Goal: Task Accomplishment & Management: Use online tool/utility

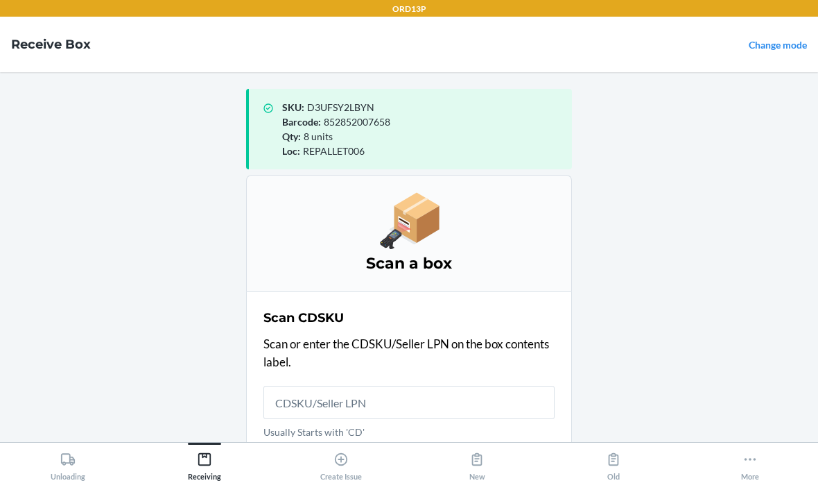
scroll to position [322, 0]
click at [510, 385] on input "Usually Starts with 'CD'" at bounding box center [408, 401] width 291 height 33
click at [449, 385] on input "Usually Starts with 'CD'" at bounding box center [408, 401] width 291 height 33
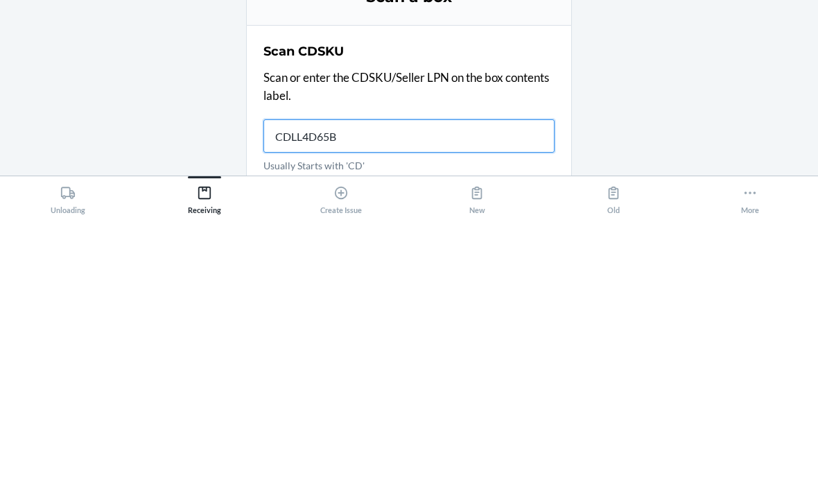
type input "CDLL4D65BP"
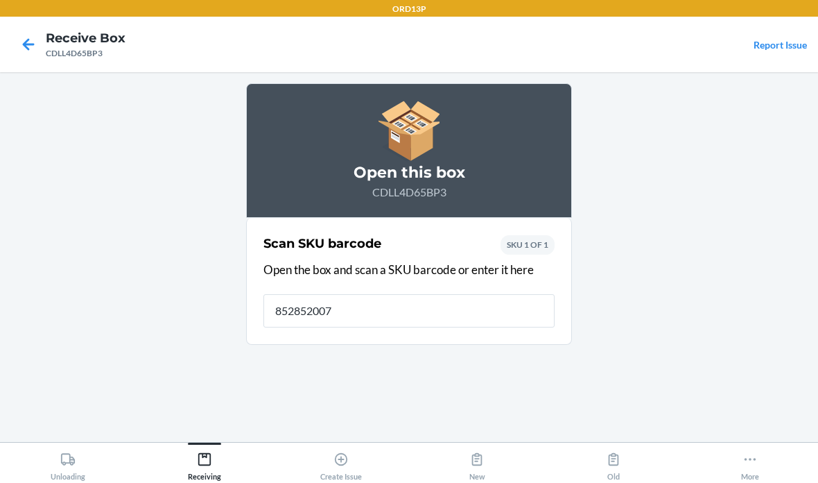
type input "8528520076"
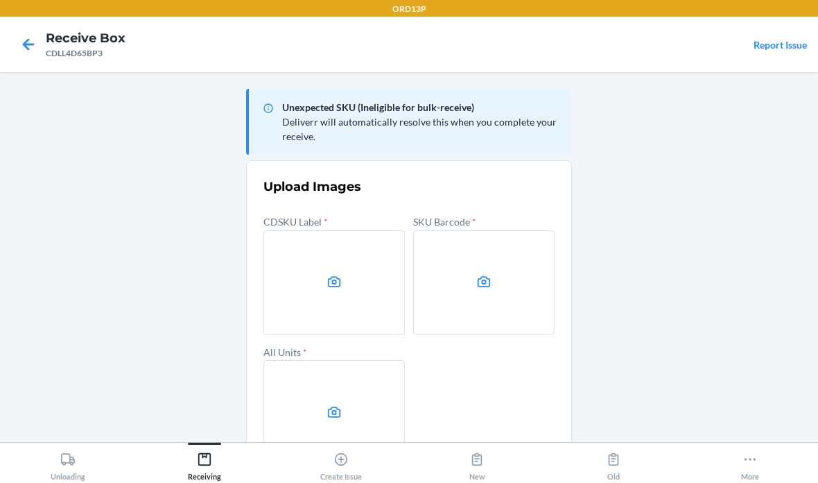
click at [324, 230] on label at bounding box center [333, 282] width 141 height 104
click at [0, 0] on input "file" at bounding box center [0, 0] width 0 height 0
click at [497, 235] on label at bounding box center [483, 282] width 141 height 104
click at [0, 0] on input "file" at bounding box center [0, 0] width 0 height 0
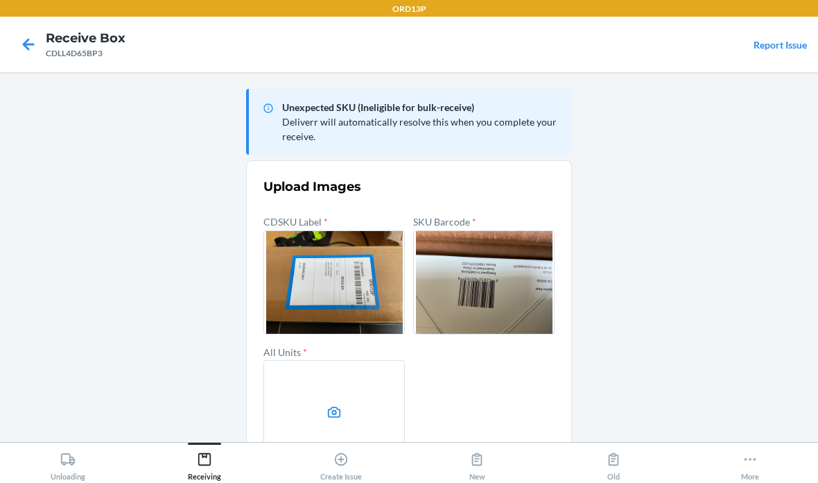
click at [272, 360] on label at bounding box center [333, 412] width 141 height 104
click at [0, 0] on input "file" at bounding box center [0, 0] width 0 height 0
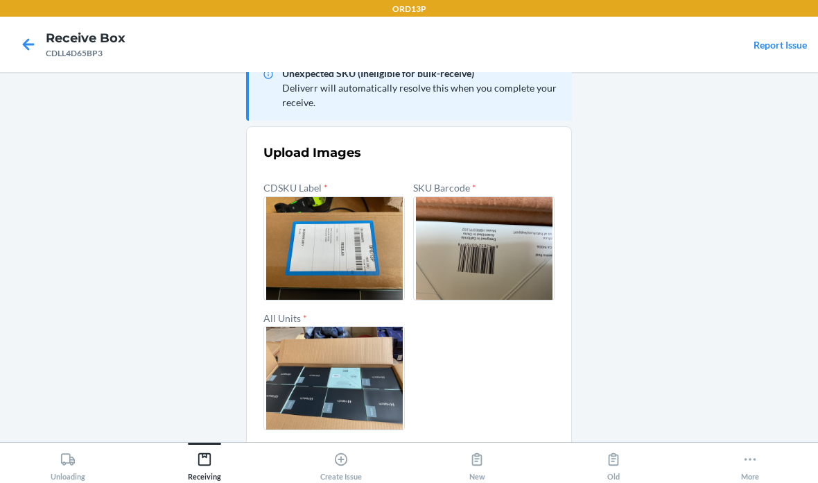
scroll to position [33, 0]
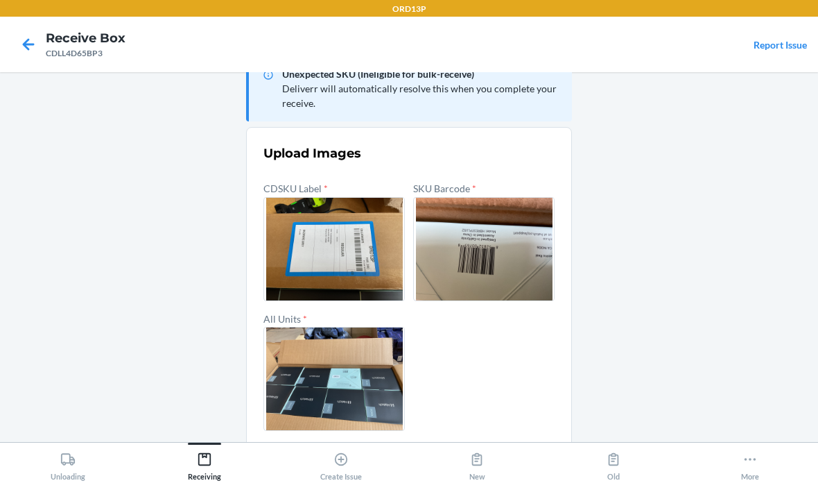
click at [497, 447] on button "Confirm" at bounding box center [408, 463] width 291 height 33
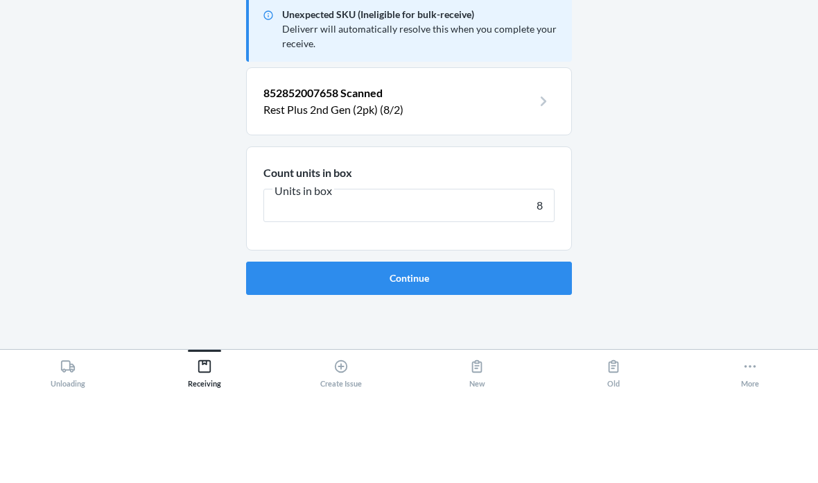
type input "8"
click at [409, 354] on button "Continue" at bounding box center [409, 370] width 326 height 33
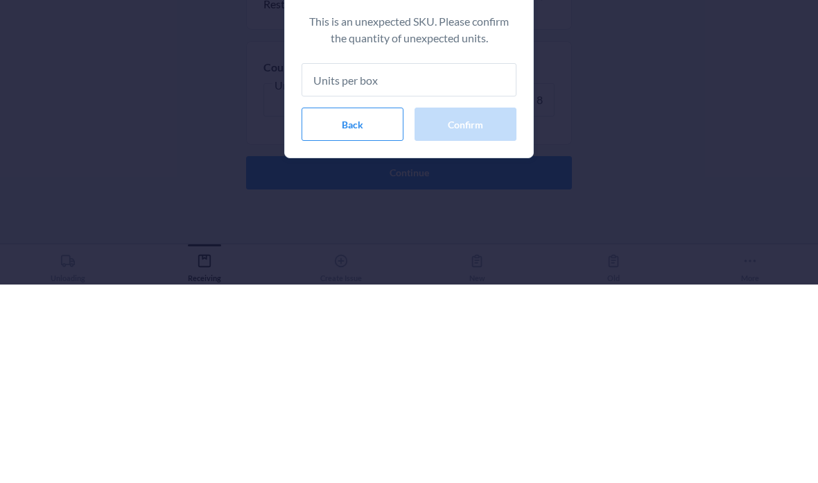
type input "8"
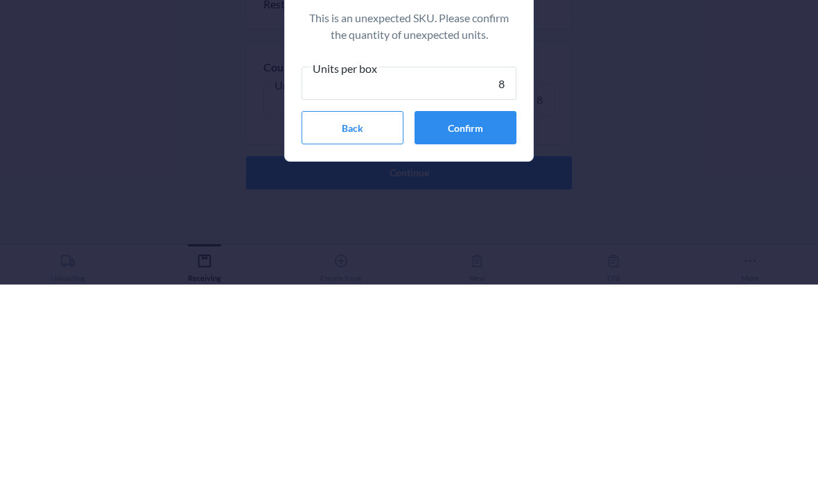
click at [476, 309] on button "Confirm" at bounding box center [466, 325] width 102 height 33
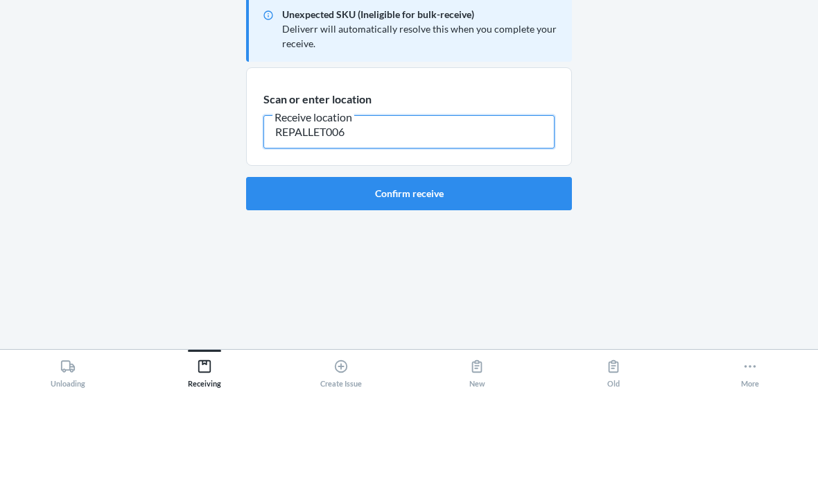
type input "REPALLET006"
click at [457, 270] on button "Confirm receive" at bounding box center [409, 286] width 326 height 33
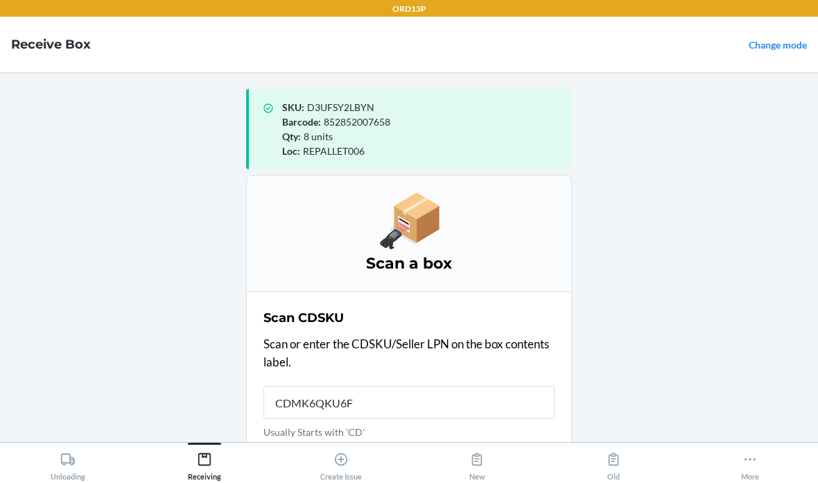
type input "CDMK6QKU6FE"
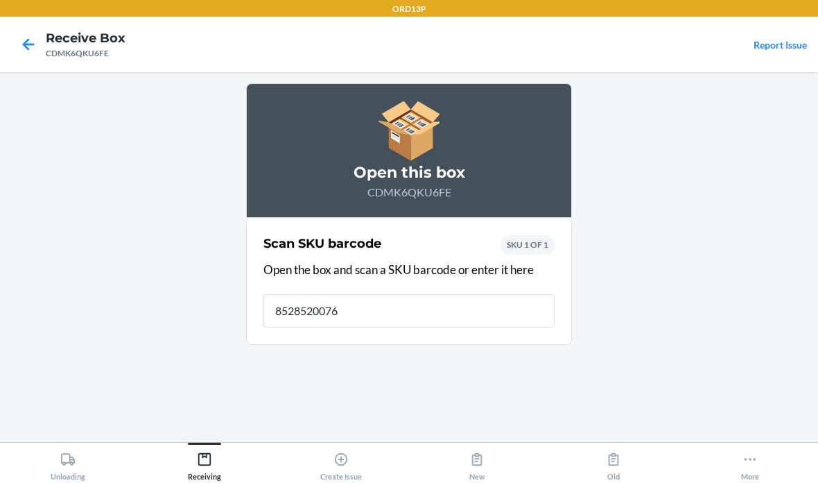
type input "85285200765"
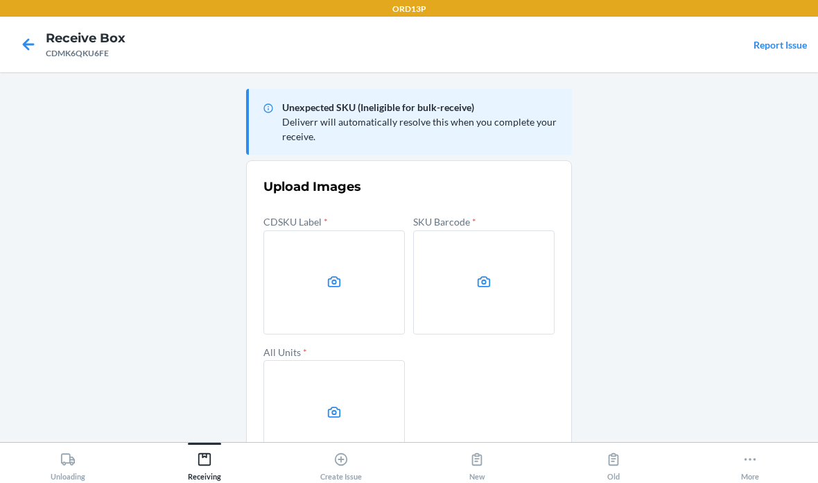
click at [492, 230] on label at bounding box center [483, 282] width 141 height 104
click at [0, 0] on input "file" at bounding box center [0, 0] width 0 height 0
click at [313, 288] on label at bounding box center [333, 282] width 141 height 104
click at [0, 0] on input "file" at bounding box center [0, 0] width 0 height 0
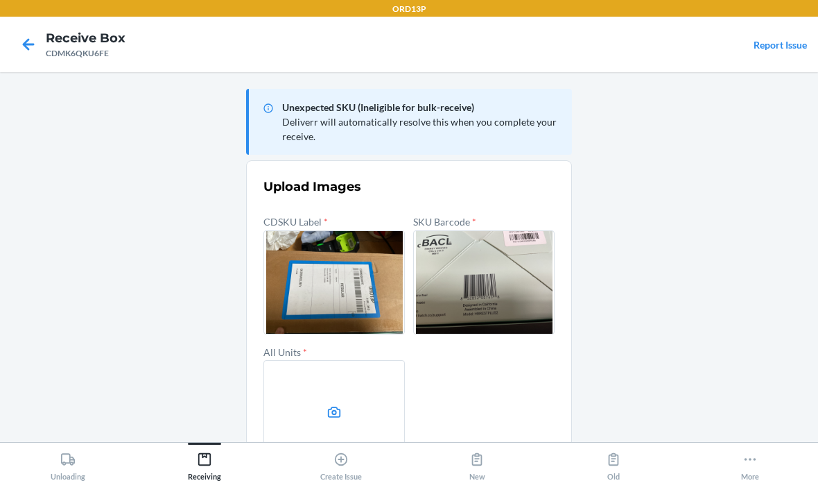
click at [308, 410] on label at bounding box center [333, 412] width 141 height 104
click at [0, 0] on input "file" at bounding box center [0, 0] width 0 height 0
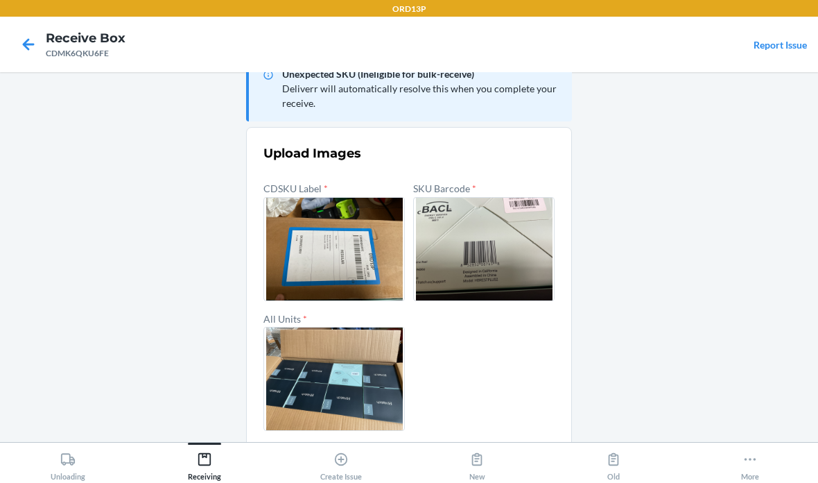
scroll to position [55, 0]
click at [519, 447] on button "Confirm" at bounding box center [408, 463] width 291 height 33
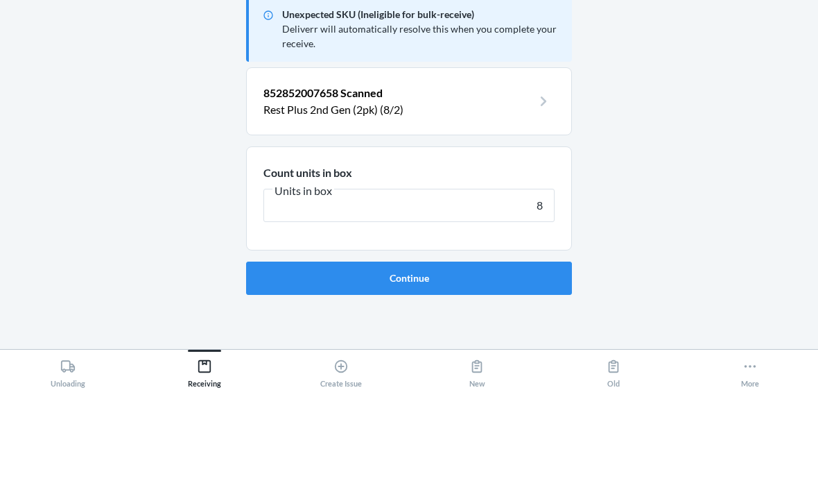
type input "8"
click at [409, 354] on button "Continue" at bounding box center [409, 370] width 326 height 33
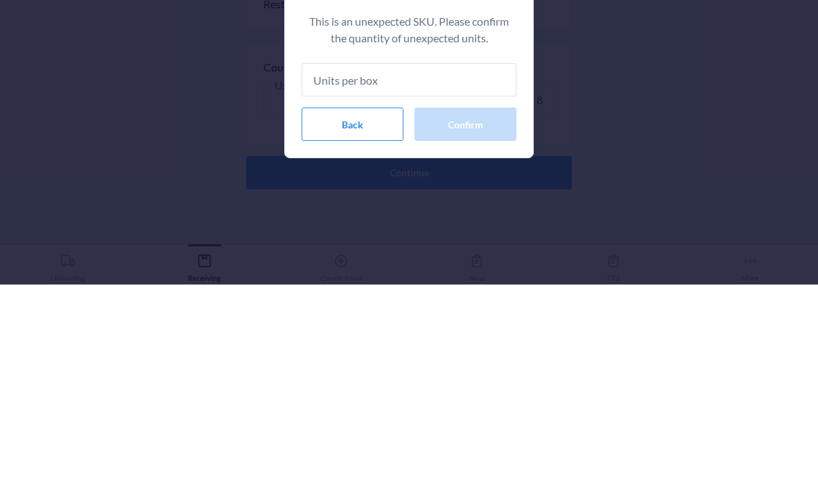
type input "8"
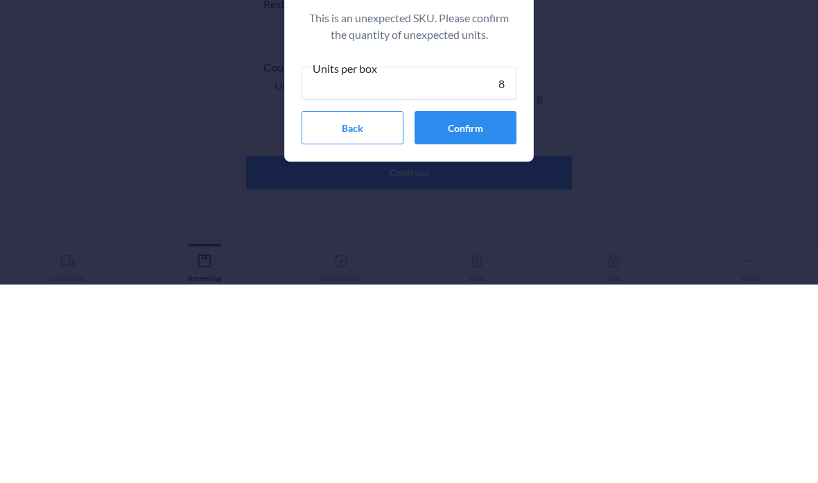
click at [500, 309] on button "Confirm" at bounding box center [466, 325] width 102 height 33
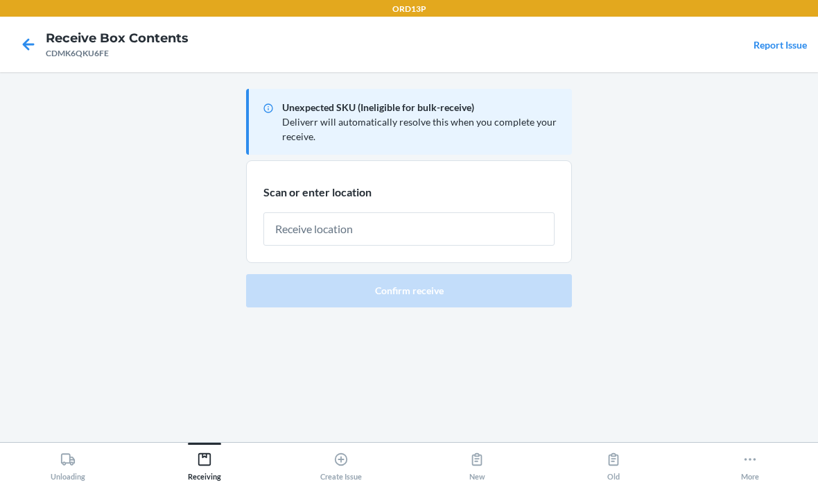
click at [509, 212] on input "text" at bounding box center [408, 228] width 291 height 33
click at [511, 212] on input "text" at bounding box center [408, 228] width 291 height 33
click at [376, 212] on input "text" at bounding box center [408, 228] width 291 height 33
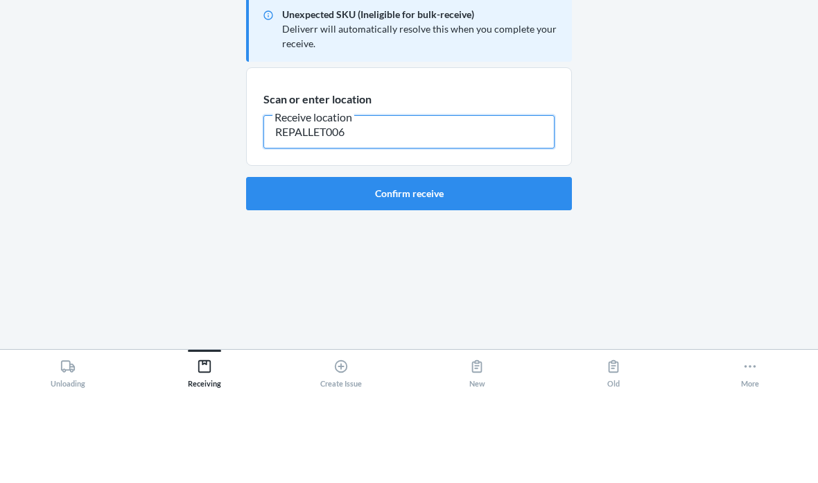
type input "REPALLET006"
click at [433, 270] on button "Confirm receive" at bounding box center [409, 286] width 326 height 33
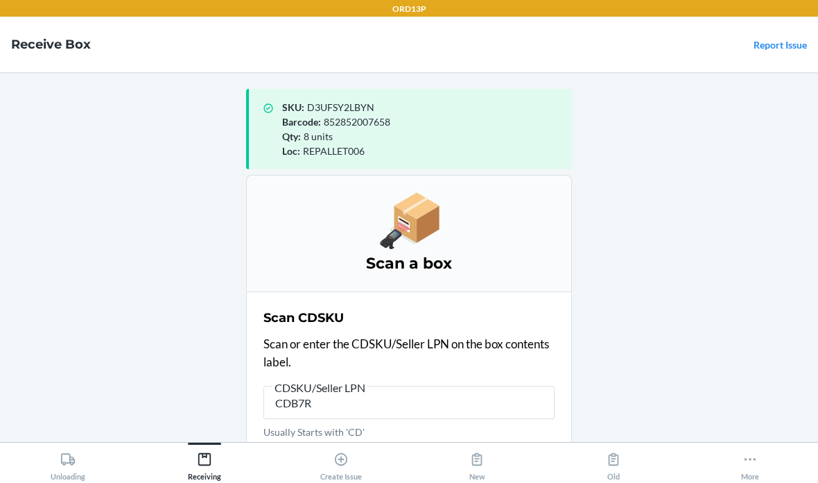
type input "CDB7RG"
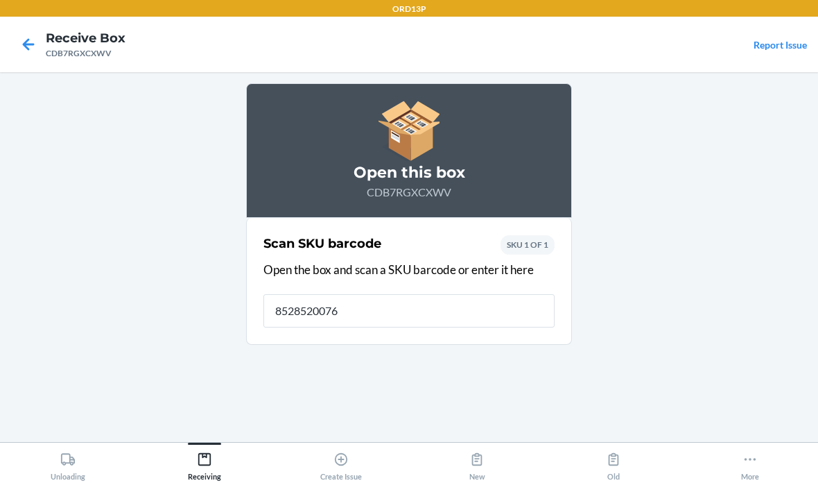
type input "85285200765"
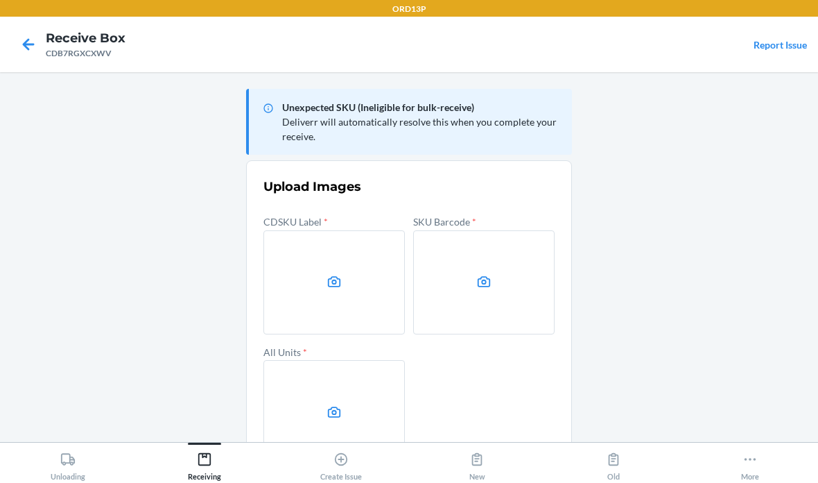
click at [332, 277] on icon at bounding box center [334, 281] width 13 height 11
click at [0, 0] on input "file" at bounding box center [0, 0] width 0 height 0
click at [462, 281] on label at bounding box center [483, 282] width 141 height 104
click at [0, 0] on input "file" at bounding box center [0, 0] width 0 height 0
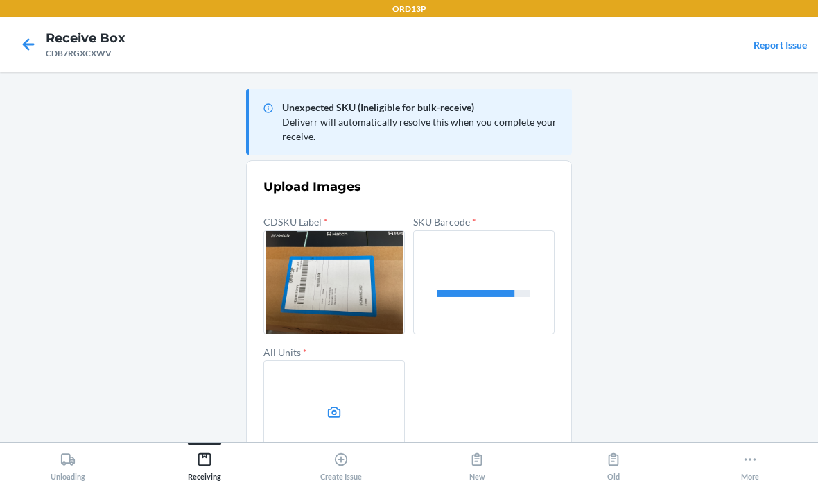
click at [332, 395] on label at bounding box center [333, 412] width 141 height 104
click at [0, 0] on input "file" at bounding box center [0, 0] width 0 height 0
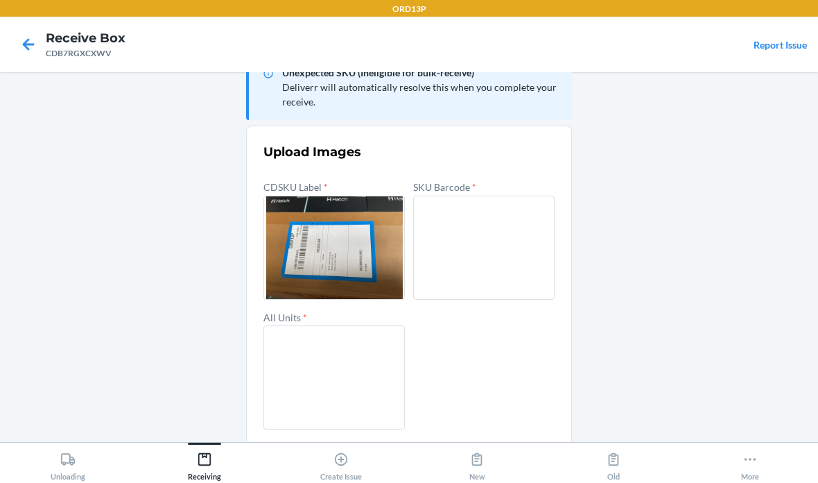
scroll to position [33, 0]
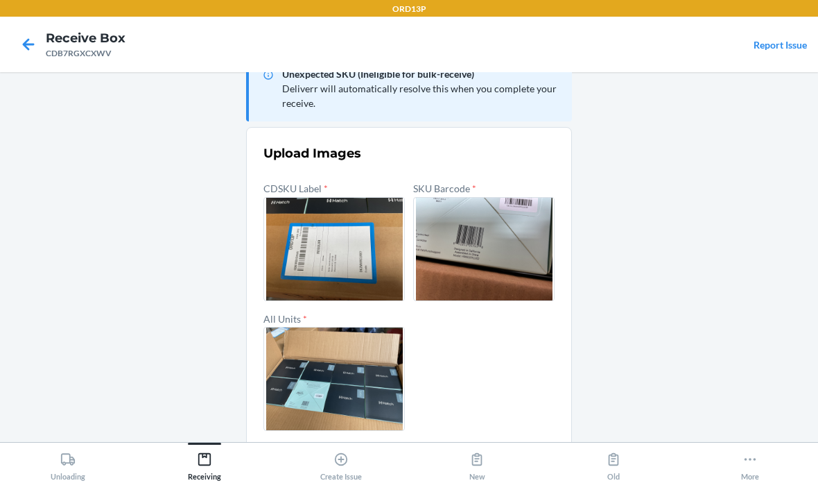
click at [516, 459] on button "Confirm" at bounding box center [408, 463] width 291 height 33
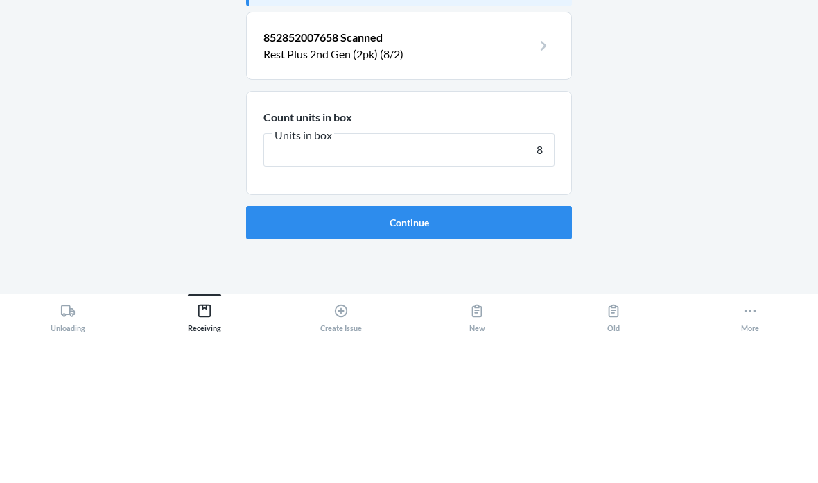
type input "8"
click at [409, 354] on button "Continue" at bounding box center [409, 370] width 326 height 33
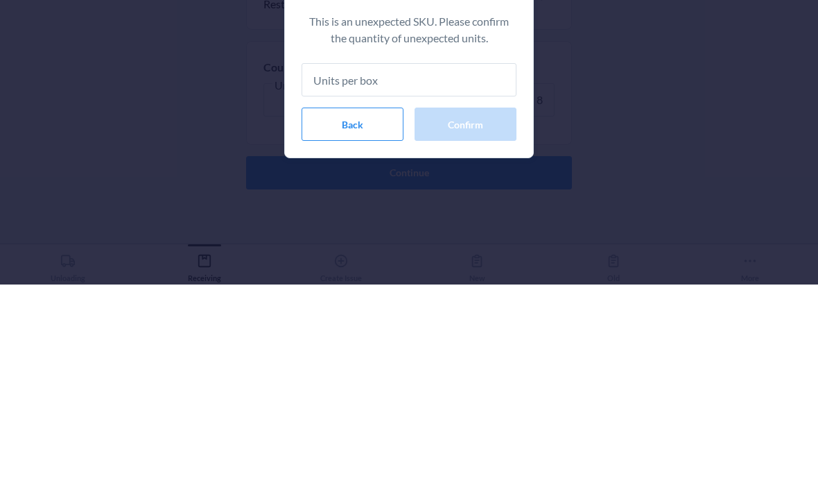
type input "8"
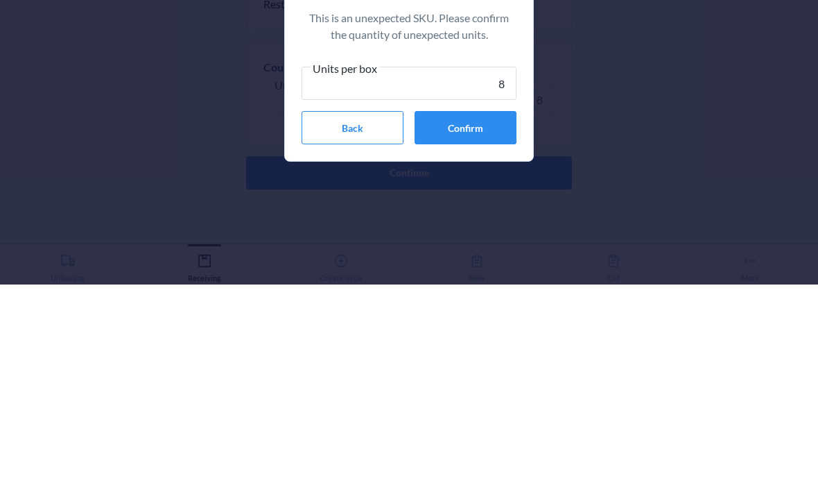
click at [505, 309] on button "Confirm" at bounding box center [466, 325] width 102 height 33
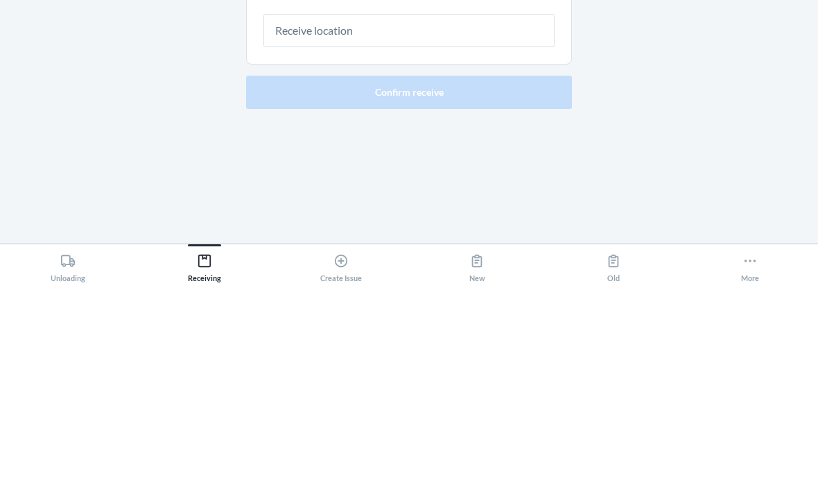
scroll to position [55, 0]
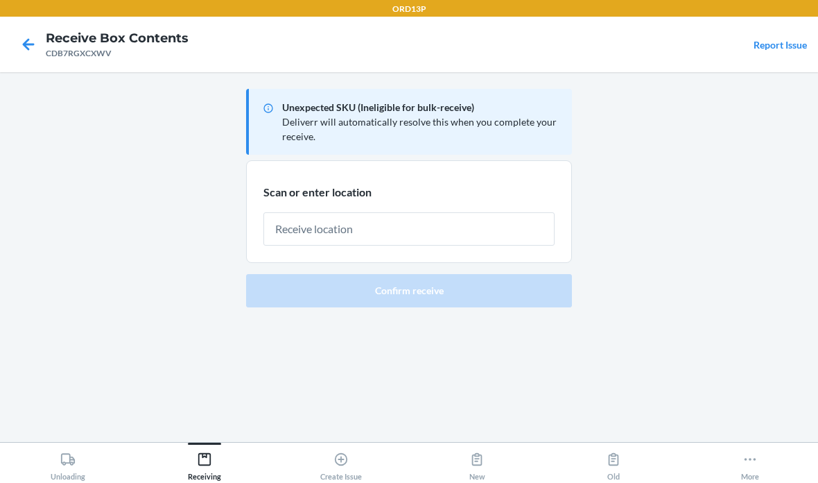
click at [451, 212] on input "text" at bounding box center [408, 228] width 291 height 33
click at [392, 212] on input "text" at bounding box center [408, 228] width 291 height 33
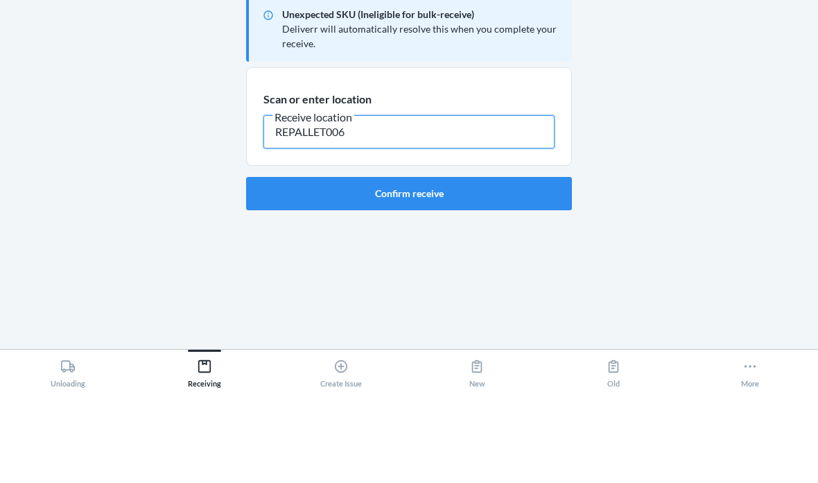
type input "REPALLET006"
click at [476, 270] on button "Confirm receive" at bounding box center [409, 286] width 326 height 33
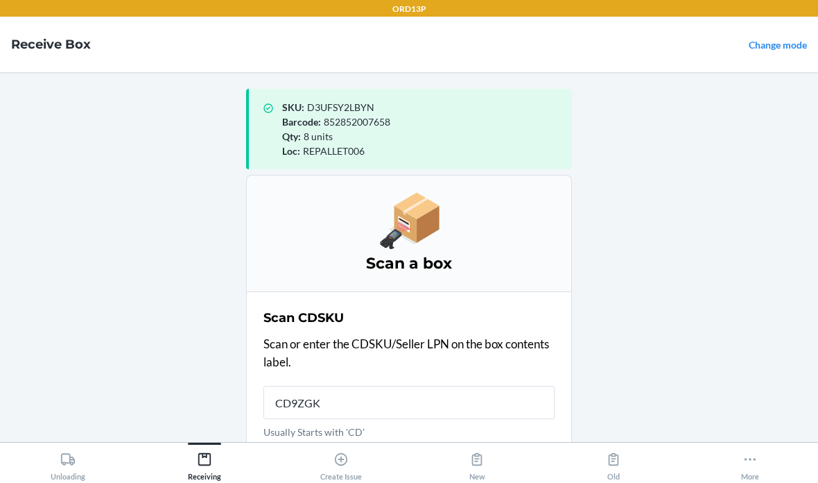
type input "CD9ZGKM"
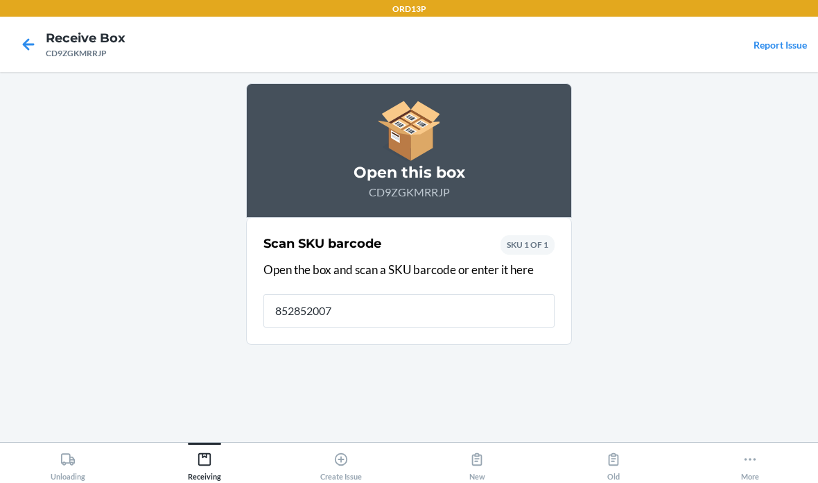
type input "8528520076"
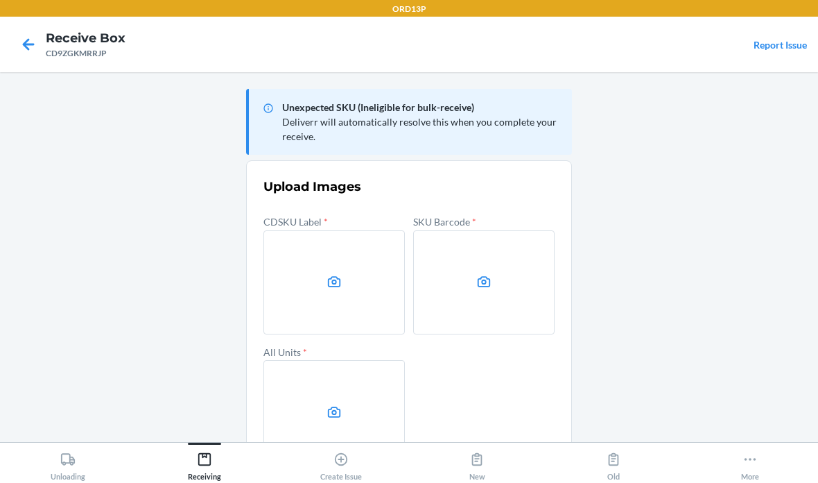
click at [348, 244] on label at bounding box center [333, 282] width 141 height 104
click at [0, 0] on input "file" at bounding box center [0, 0] width 0 height 0
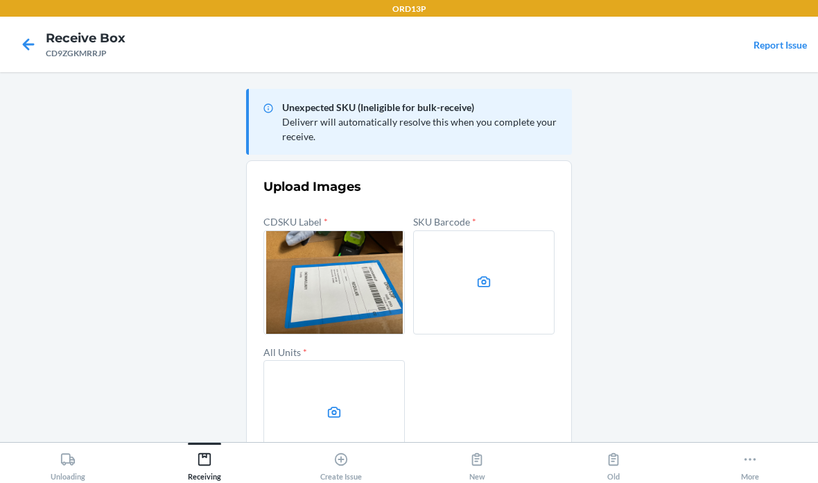
click at [476, 246] on label at bounding box center [483, 282] width 141 height 104
click at [0, 0] on input "file" at bounding box center [0, 0] width 0 height 0
click at [348, 360] on label at bounding box center [333, 412] width 141 height 104
click at [0, 0] on input "file" at bounding box center [0, 0] width 0 height 0
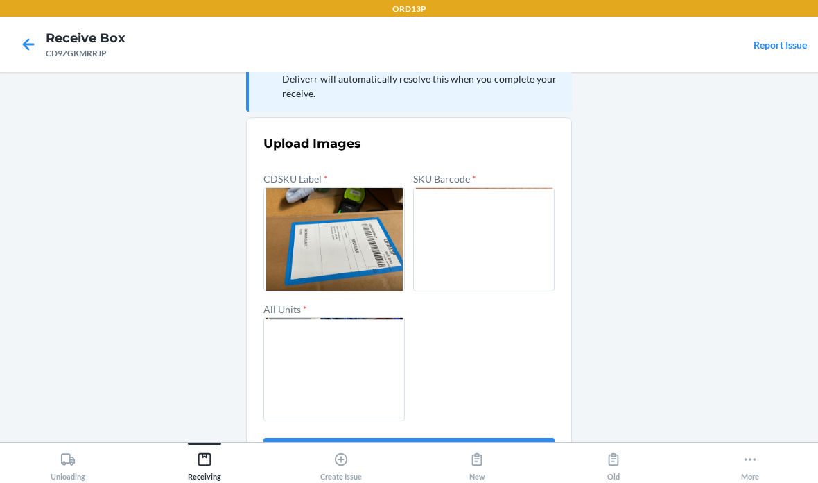
scroll to position [33, 0]
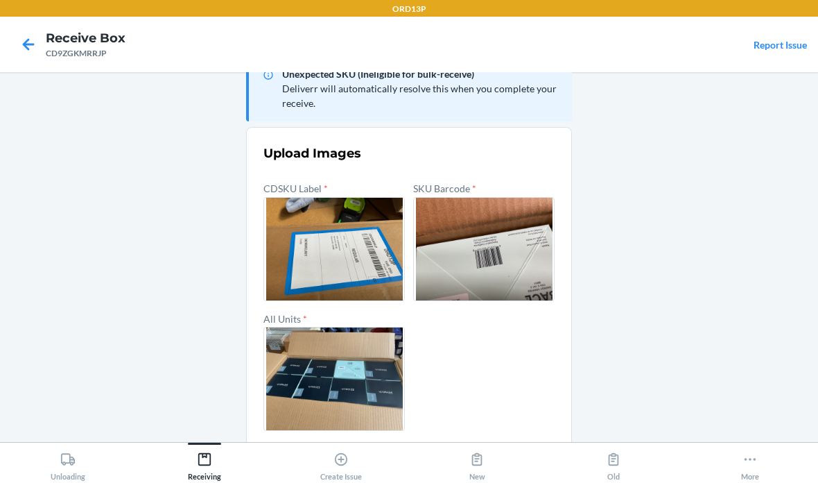
click at [510, 447] on button "Confirm" at bounding box center [408, 463] width 291 height 33
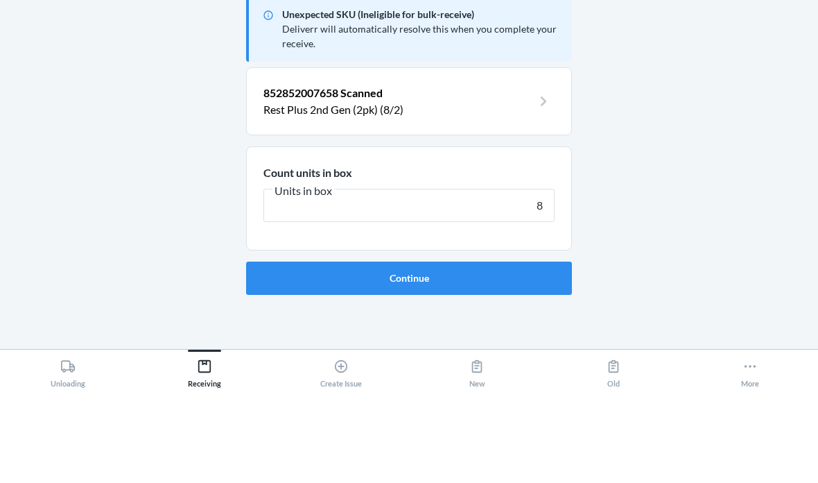
type input "8"
click at [409, 354] on button "Continue" at bounding box center [409, 370] width 326 height 33
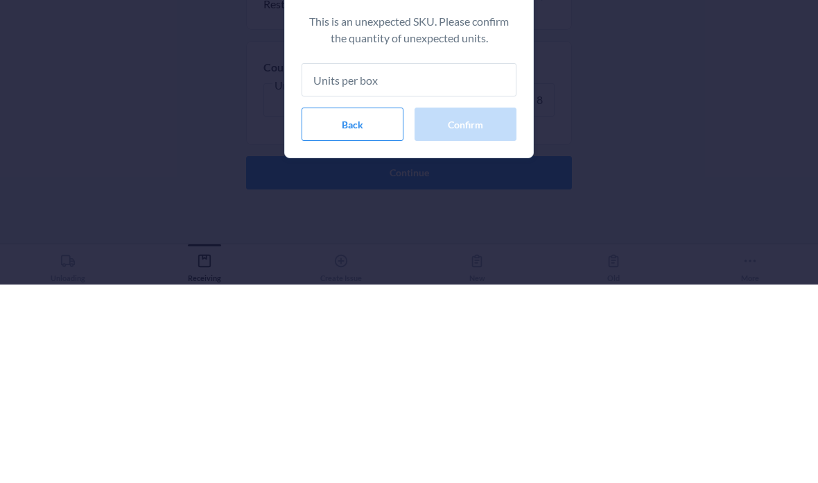
type input "8"
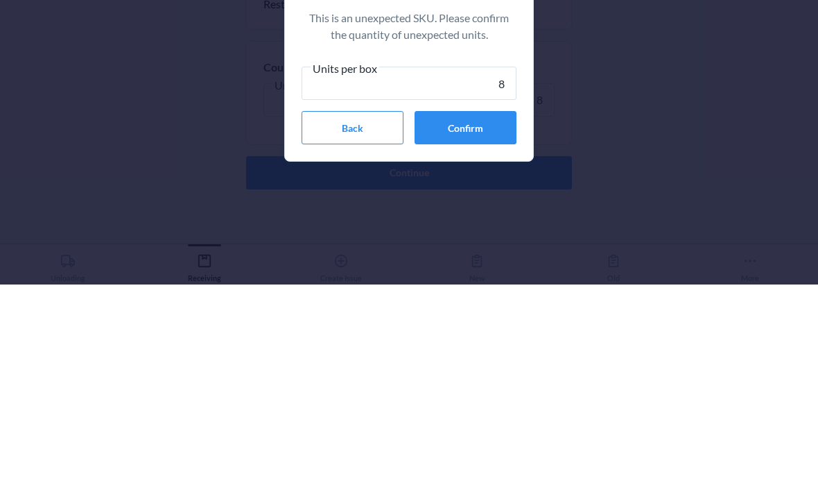
click at [492, 309] on button "Confirm" at bounding box center [466, 325] width 102 height 33
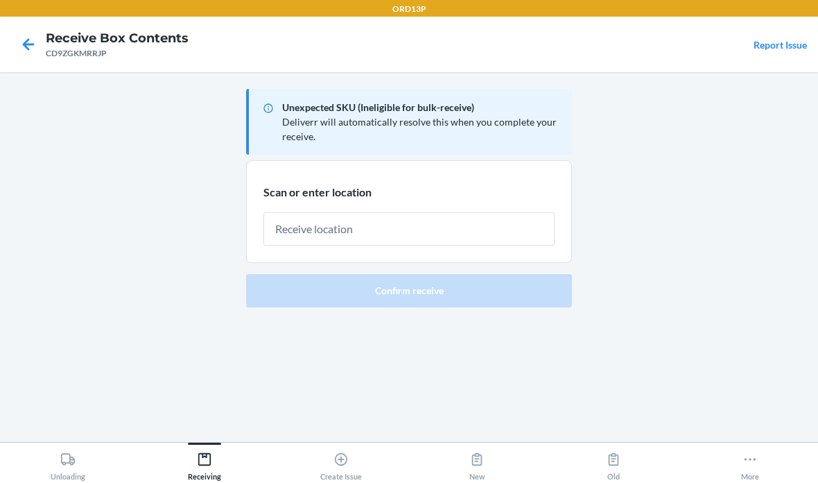
click at [490, 212] on input "text" at bounding box center [408, 228] width 291 height 33
click at [388, 212] on input "text" at bounding box center [408, 228] width 291 height 33
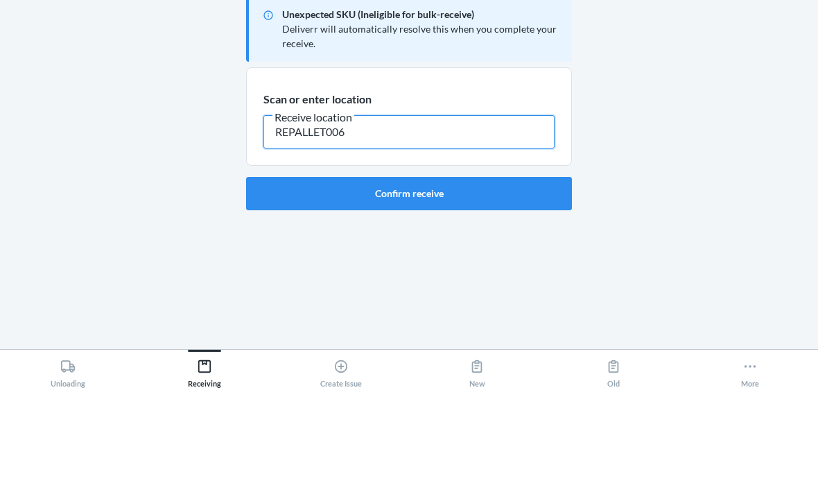
type input "REPALLET006"
click at [433, 270] on button "Confirm receive" at bounding box center [409, 286] width 326 height 33
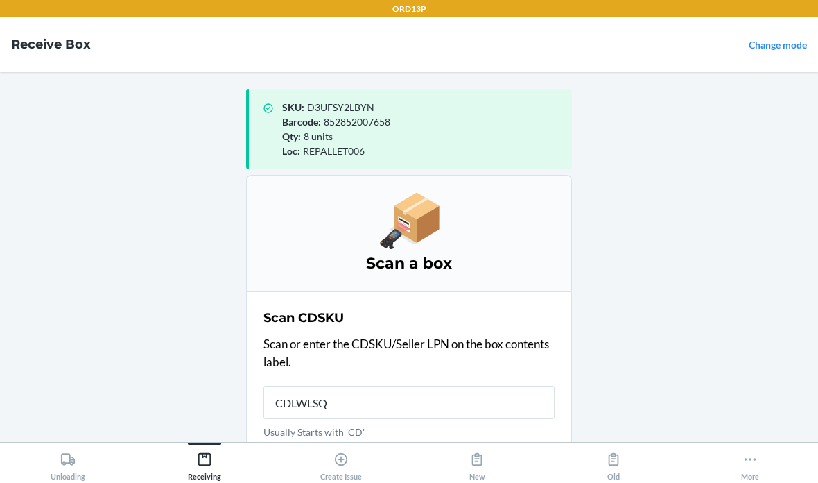
type input "CDLWLSQS"
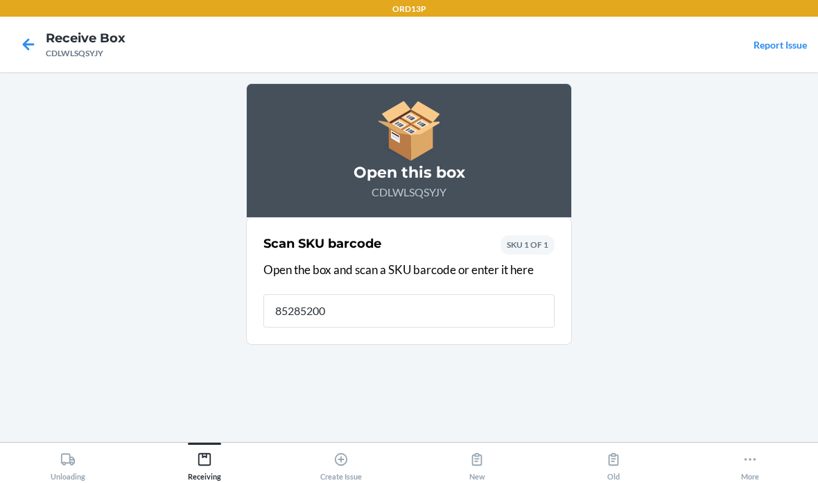
type input "852852007"
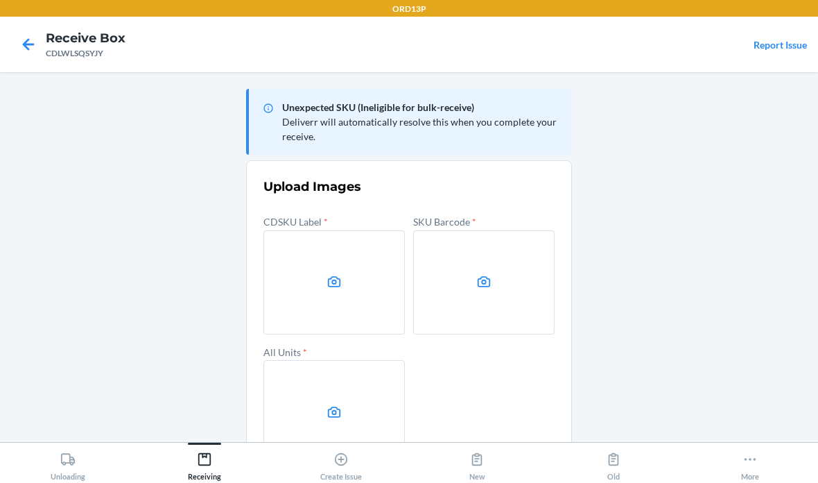
click at [313, 177] on form "Upload Images CDSKU Label * SKU Barcode * All Units * Confirm" at bounding box center [408, 345] width 291 height 336
click at [327, 230] on label at bounding box center [333, 282] width 141 height 104
click at [0, 0] on input "file" at bounding box center [0, 0] width 0 height 0
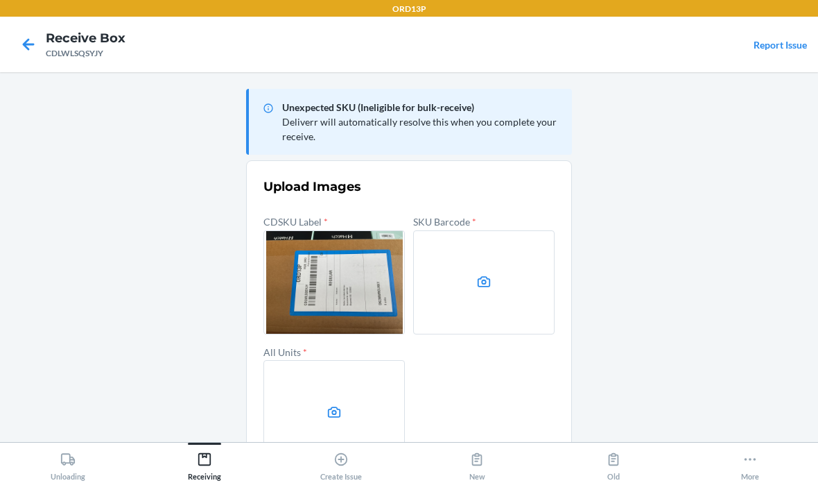
click at [480, 274] on icon at bounding box center [484, 282] width 16 height 16
click at [0, 0] on input "file" at bounding box center [0, 0] width 0 height 0
click at [318, 360] on label at bounding box center [333, 412] width 141 height 104
click at [0, 0] on input "file" at bounding box center [0, 0] width 0 height 0
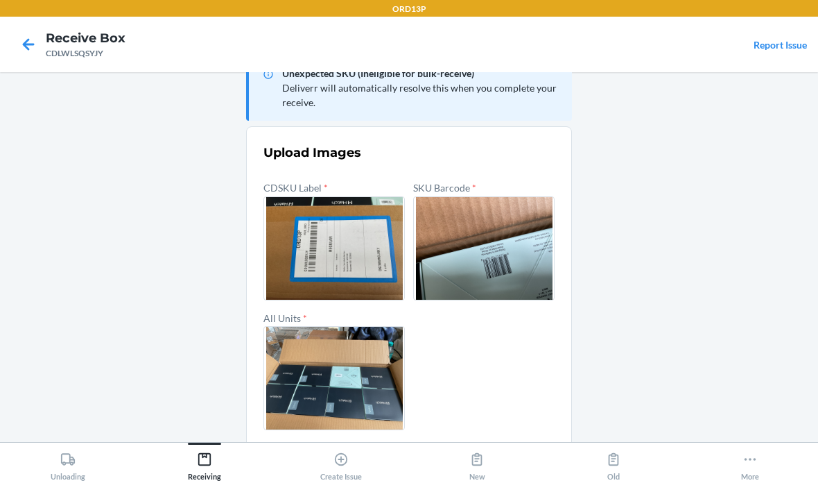
scroll to position [33, 0]
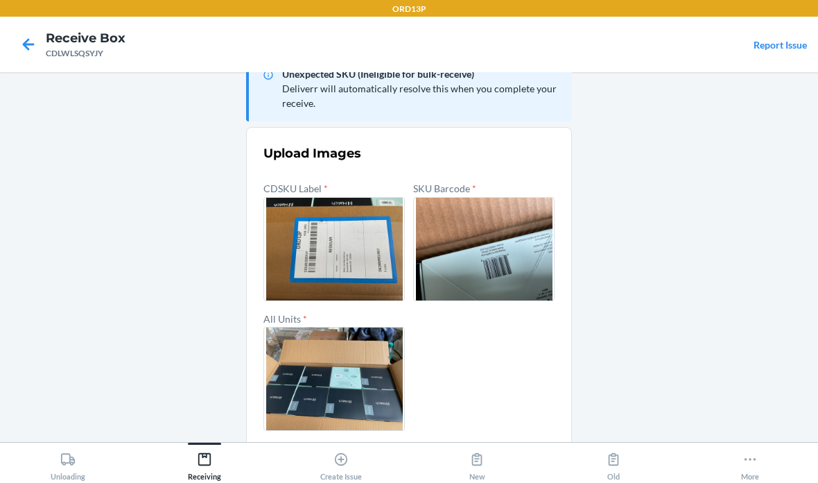
click at [525, 447] on button "Confirm" at bounding box center [408, 463] width 291 height 33
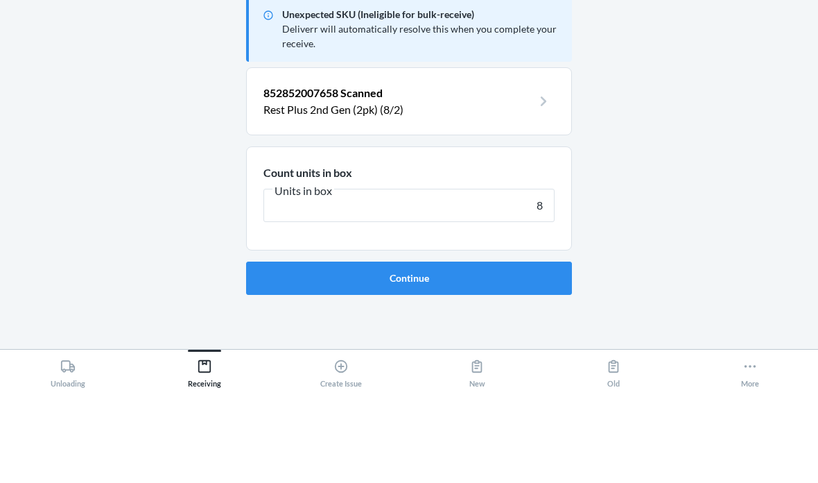
type input "8"
click at [409, 354] on button "Continue" at bounding box center [409, 370] width 326 height 33
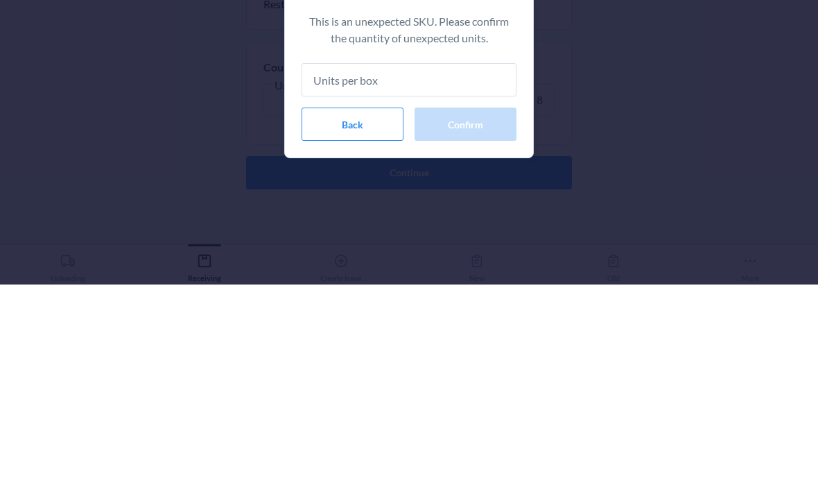
type input "8"
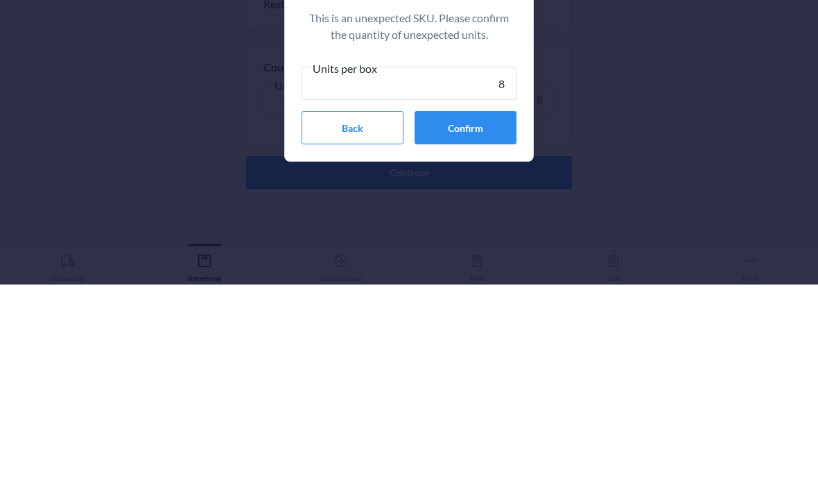
click at [487, 309] on button "Confirm" at bounding box center [466, 325] width 102 height 33
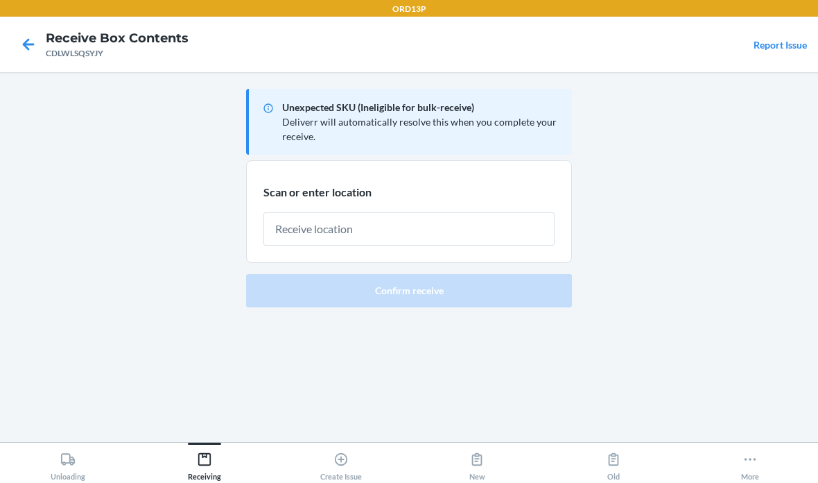
click at [437, 212] on input "text" at bounding box center [408, 228] width 291 height 33
click at [357, 212] on input "text" at bounding box center [408, 228] width 291 height 33
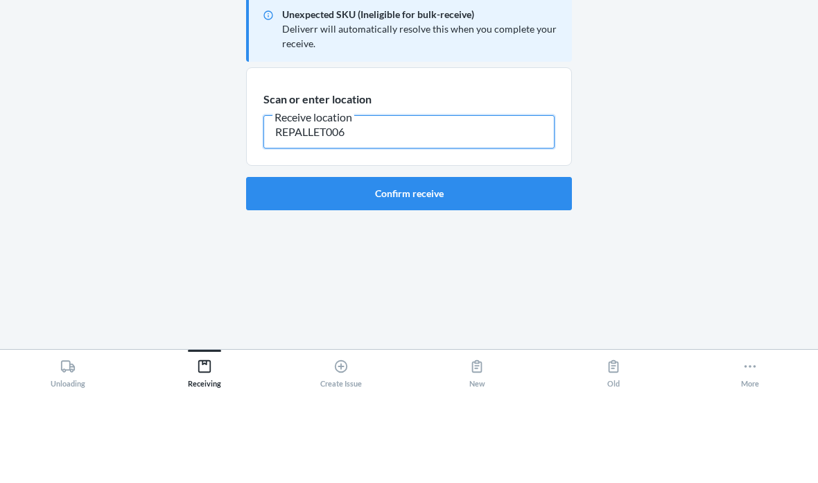
type input "REPALLET006"
click at [440, 270] on button "Confirm receive" at bounding box center [409, 286] width 326 height 33
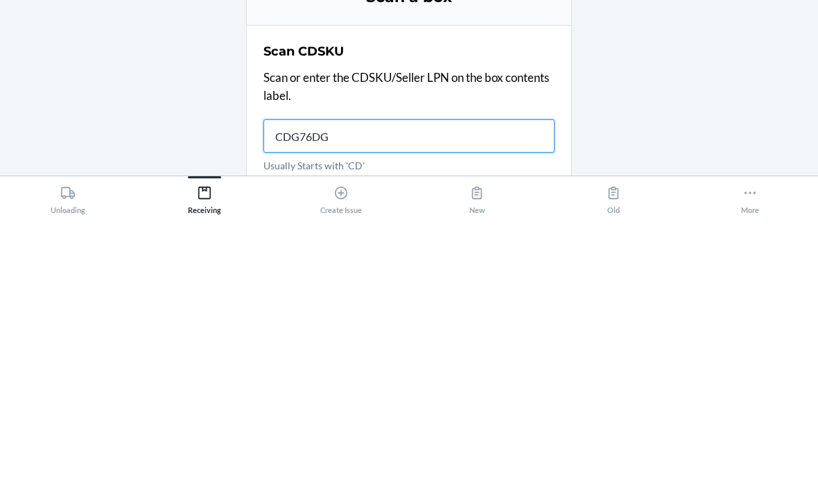
type input "CDG76DG6"
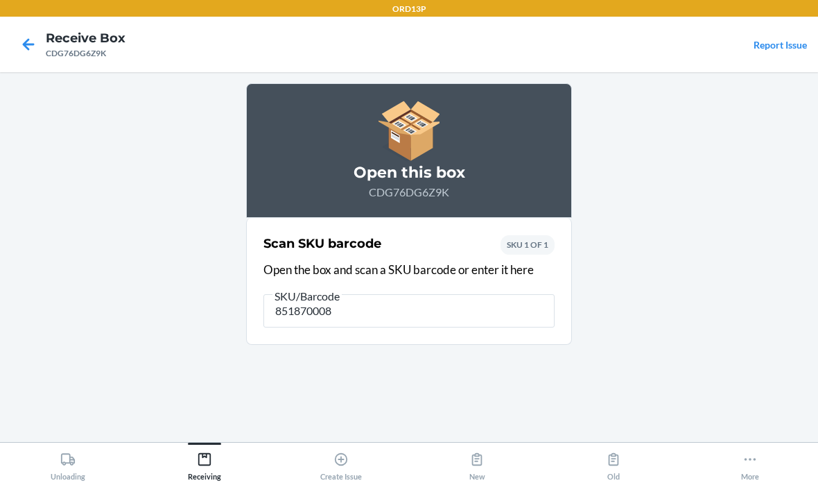
type input "8518700080"
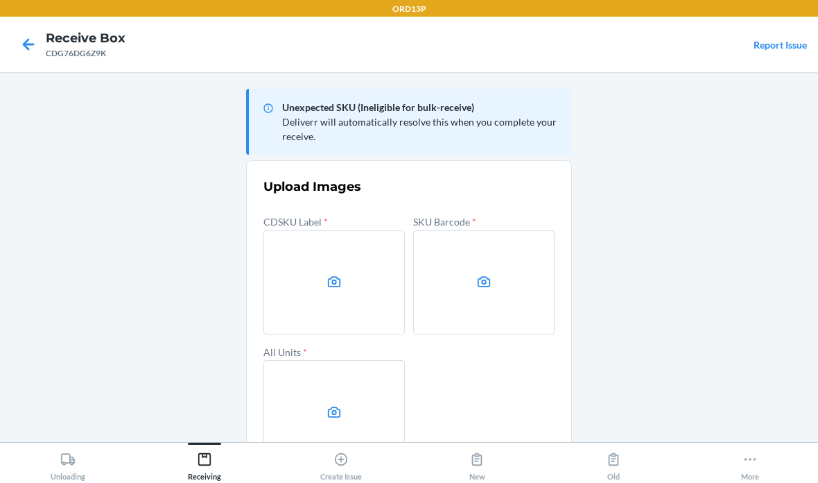
click at [373, 238] on label at bounding box center [333, 282] width 141 height 104
click at [0, 0] on input "file" at bounding box center [0, 0] width 0 height 0
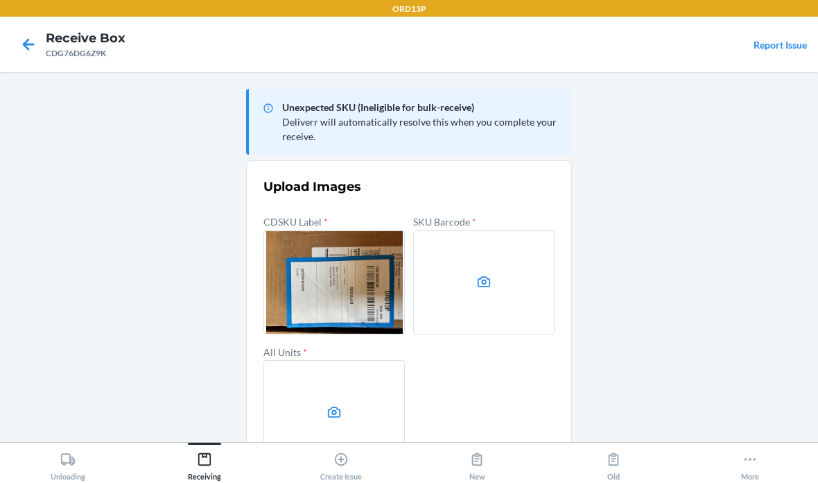
click at [347, 360] on label at bounding box center [333, 412] width 141 height 104
click at [0, 0] on input "file" at bounding box center [0, 0] width 0 height 0
click at [471, 238] on label at bounding box center [483, 282] width 141 height 104
click at [0, 0] on input "file" at bounding box center [0, 0] width 0 height 0
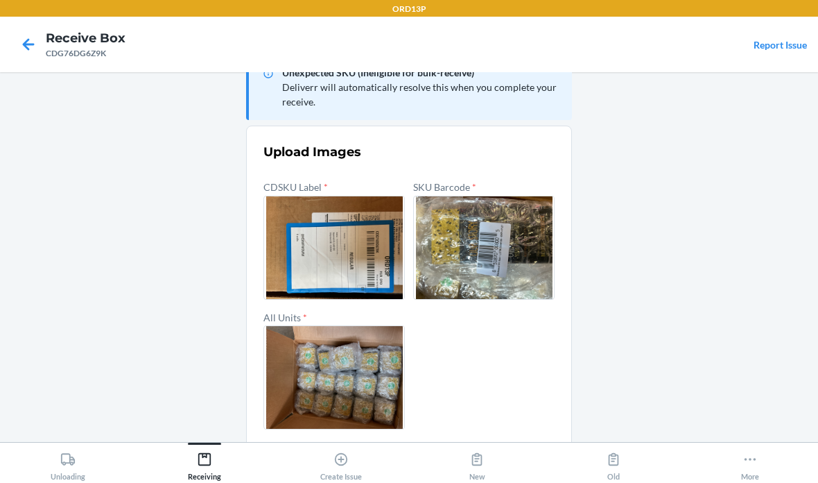
scroll to position [33, 0]
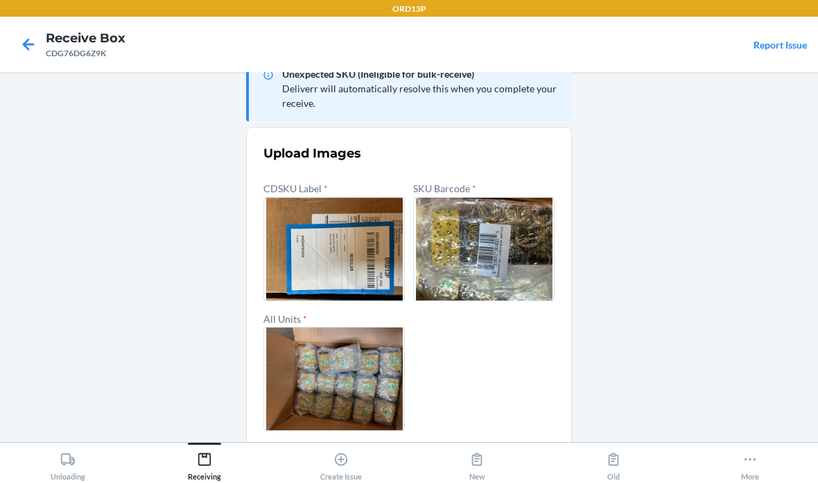
click at [480, 447] on button "Confirm" at bounding box center [408, 463] width 291 height 33
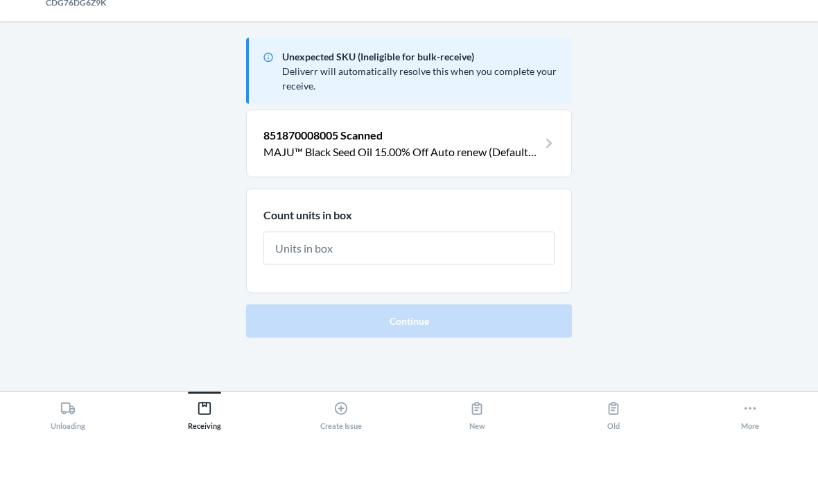
click at [546, 183] on icon at bounding box center [549, 194] width 22 height 22
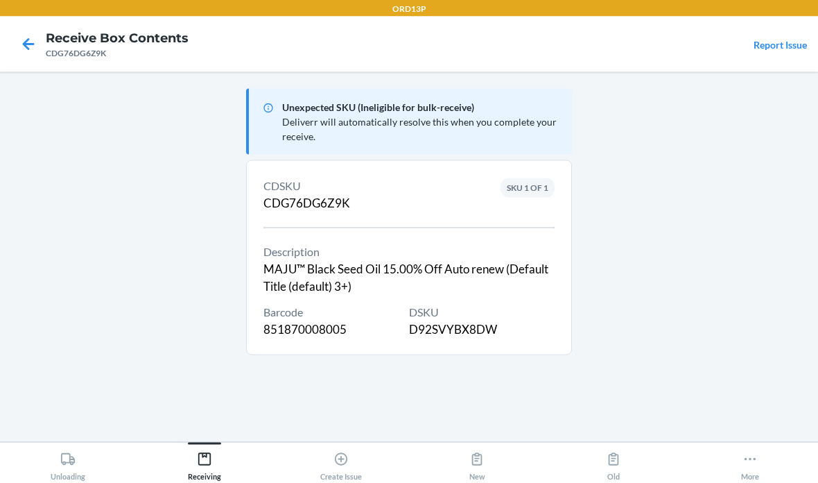
click at [23, 37] on icon at bounding box center [29, 45] width 24 height 24
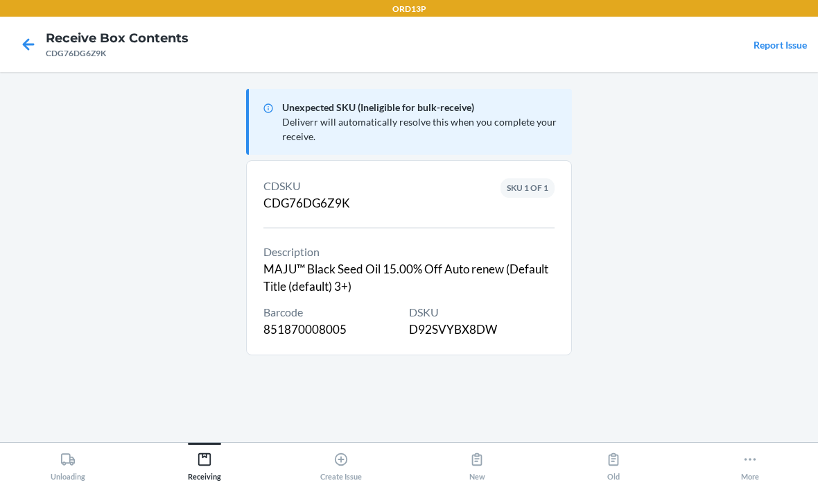
scroll to position [55, 0]
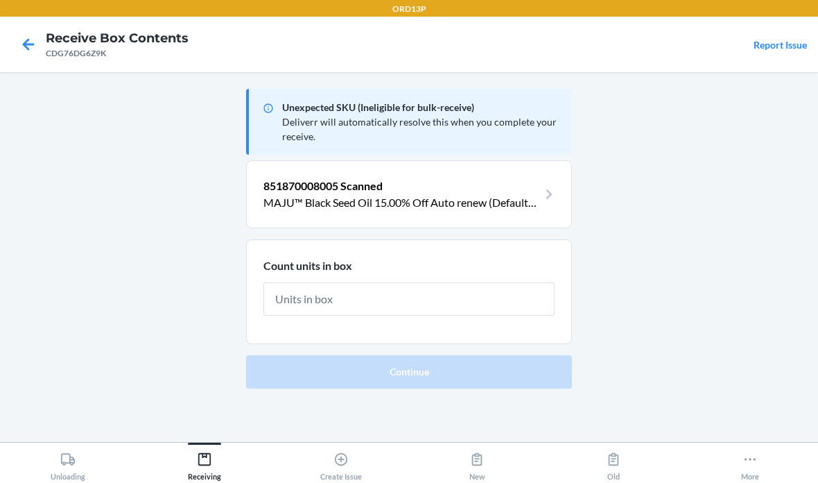
click at [481, 282] on input "text" at bounding box center [408, 298] width 291 height 33
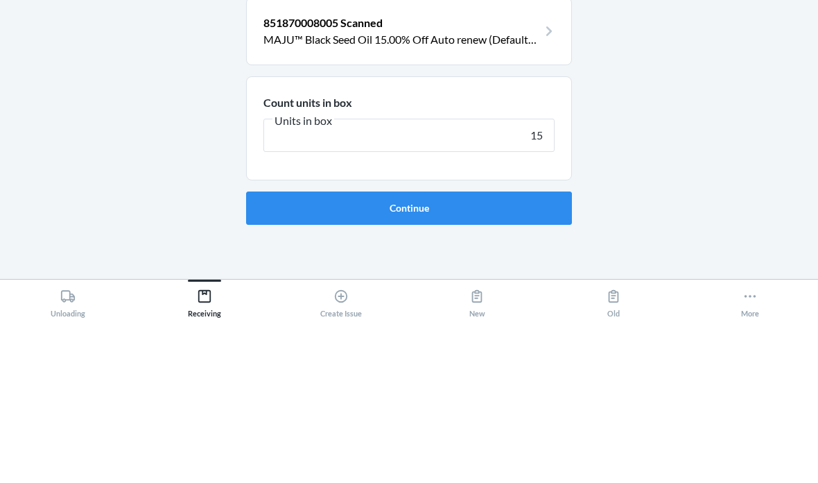
type input "15"
click at [523, 239] on form "Count units in box Units in box 15 Continue" at bounding box center [409, 313] width 326 height 148
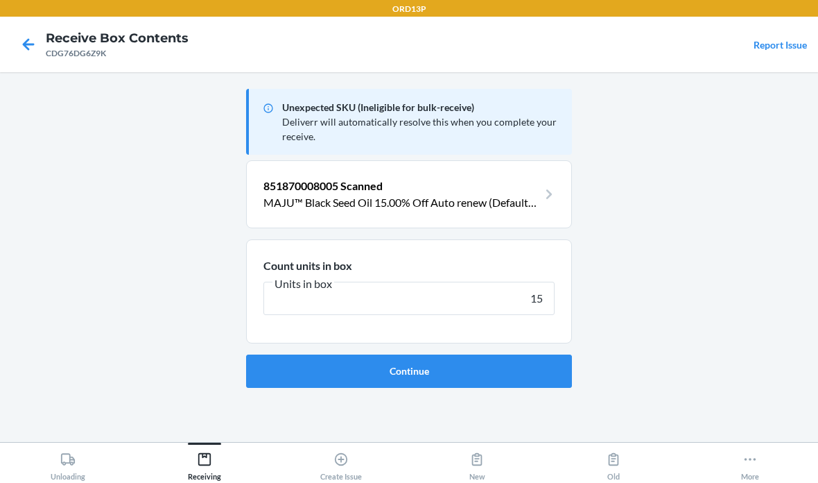
click at [501, 354] on button "Continue" at bounding box center [409, 370] width 326 height 33
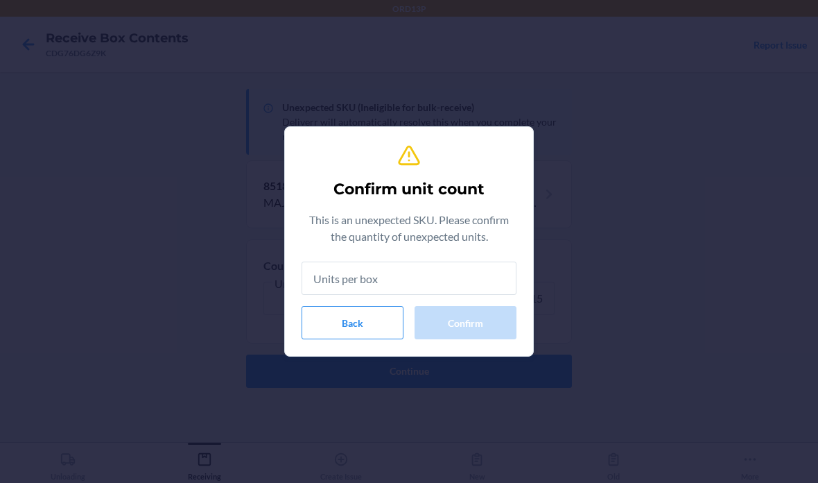
click at [460, 286] on input "text" at bounding box center [409, 277] width 215 height 33
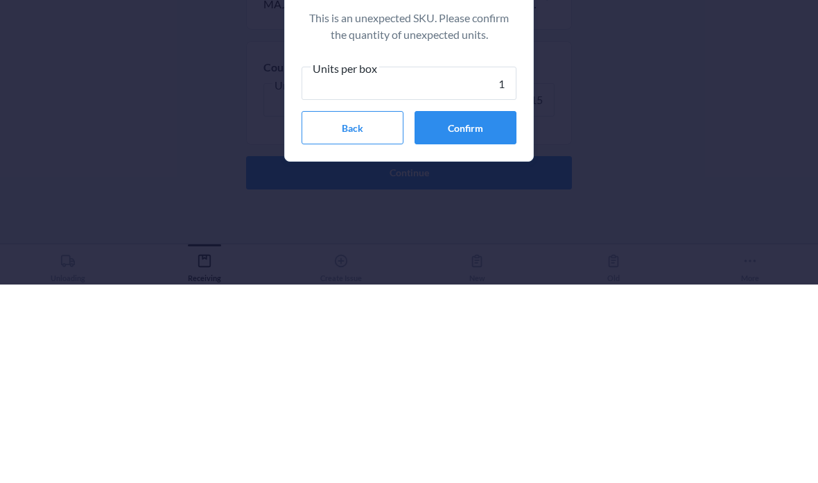
type input "15"
click at [478, 309] on button "Confirm" at bounding box center [466, 325] width 102 height 33
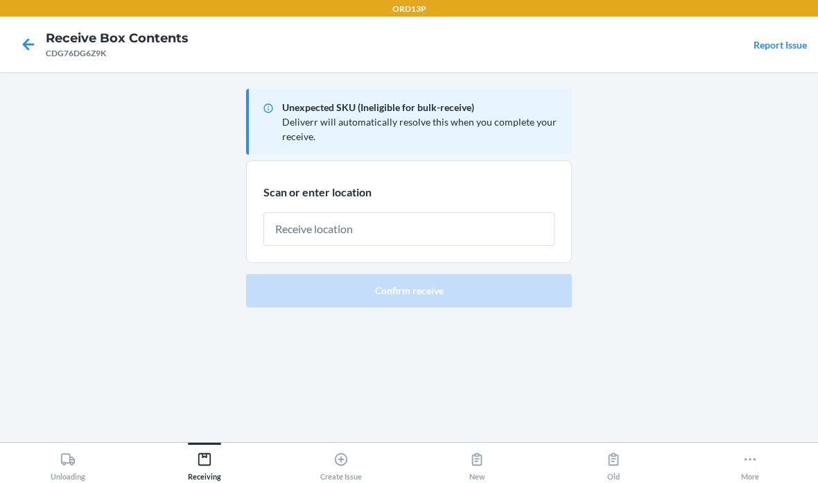
click at [467, 212] on input "text" at bounding box center [408, 228] width 291 height 33
click at [439, 201] on div at bounding box center [408, 223] width 291 height 44
click at [358, 212] on input "text" at bounding box center [408, 228] width 291 height 33
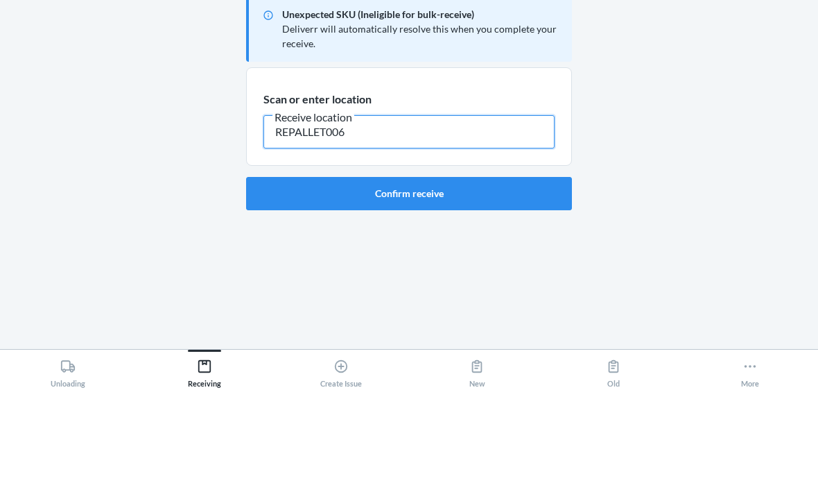
type input "REPALLET006"
click at [492, 270] on button "Confirm receive" at bounding box center [409, 286] width 326 height 33
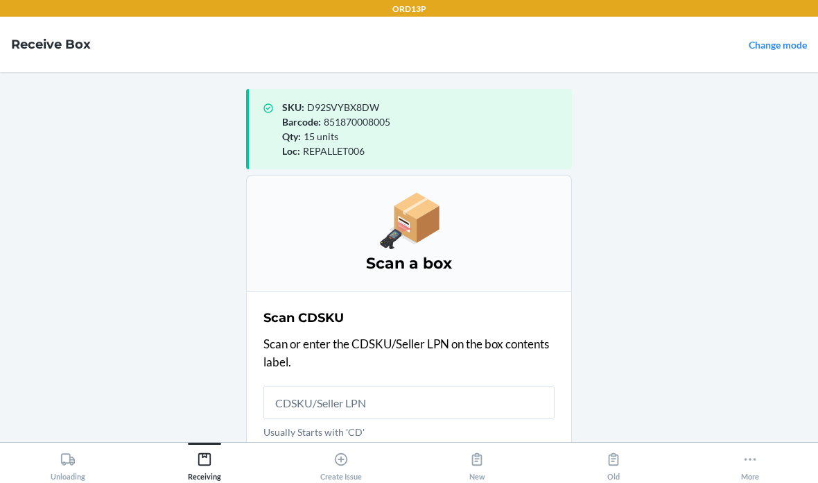
click at [449, 417] on input "Usually Starts with 'CD'" at bounding box center [408, 401] width 291 height 33
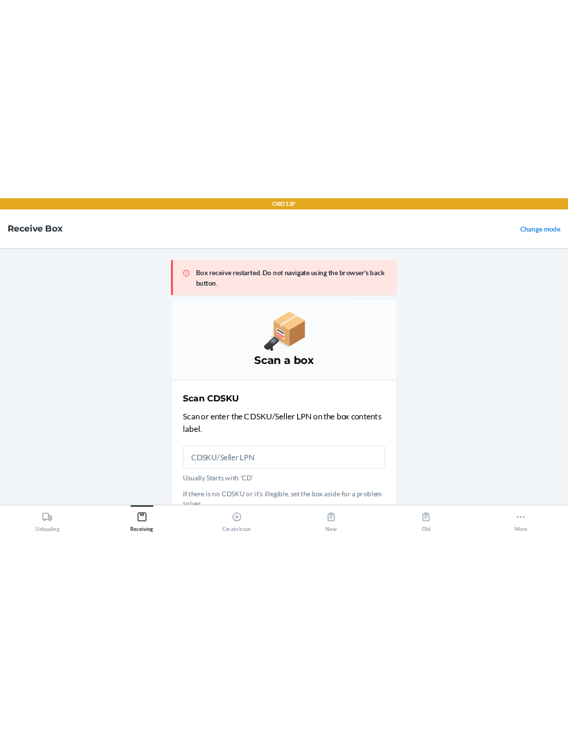
scroll to position [16, 0]
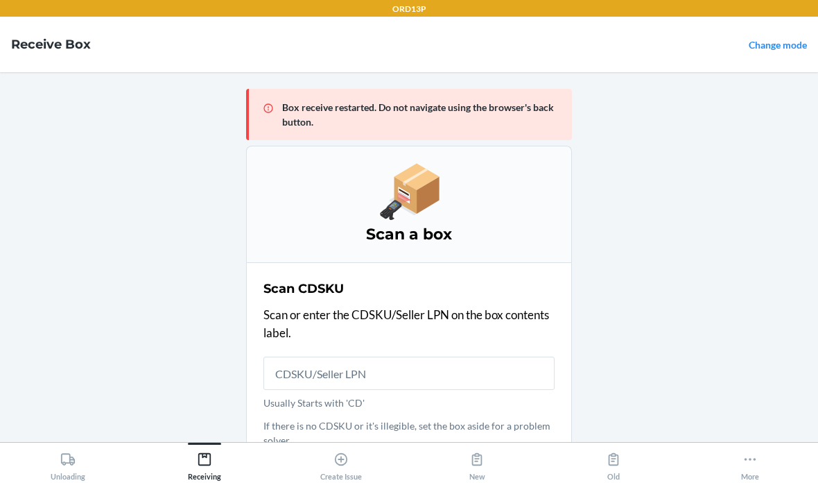
click at [489, 362] on input "Usually Starts with 'CD'" at bounding box center [408, 372] width 291 height 33
type input "CDZSTDDSXLT"
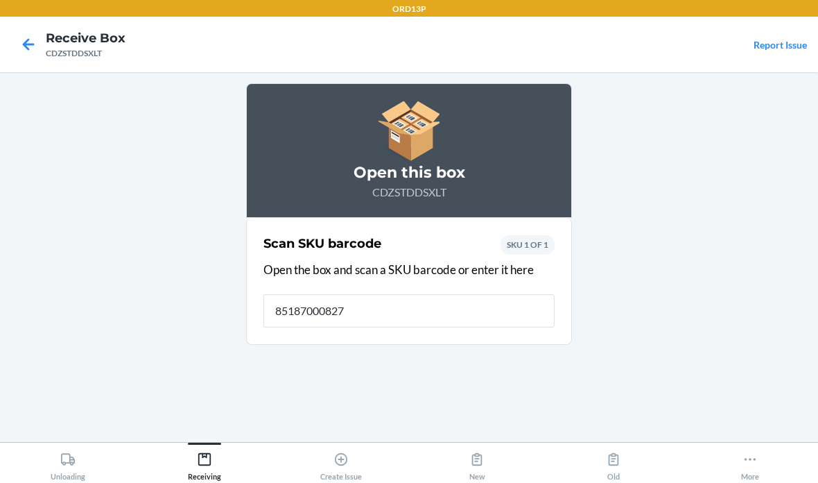
type input "851870008272"
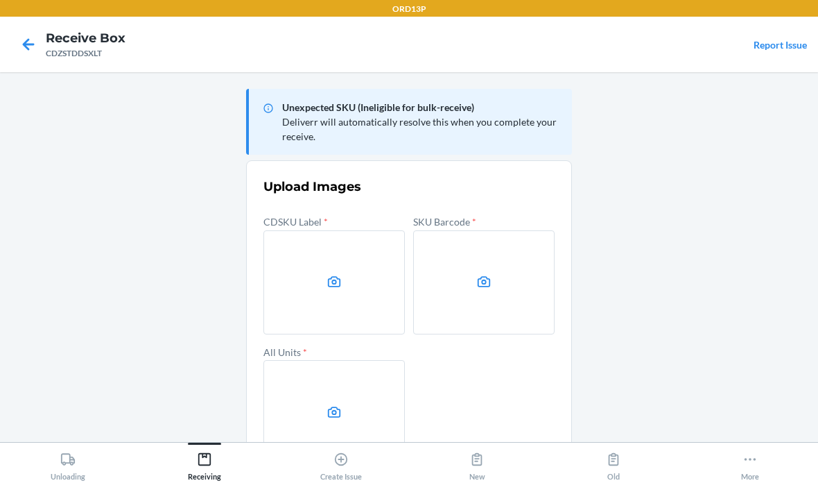
click at [343, 292] on label at bounding box center [333, 282] width 141 height 104
click at [0, 0] on input "file" at bounding box center [0, 0] width 0 height 0
click at [493, 259] on label at bounding box center [483, 282] width 141 height 104
click at [0, 0] on input "file" at bounding box center [0, 0] width 0 height 0
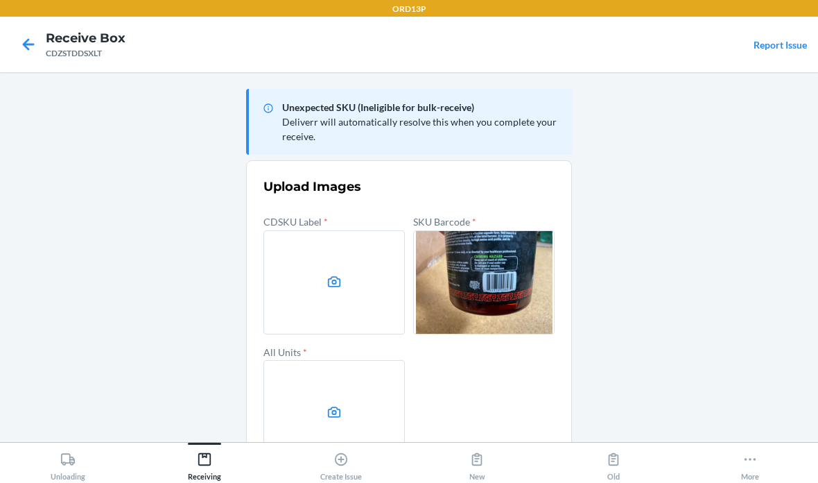
click at [328, 388] on label at bounding box center [333, 412] width 141 height 104
click at [0, 0] on input "file" at bounding box center [0, 0] width 0 height 0
click at [355, 275] on label at bounding box center [333, 282] width 141 height 104
click at [0, 0] on input "file" at bounding box center [0, 0] width 0 height 0
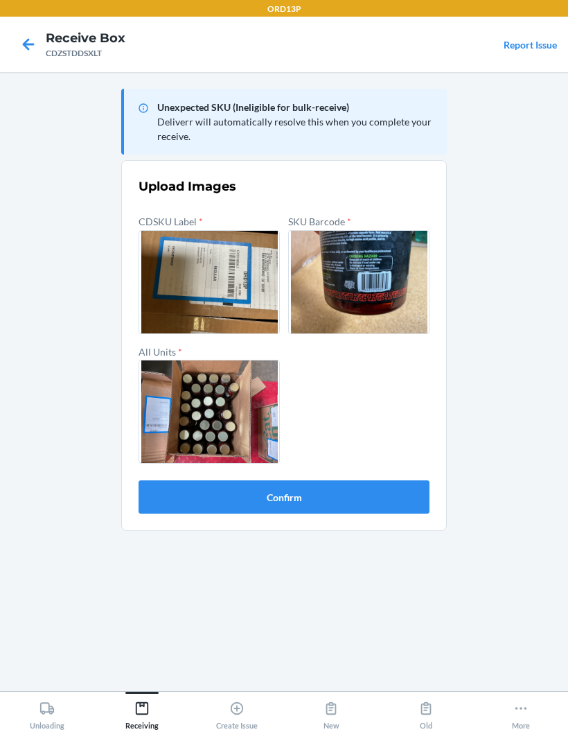
click at [388, 462] on div "CDSKU Label * SKU Barcode * All Units *" at bounding box center [284, 338] width 291 height 252
click at [387, 461] on div "CDSKU Label * SKU Barcode * All Units *" at bounding box center [284, 338] width 291 height 252
click at [388, 482] on button "Confirm" at bounding box center [284, 496] width 291 height 33
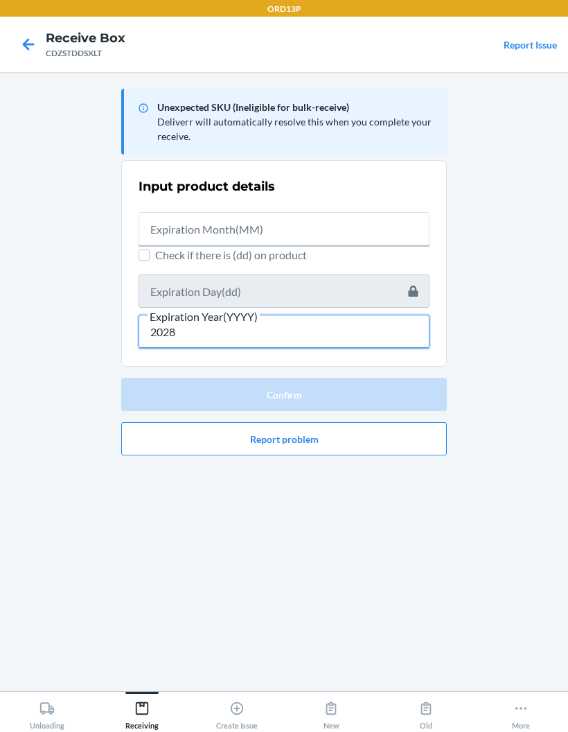
type input "2028"
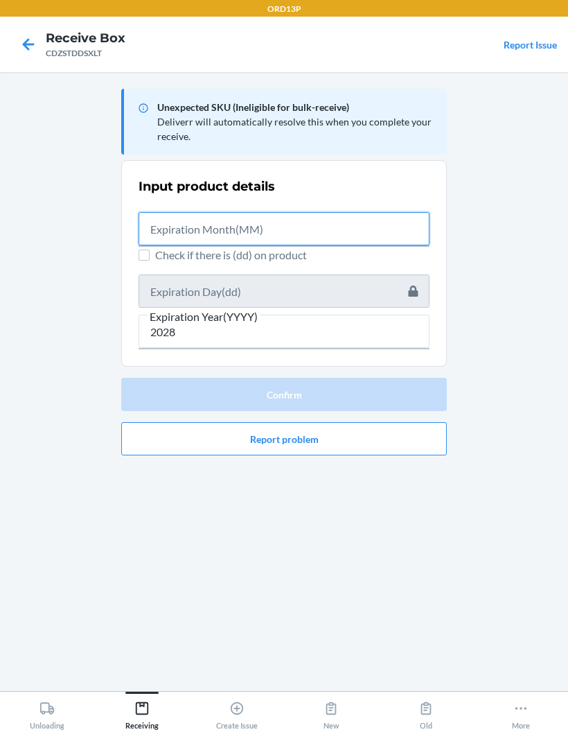
click at [242, 227] on input "text" at bounding box center [284, 228] width 291 height 33
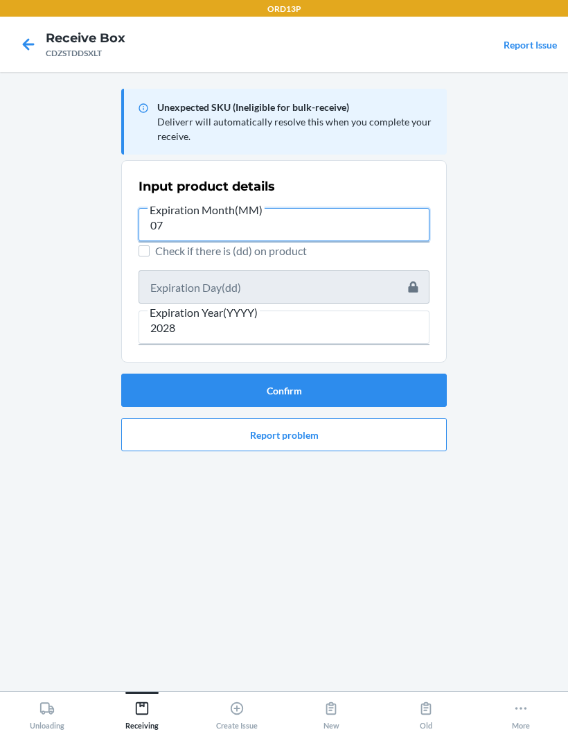
type input "07"
click at [376, 383] on button "Confirm" at bounding box center [284, 390] width 326 height 33
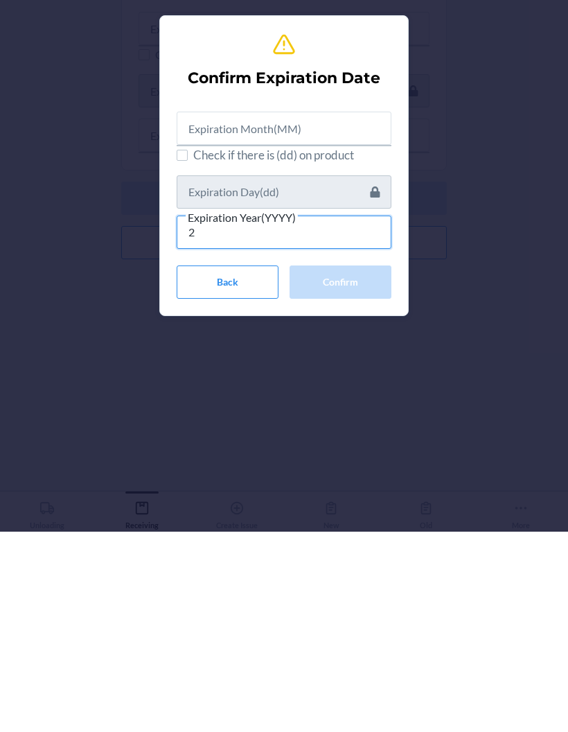
type input "20"
click at [220, 466] on button "Back" at bounding box center [228, 482] width 102 height 33
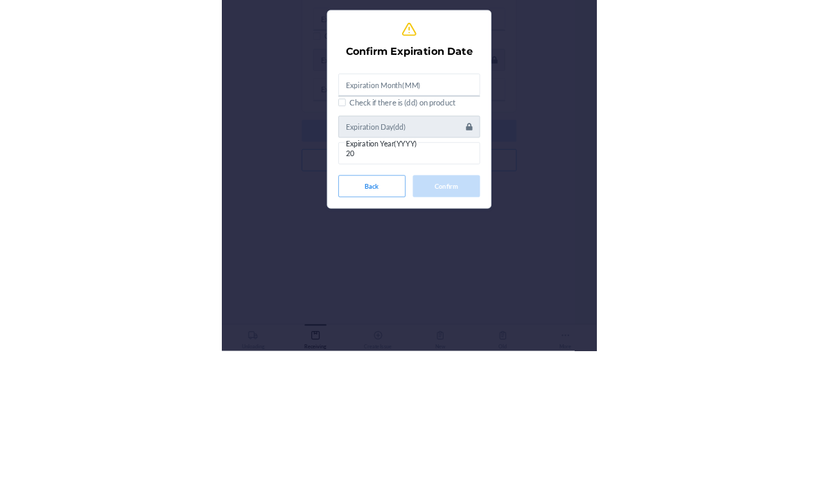
scroll to position [55, 0]
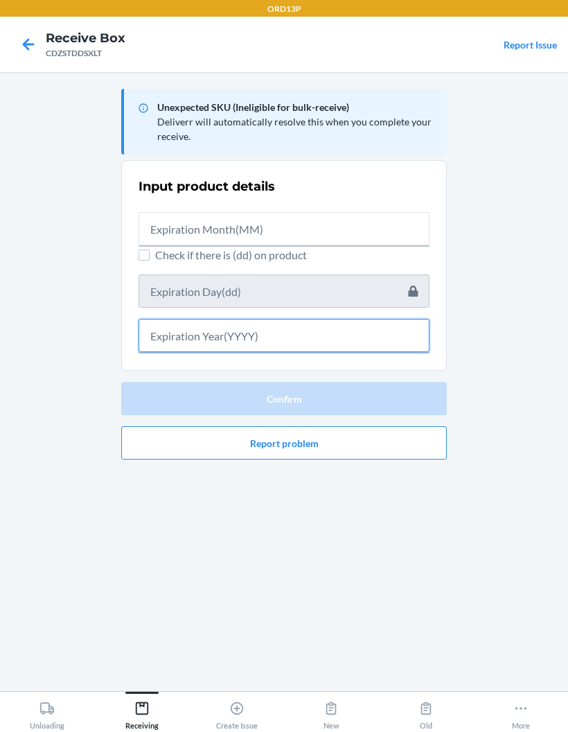
click at [289, 319] on input "text" at bounding box center [284, 335] width 291 height 33
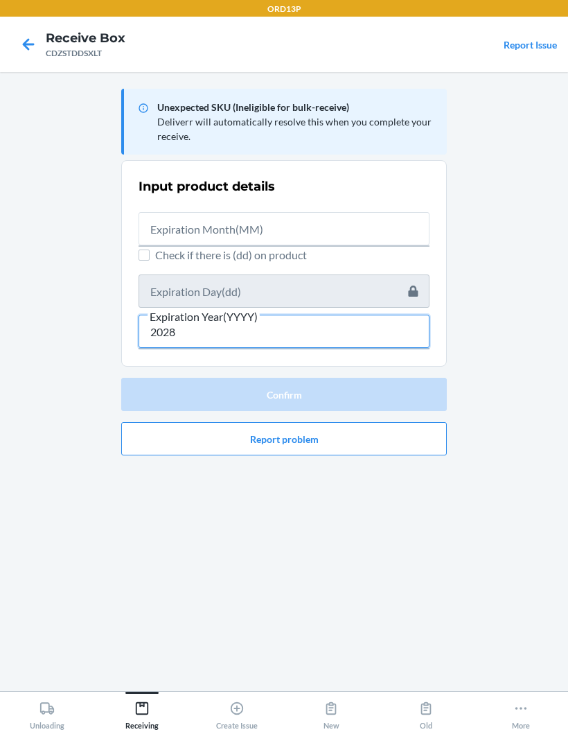
type input "2028"
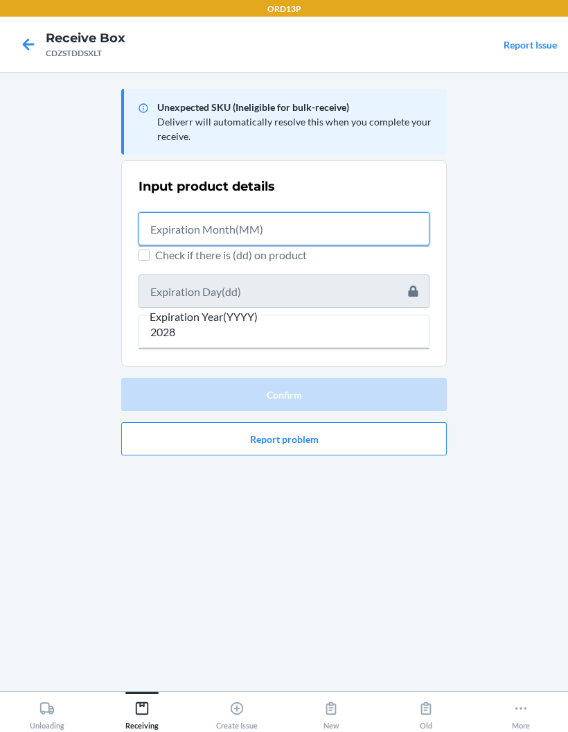
click at [234, 212] on input "text" at bounding box center [284, 228] width 291 height 33
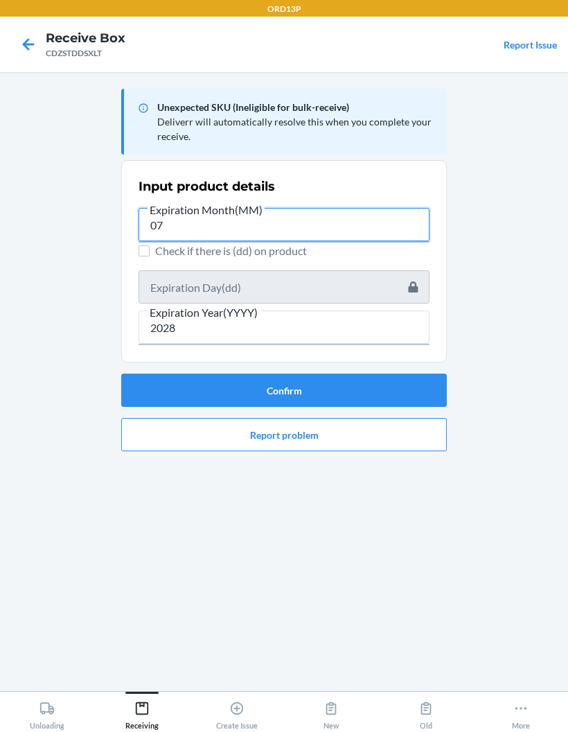
type input "07"
click at [295, 374] on button "Confirm" at bounding box center [284, 390] width 326 height 33
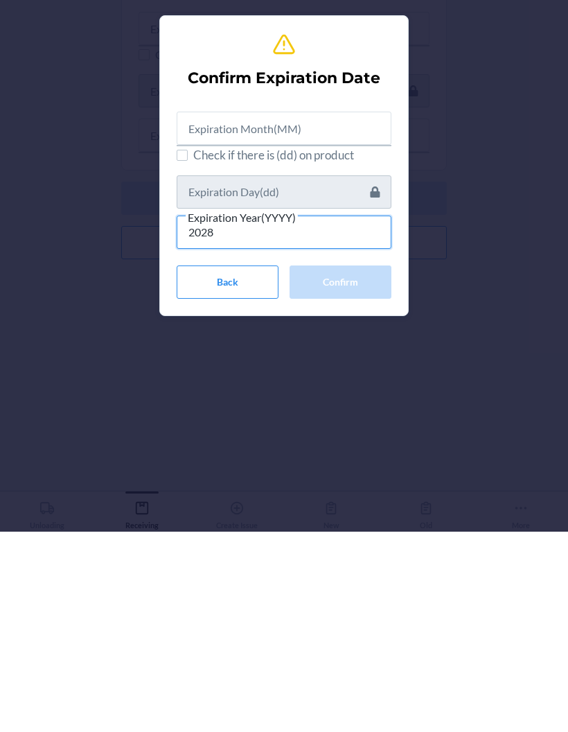
type input "2028"
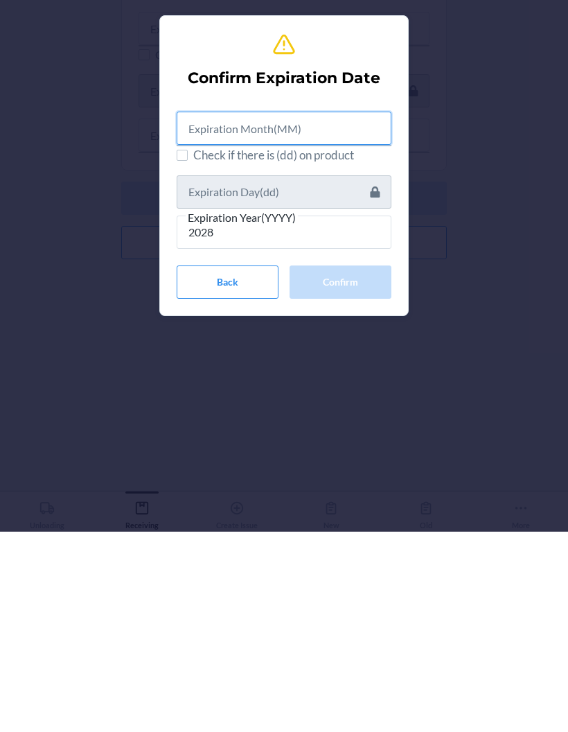
click at [273, 312] on input "text" at bounding box center [284, 328] width 215 height 33
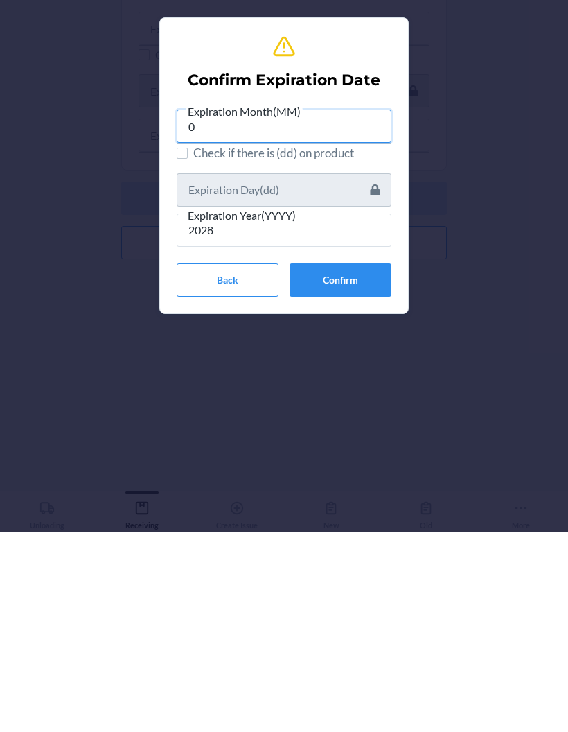
type input "07"
click at [336, 464] on button "Confirm" at bounding box center [341, 480] width 102 height 33
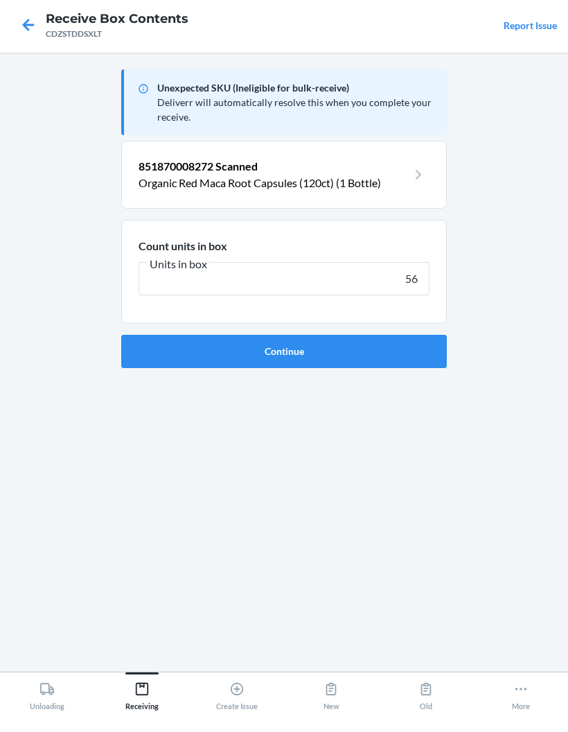
type input "56"
click at [407, 354] on button "Continue" at bounding box center [284, 370] width 326 height 33
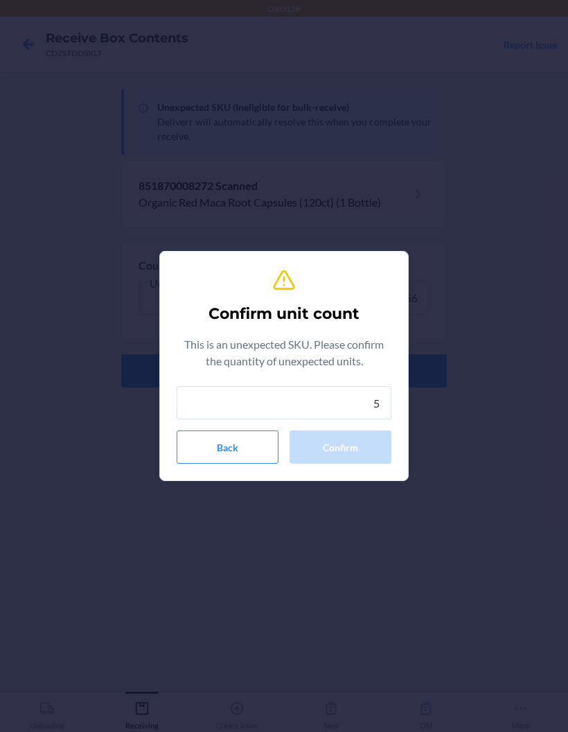
type input "56"
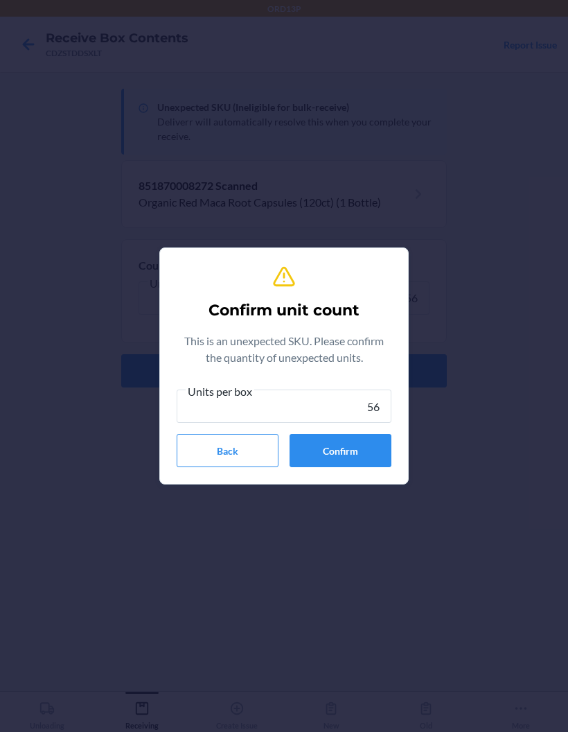
click at [359, 450] on button "Confirm" at bounding box center [341, 450] width 102 height 33
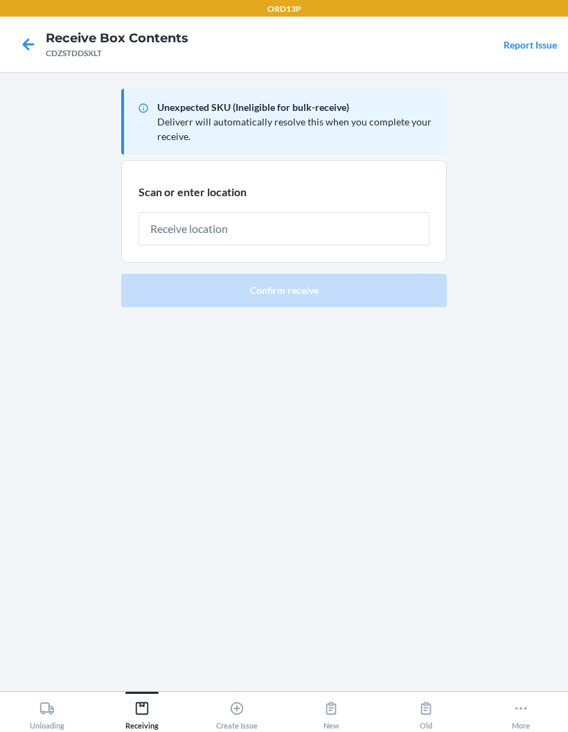
click at [375, 212] on input "text" at bounding box center [284, 228] width 291 height 33
click at [374, 212] on input "text" at bounding box center [284, 228] width 291 height 33
type input "REPALLET006"
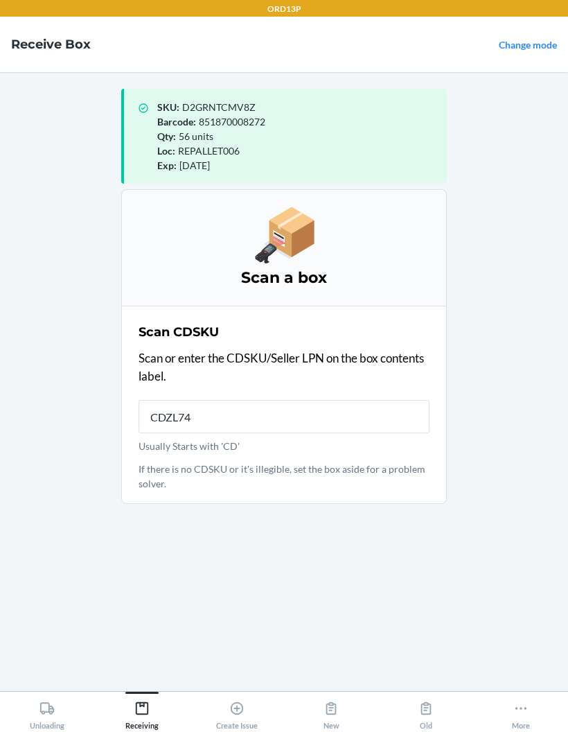
type input "CDZL74R"
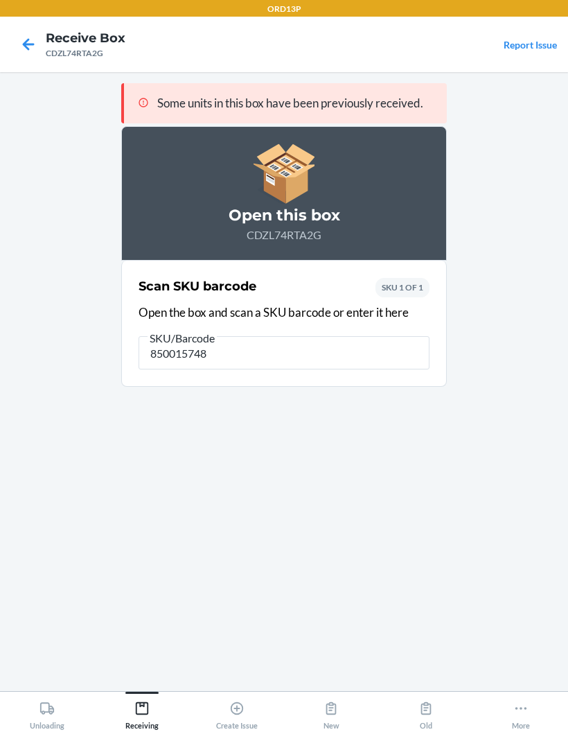
type input "8500157481"
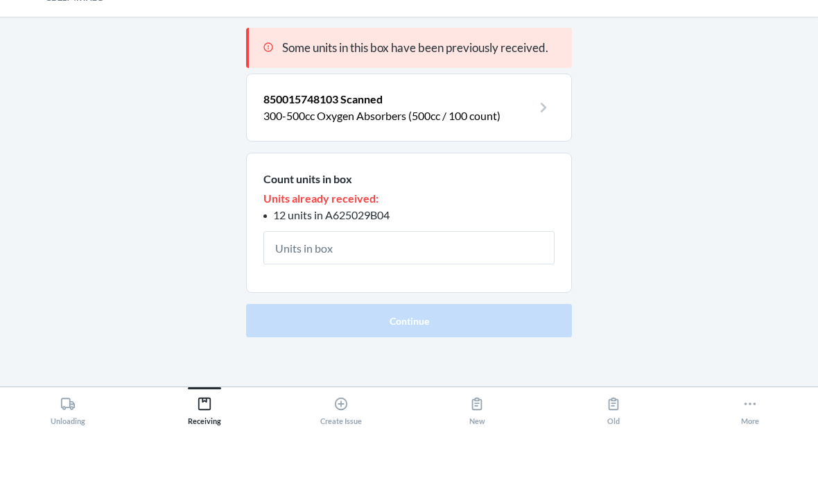
scroll to position [55, 0]
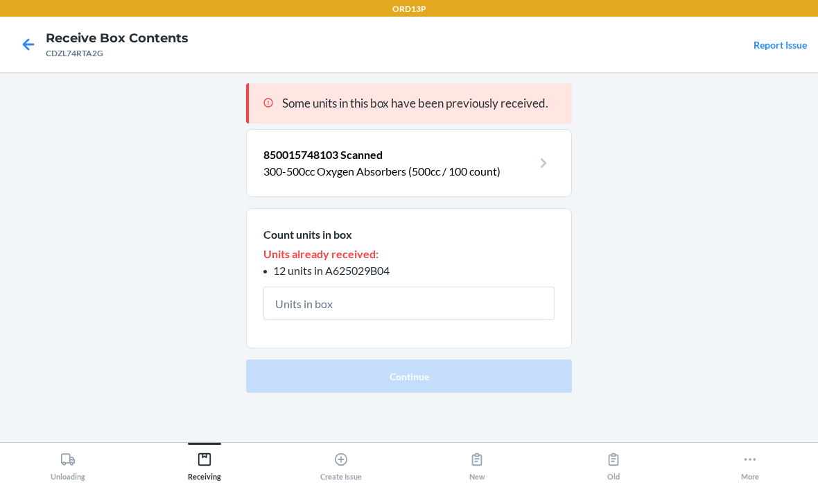
click at [528, 163] on p "300-500cc Oxygen Absorbers (500cc / 100 count)" at bounding box center [397, 171] width 269 height 17
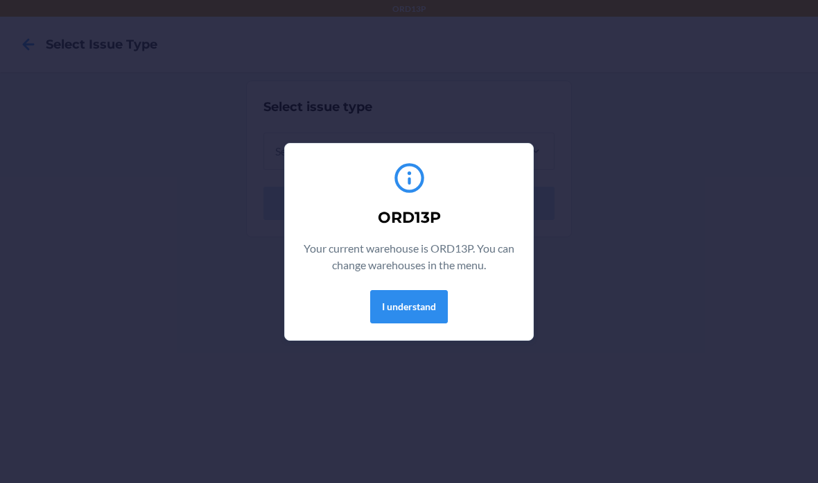
click at [419, 308] on button "I understand" at bounding box center [409, 306] width 78 height 33
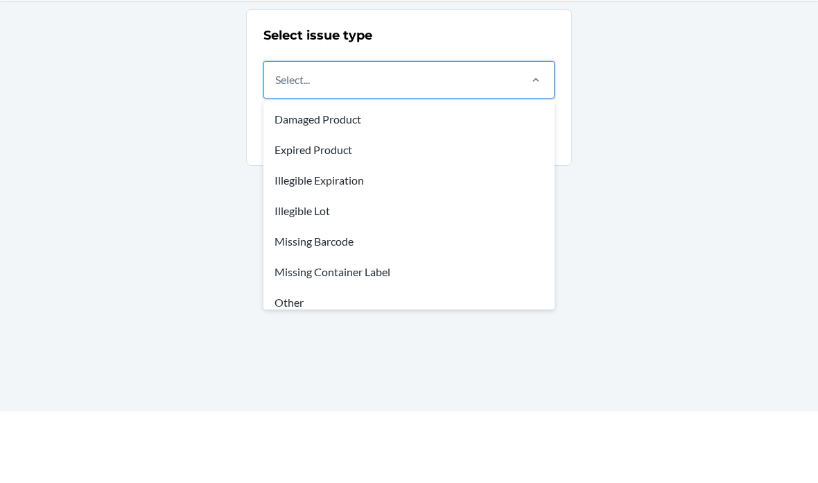
scroll to position [55, 0]
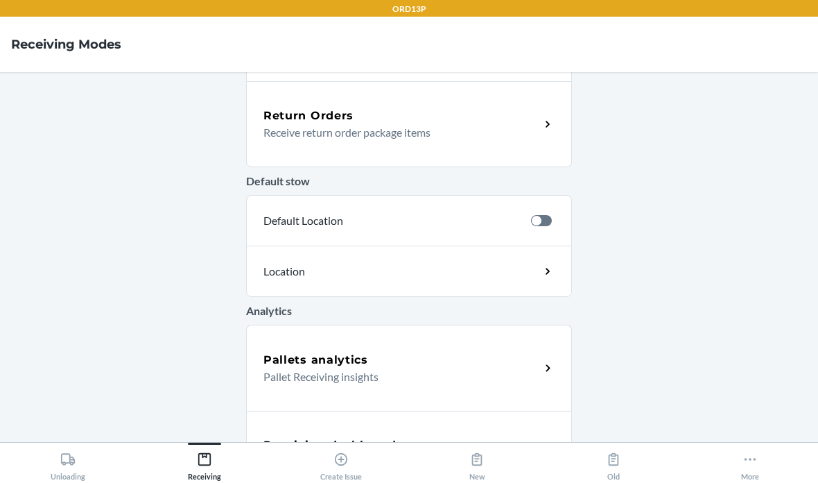
scroll to position [428, 0]
click at [483, 450] on div "Receiving dashboard" at bounding box center [401, 445] width 277 height 17
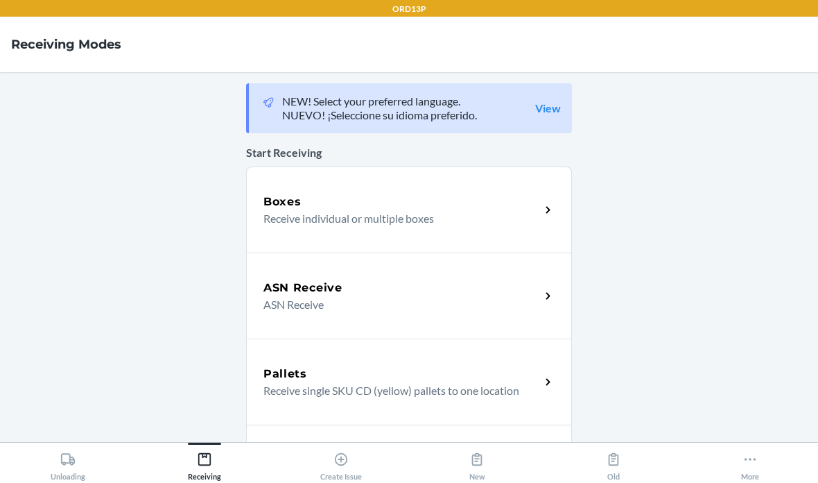
click at [336, 216] on p "Receive individual or multiple boxes" at bounding box center [396, 218] width 266 height 17
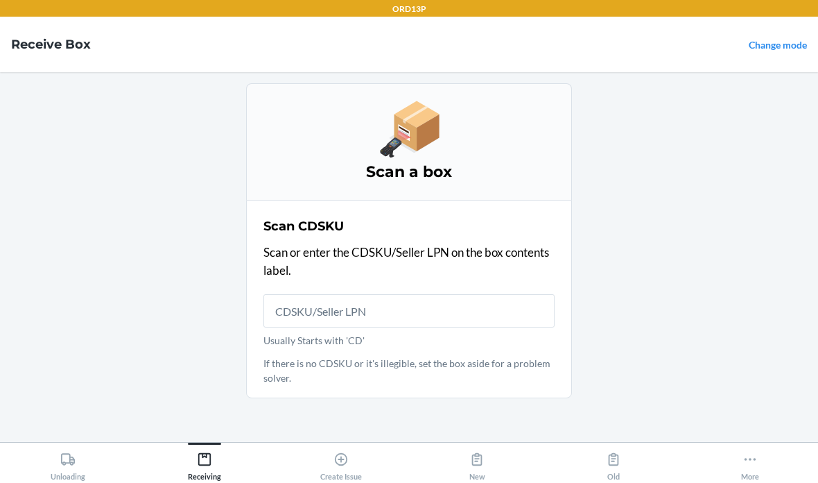
click at [498, 344] on p "Usually Starts with 'CD'" at bounding box center [408, 340] width 291 height 15
click at [498, 327] on input "Usually Starts with 'CD'" at bounding box center [408, 310] width 291 height 33
click at [514, 308] on input "Usually Starts with 'CD'" at bounding box center [408, 310] width 291 height 33
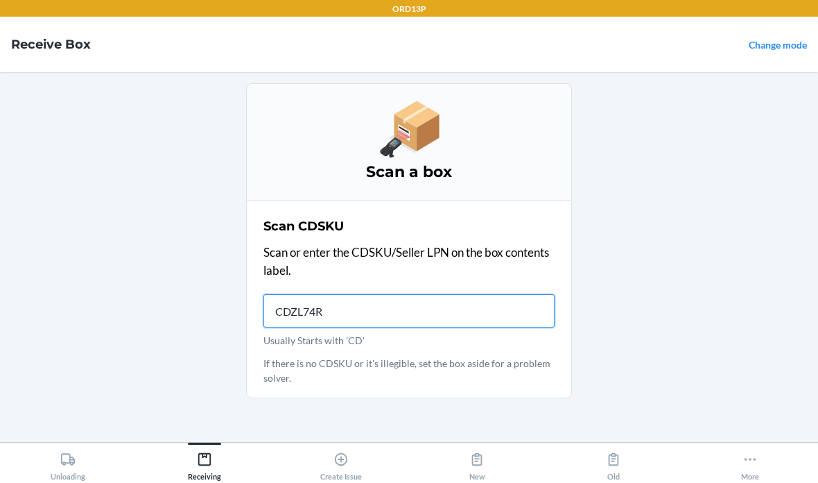
type input "CDZL74RT"
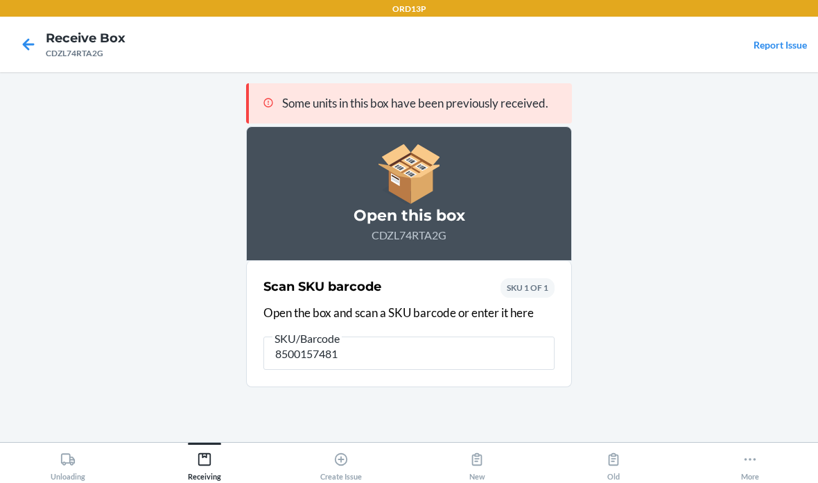
type input "85001574810"
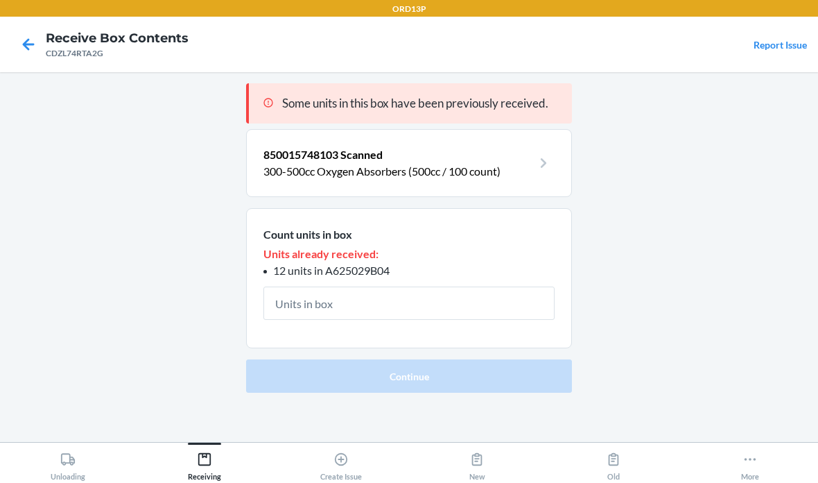
click at [30, 48] on icon at bounding box center [29, 45] width 24 height 24
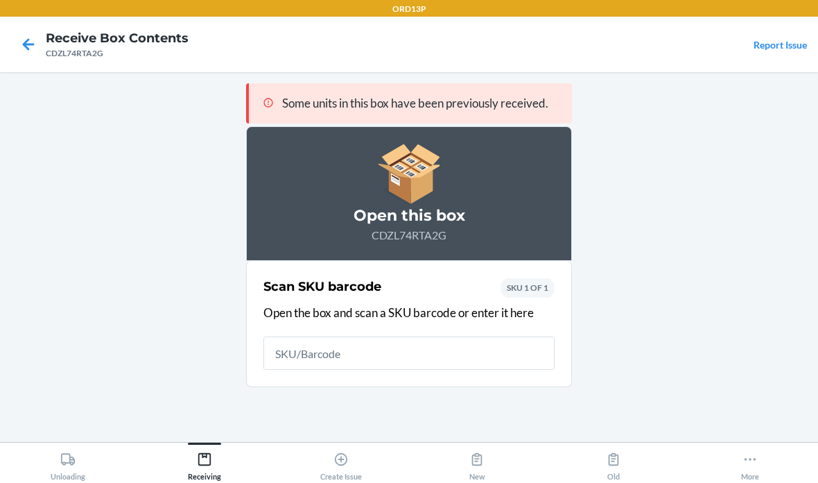
click at [32, 49] on icon at bounding box center [29, 45] width 24 height 24
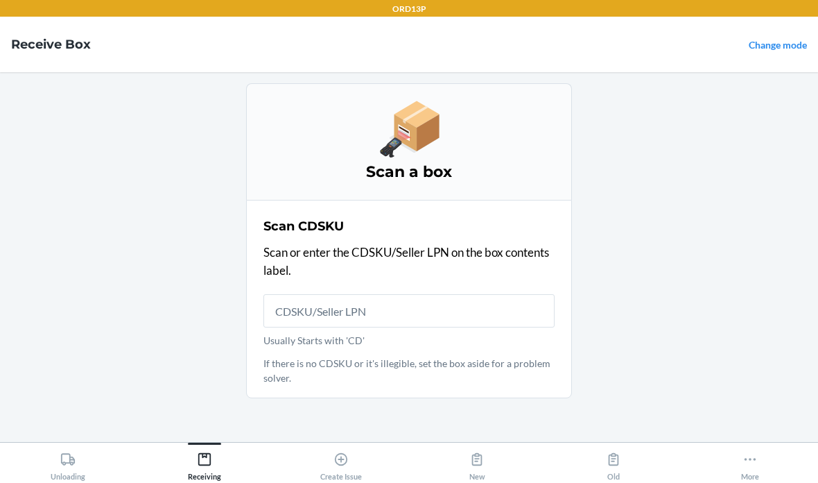
click at [425, 297] on input "Usually Starts with 'CD'" at bounding box center [408, 310] width 291 height 33
click at [405, 319] on input "Usually Starts with 'CD'" at bounding box center [408, 310] width 291 height 33
click at [371, 308] on input "Usually Starts with 'CD'" at bounding box center [408, 310] width 291 height 33
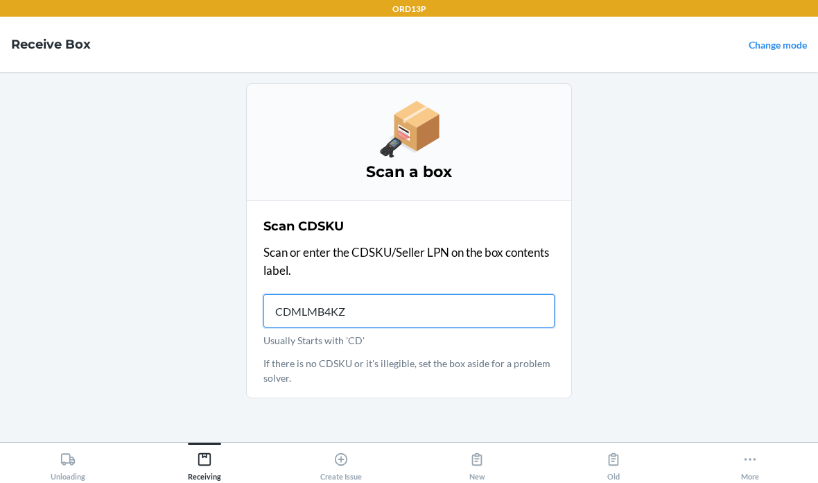
type input "CDMLMB4KZS"
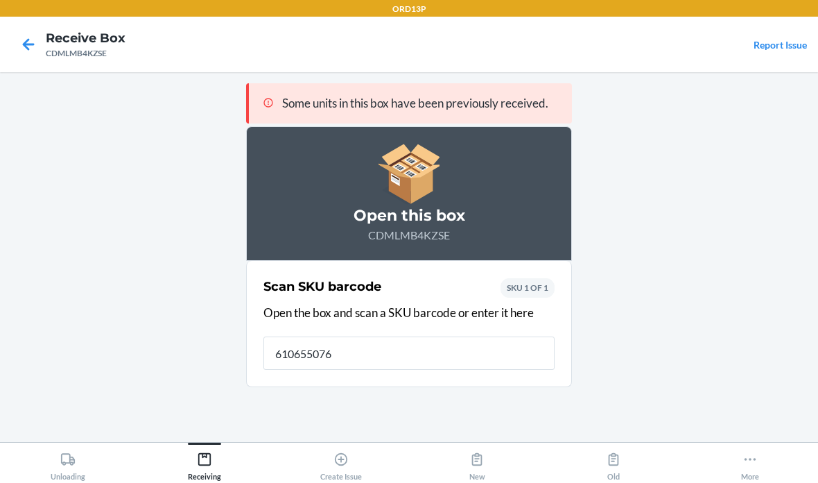
type input "6106550768"
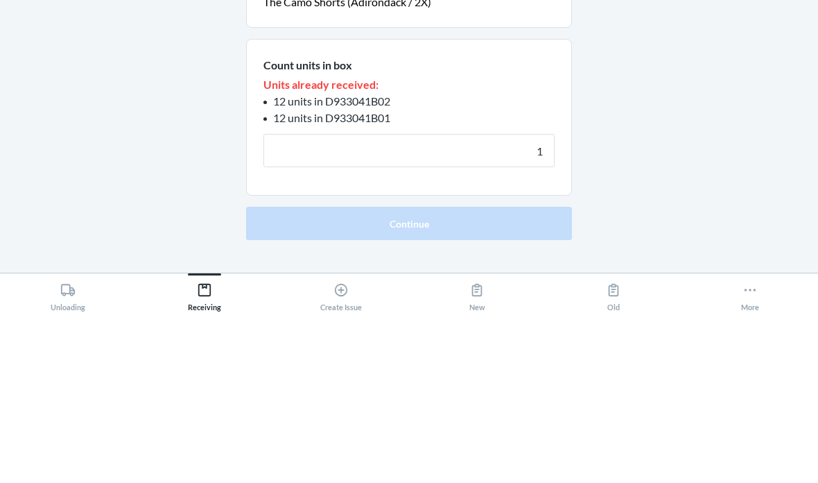
type input "10"
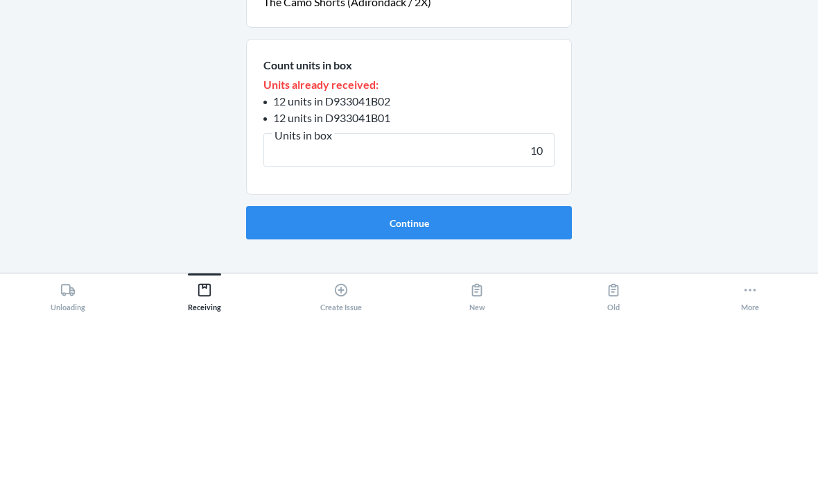
click at [409, 375] on button "Continue" at bounding box center [409, 391] width 326 height 33
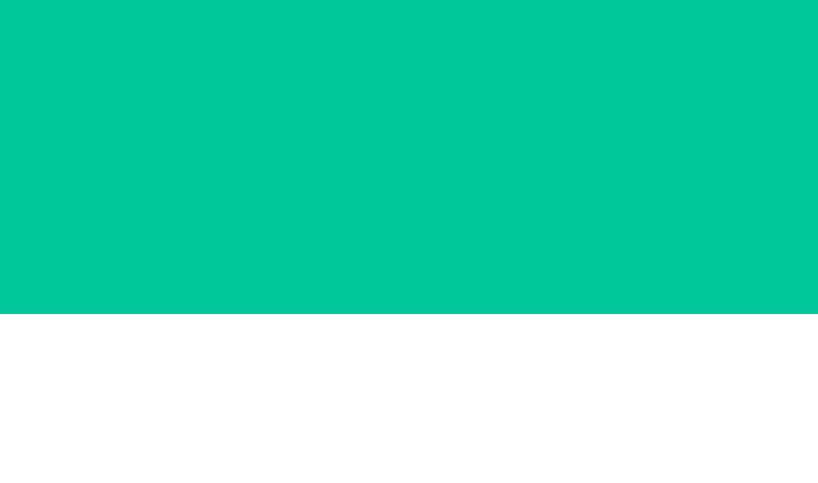
scroll to position [55, 0]
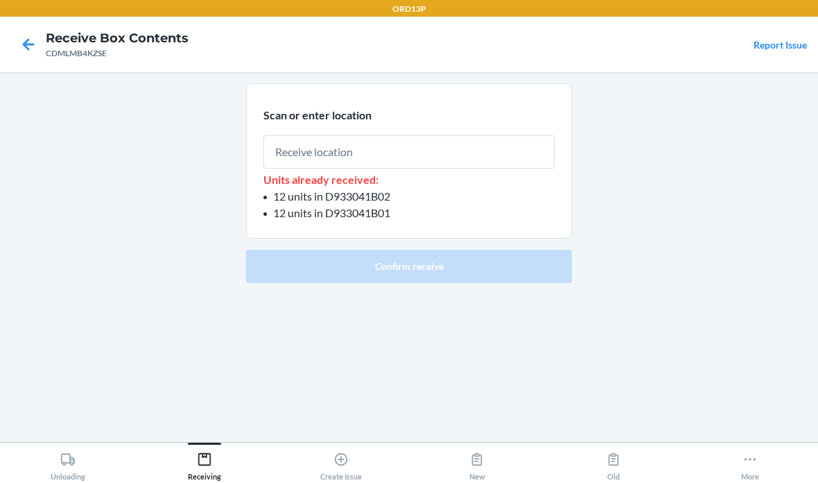
click at [526, 135] on input "text" at bounding box center [408, 151] width 291 height 33
click at [432, 135] on input "text" at bounding box center [408, 151] width 291 height 33
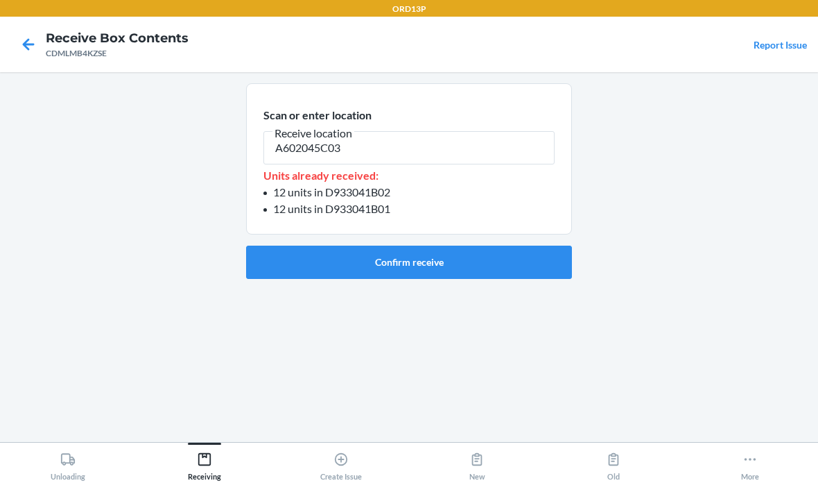
type input "A602045C03"
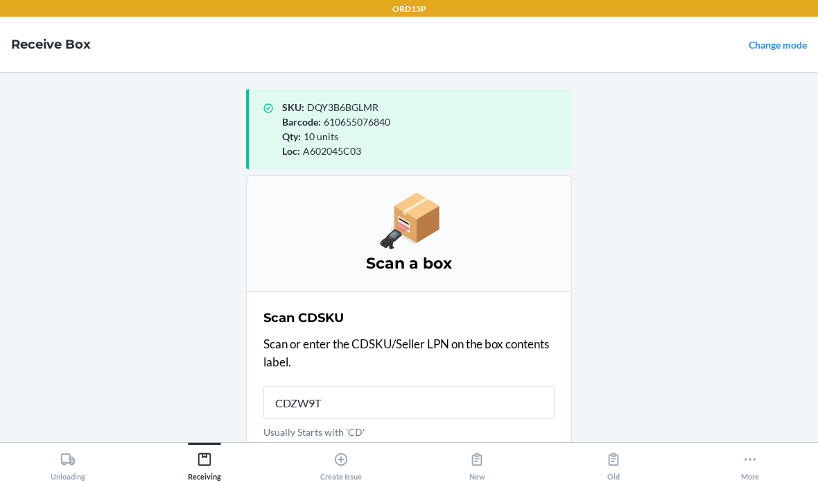
type input "CDZW9TA"
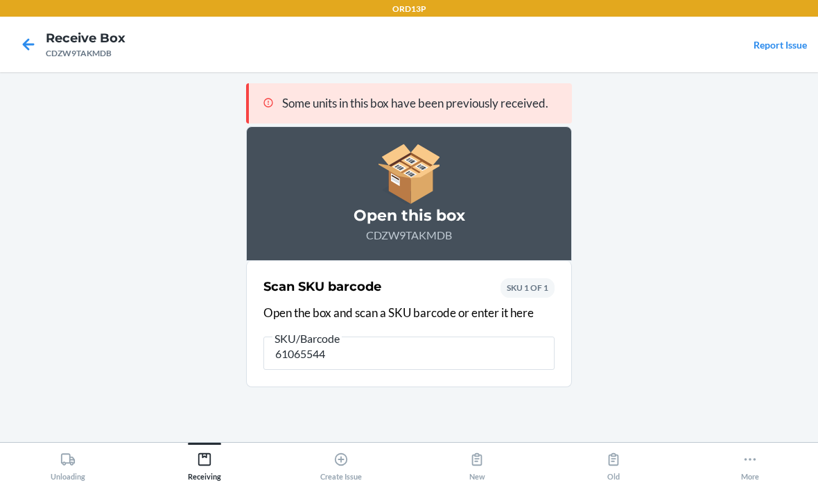
type input "610655441"
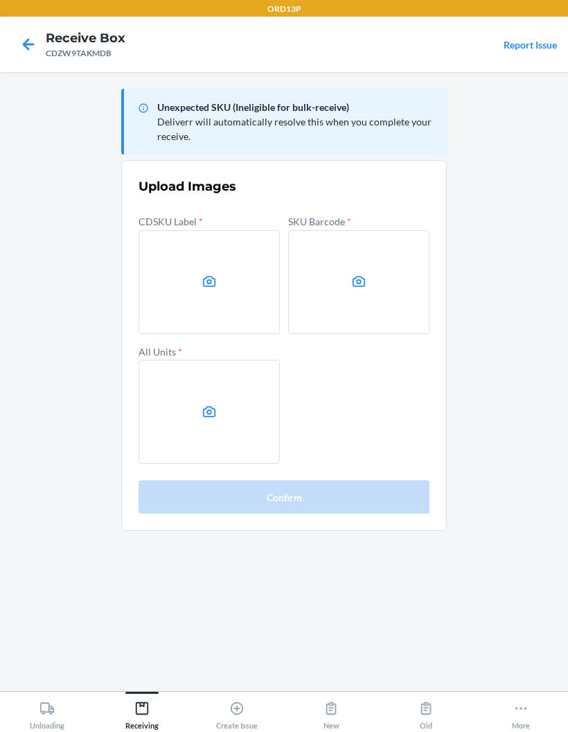
click at [334, 270] on label at bounding box center [358, 282] width 141 height 104
click at [0, 0] on input "file" at bounding box center [0, 0] width 0 height 0
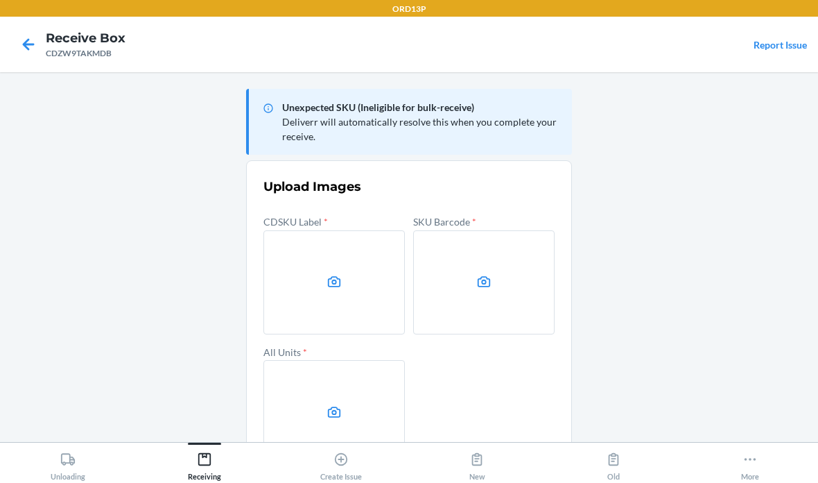
click at [478, 269] on label at bounding box center [483, 282] width 141 height 104
click at [0, 0] on input "file" at bounding box center [0, 0] width 0 height 0
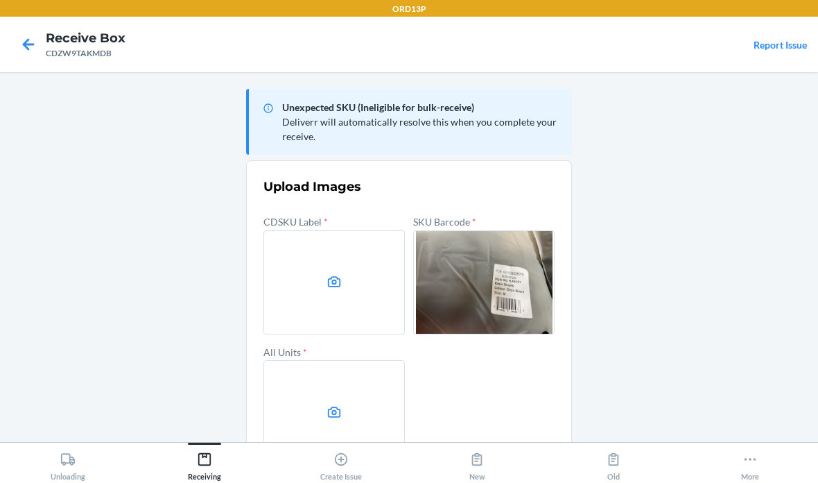
click at [358, 284] on label at bounding box center [333, 282] width 141 height 104
click at [0, 0] on input "file" at bounding box center [0, 0] width 0 height 0
click at [333, 406] on icon at bounding box center [334, 411] width 13 height 11
click at [0, 0] on input "file" at bounding box center [0, 0] width 0 height 0
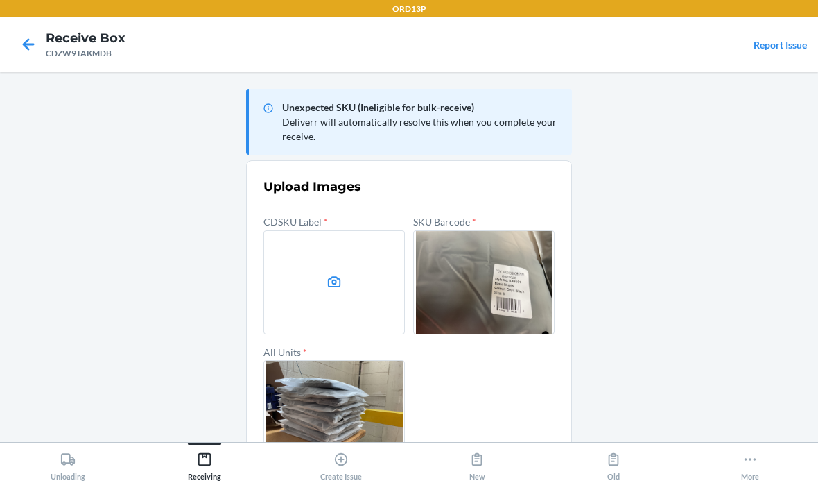
click at [327, 263] on label at bounding box center [333, 282] width 141 height 104
click at [0, 0] on input "file" at bounding box center [0, 0] width 0 height 0
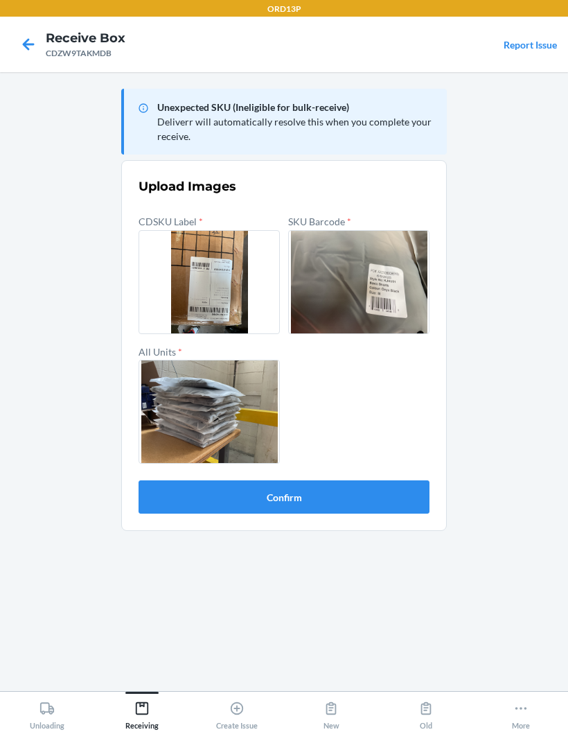
click at [358, 482] on button "Confirm" at bounding box center [284, 496] width 291 height 33
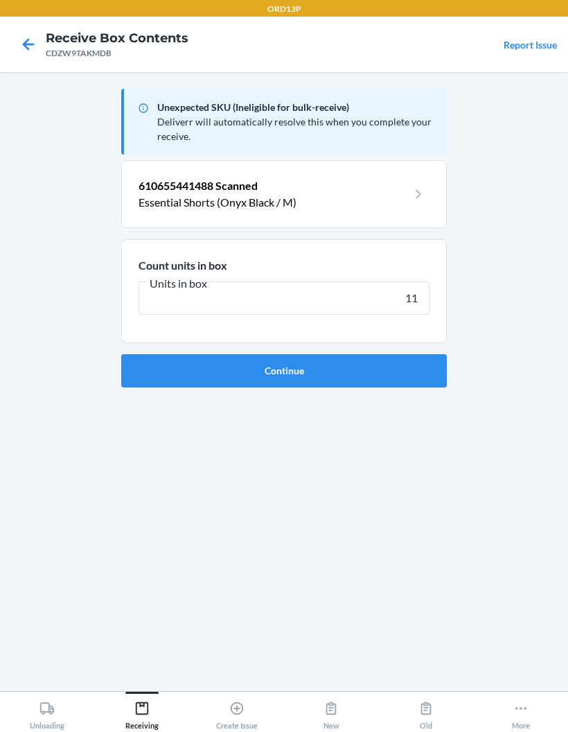
type input "11"
click at [425, 370] on button "Continue" at bounding box center [284, 370] width 326 height 33
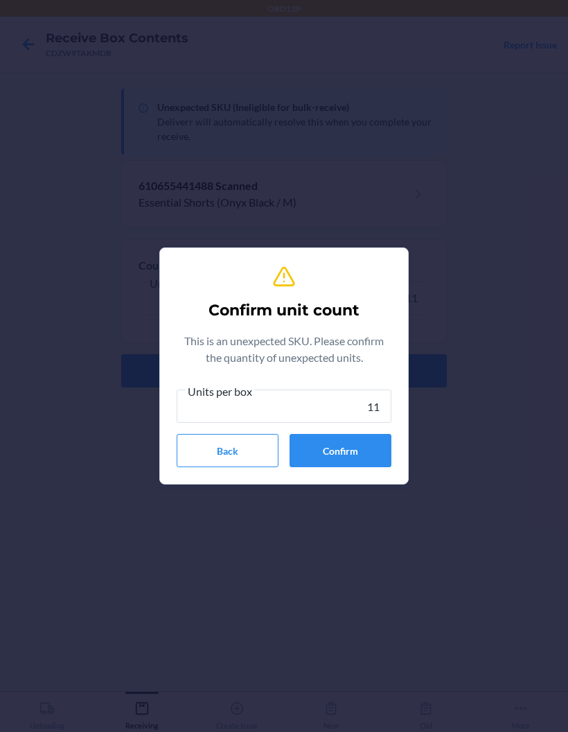
type input "11"
click at [359, 454] on button "Confirm" at bounding box center [341, 450] width 102 height 33
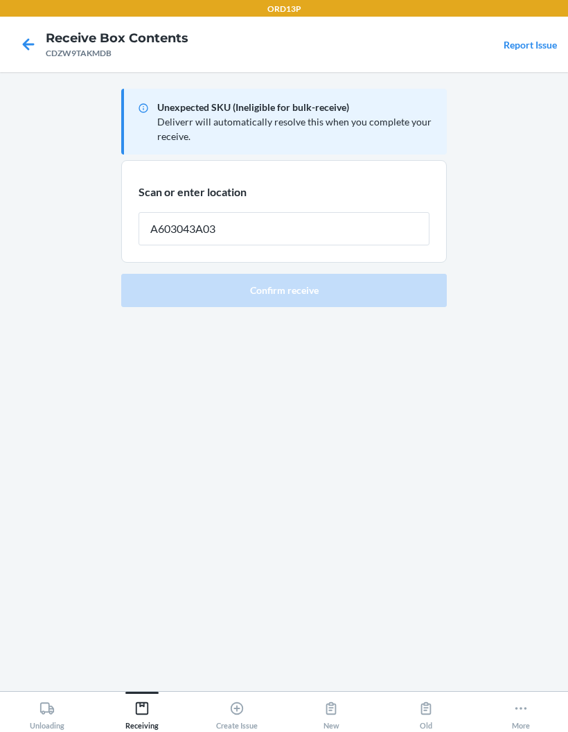
type input "A603043A03"
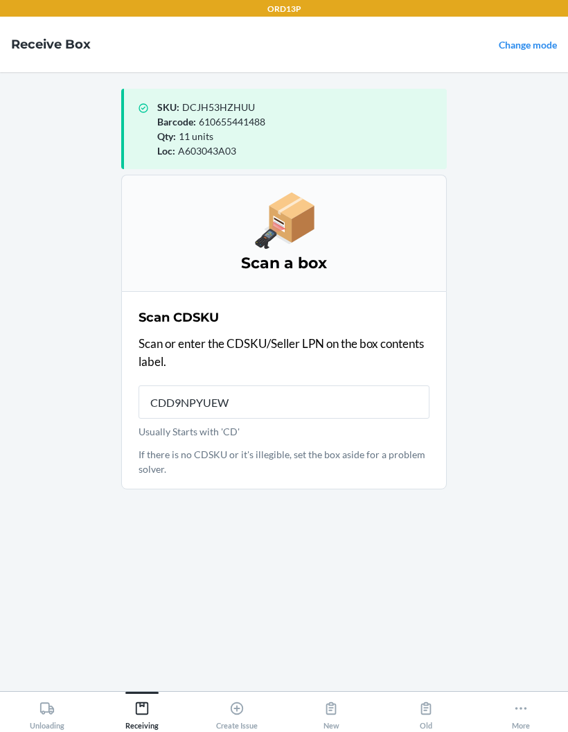
type input "CDD9NPYUEW9"
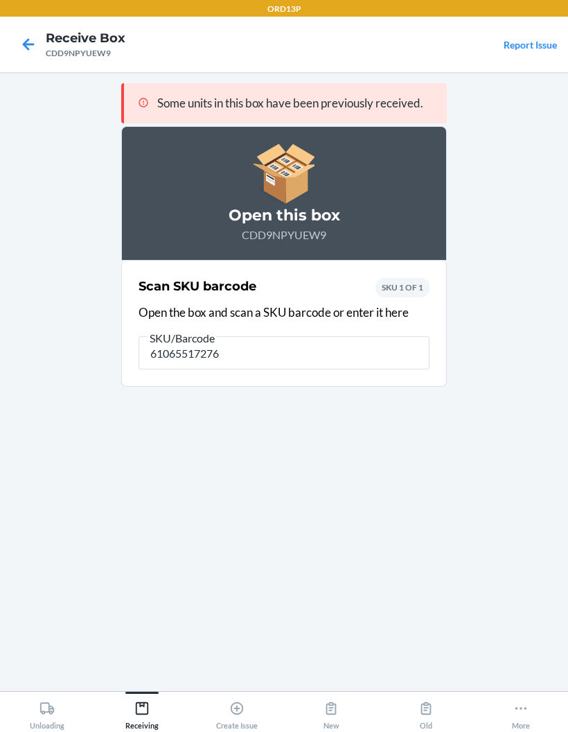
type input "610655172764"
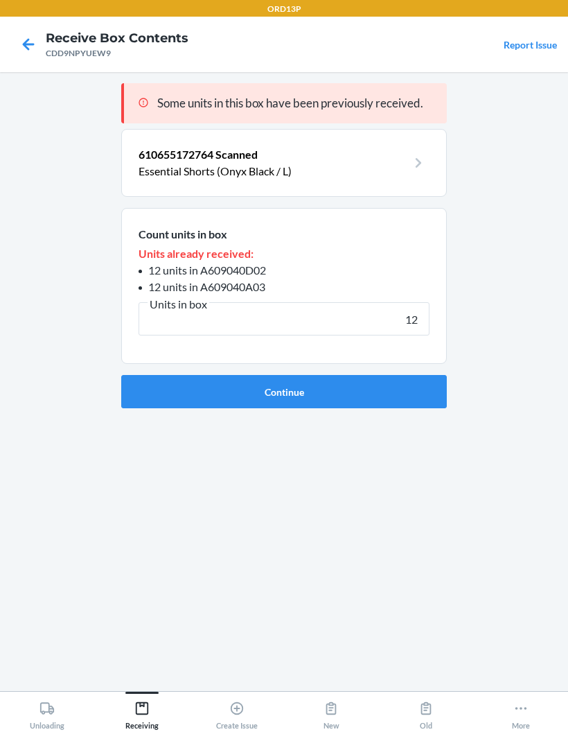
type input "12"
click at [403, 397] on button "Continue" at bounding box center [284, 391] width 326 height 33
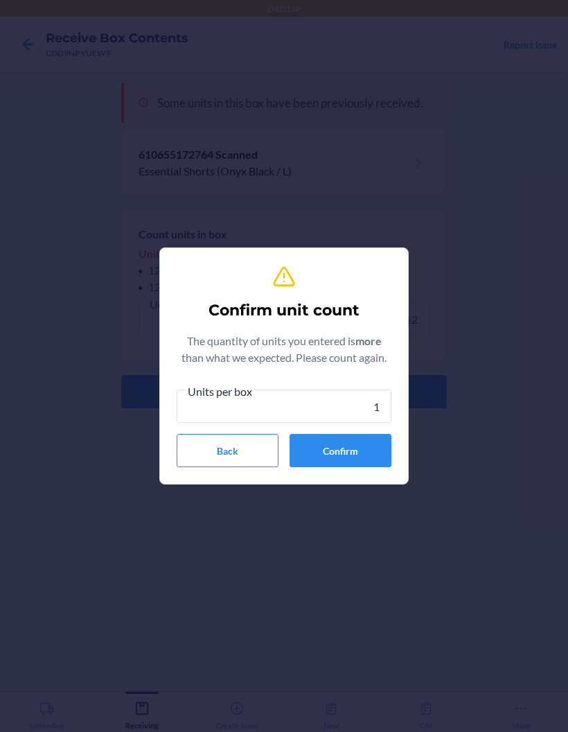
type input "12"
click at [381, 450] on button "Confirm" at bounding box center [341, 450] width 102 height 33
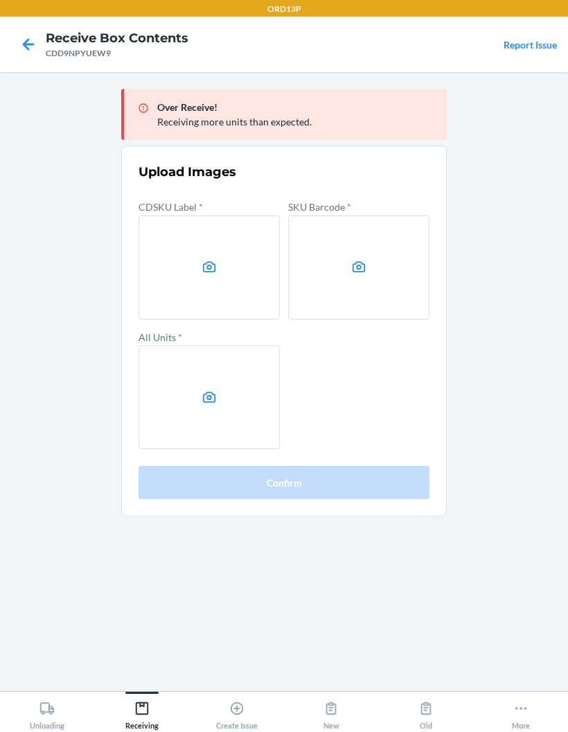
click at [192, 262] on label at bounding box center [209, 268] width 141 height 104
click at [0, 0] on input "file" at bounding box center [0, 0] width 0 height 0
click at [372, 259] on label at bounding box center [358, 268] width 141 height 104
click at [0, 0] on input "file" at bounding box center [0, 0] width 0 height 0
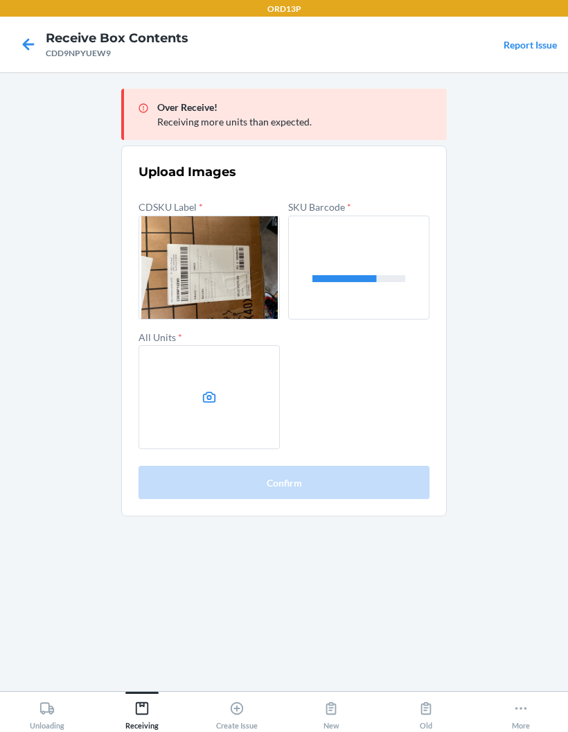
click at [215, 392] on icon at bounding box center [210, 398] width 16 height 16
click at [0, 0] on input "file" at bounding box center [0, 0] width 0 height 0
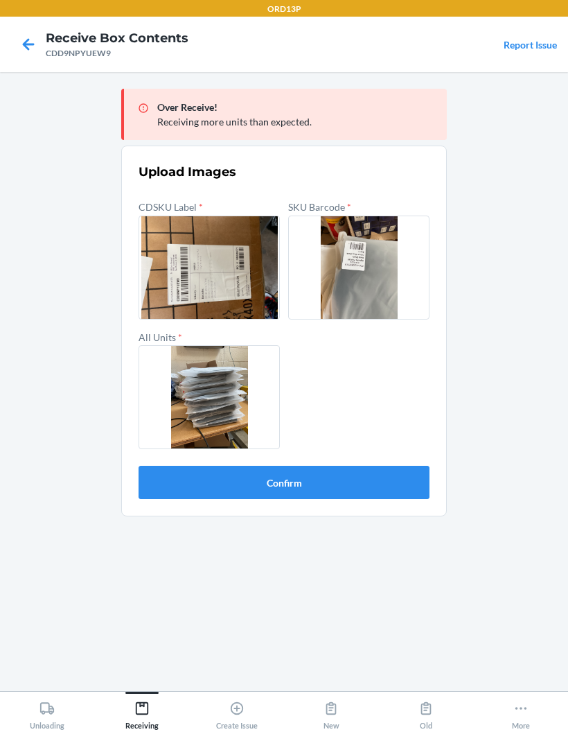
click at [361, 482] on button "Confirm" at bounding box center [284, 482] width 291 height 33
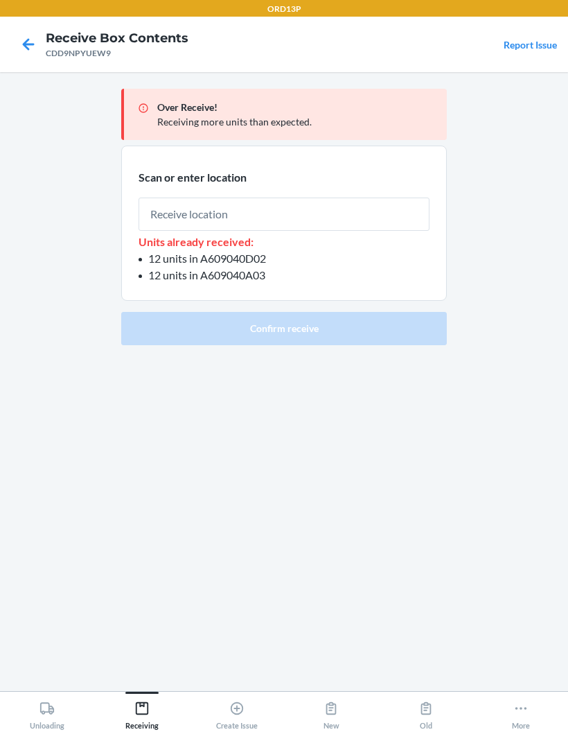
click at [316, 227] on input "text" at bounding box center [284, 214] width 291 height 33
click at [315, 226] on input "text" at bounding box center [284, 214] width 291 height 33
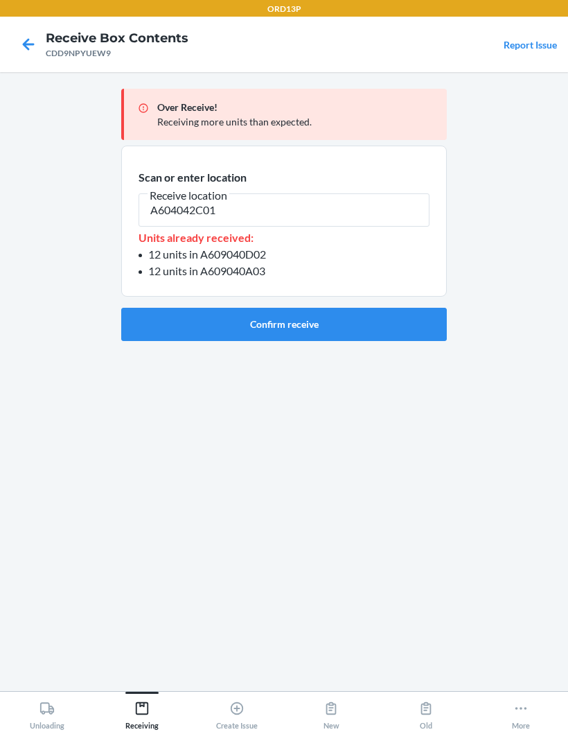
type input "A604042C01"
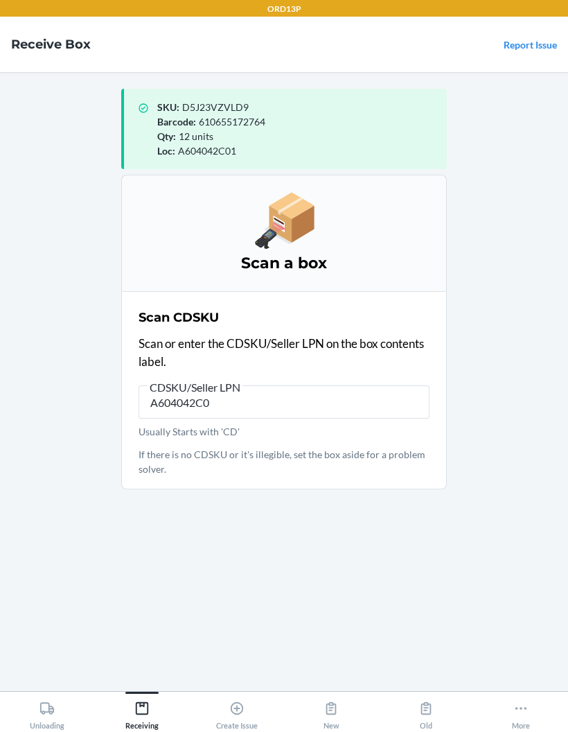
type input "A604042C01"
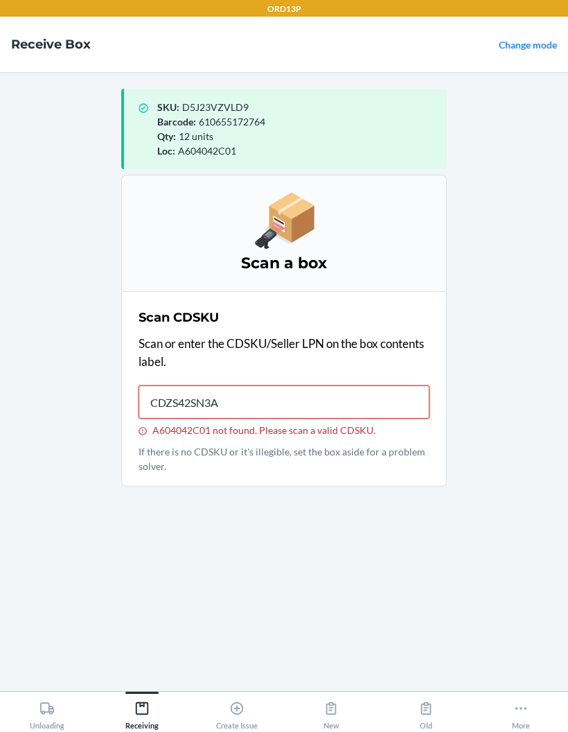
type input "CDZS42SN3A7"
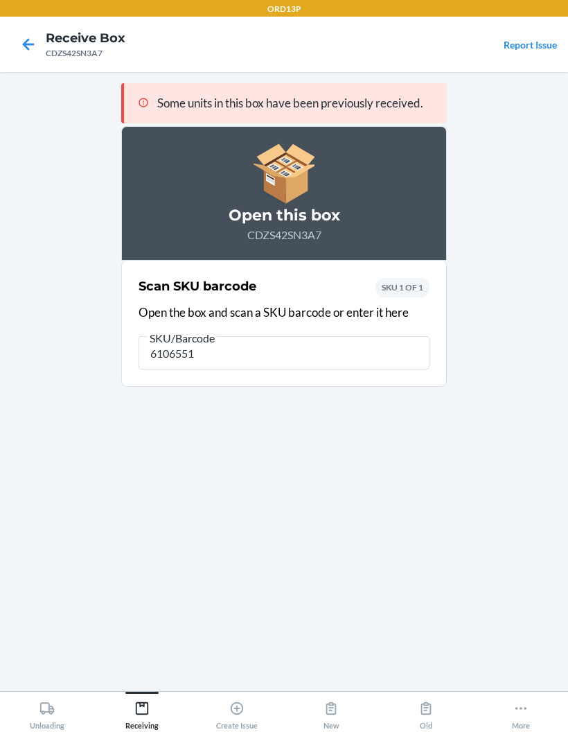
type input "61065517"
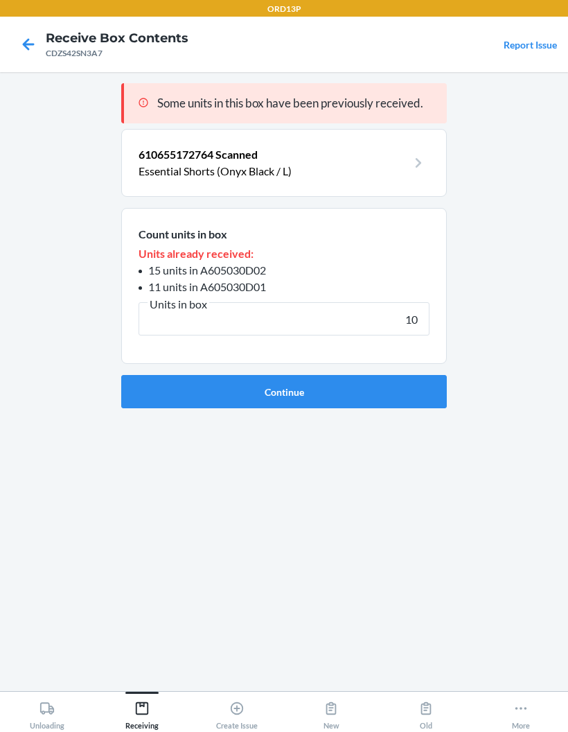
type input "10"
click at [422, 401] on button "Continue" at bounding box center [284, 391] width 326 height 33
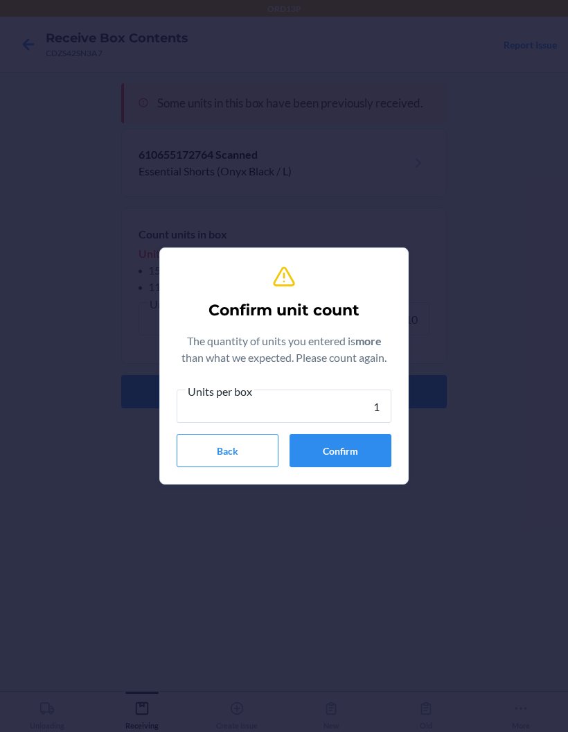
type input "10"
click at [373, 450] on button "Confirm" at bounding box center [341, 450] width 102 height 33
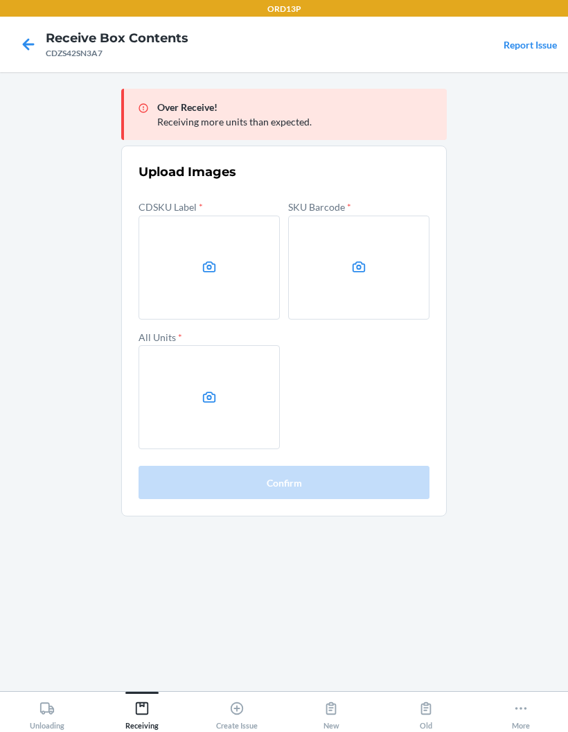
click at [233, 247] on label at bounding box center [209, 268] width 141 height 104
click at [0, 0] on input "file" at bounding box center [0, 0] width 0 height 0
click at [378, 256] on label at bounding box center [358, 268] width 141 height 104
click at [0, 0] on input "file" at bounding box center [0, 0] width 0 height 0
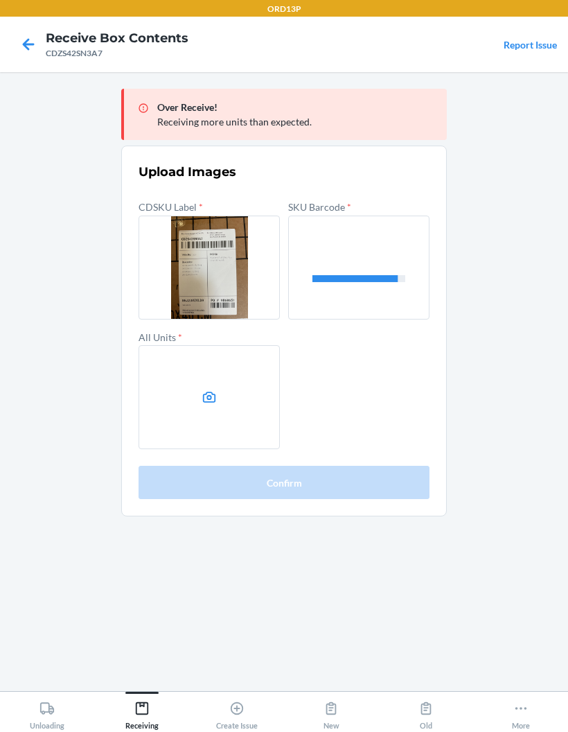
click at [194, 379] on label at bounding box center [209, 397] width 141 height 104
click at [0, 0] on input "file" at bounding box center [0, 0] width 0 height 0
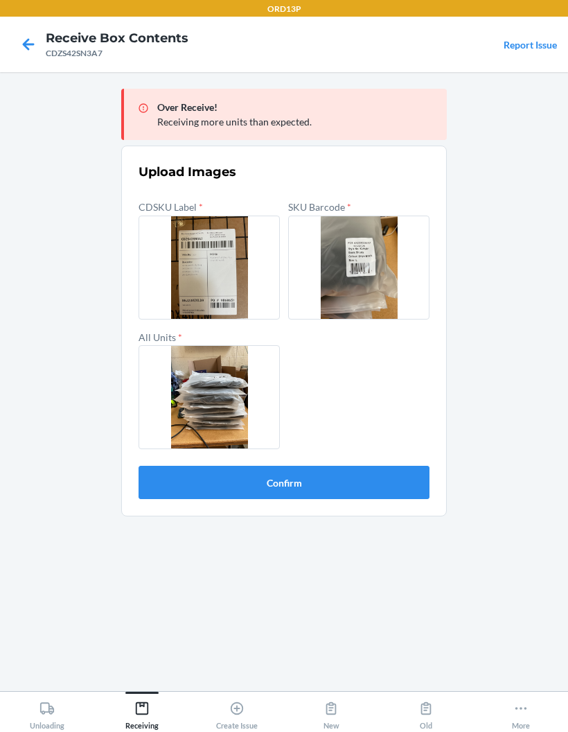
click at [392, 482] on button "Confirm" at bounding box center [284, 482] width 291 height 33
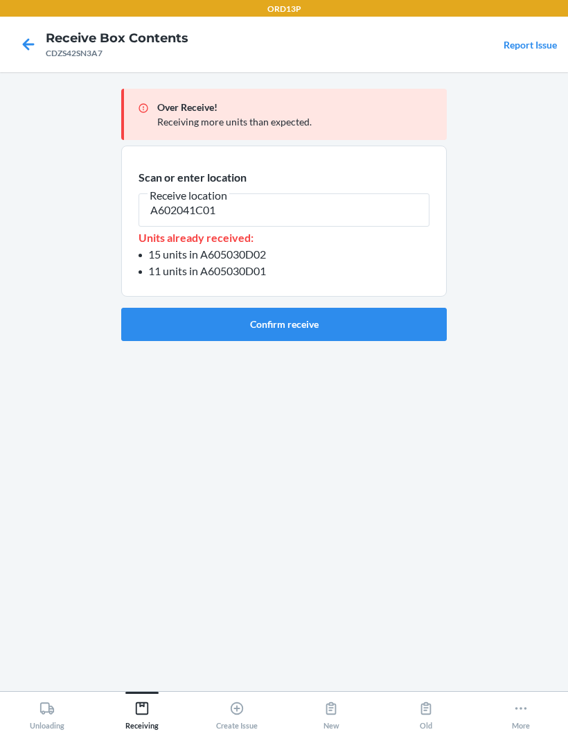
type input "A602041C01"
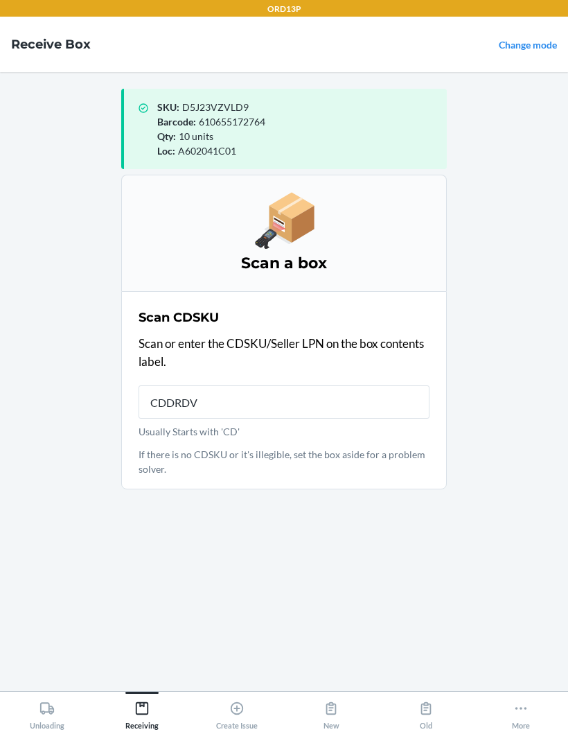
type input "CDDRDV7"
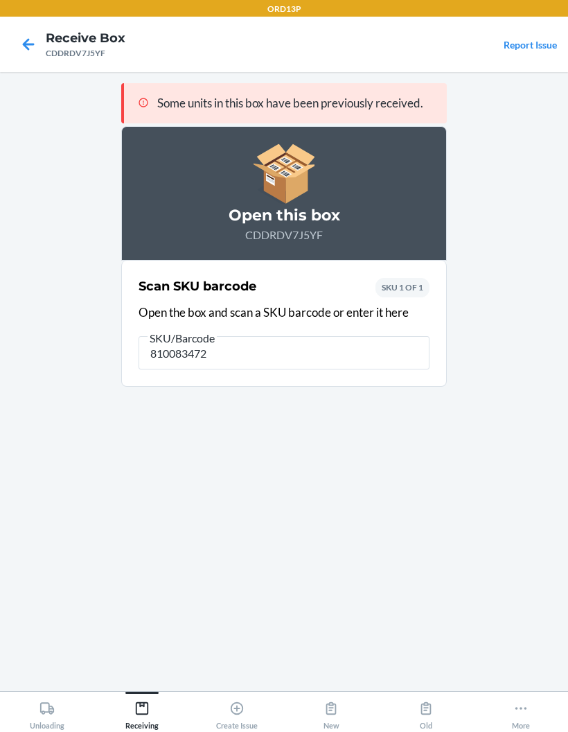
type input "8100834724"
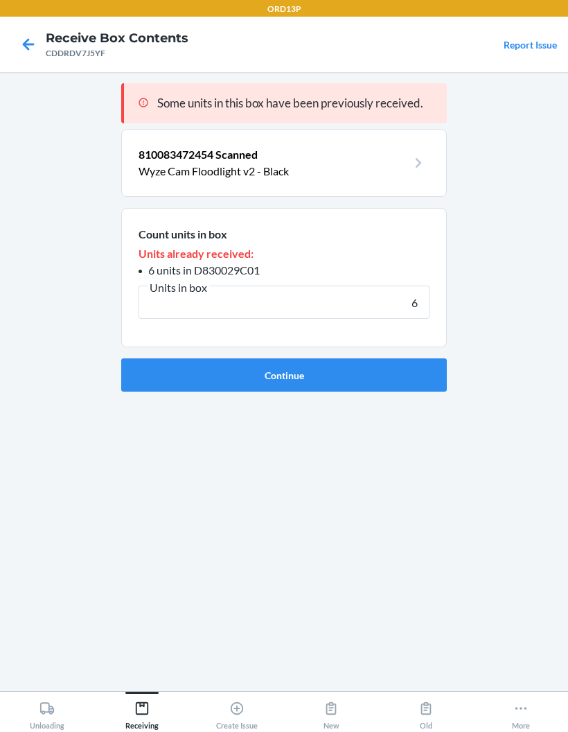
type input "6"
click at [392, 371] on button "Continue" at bounding box center [284, 374] width 326 height 33
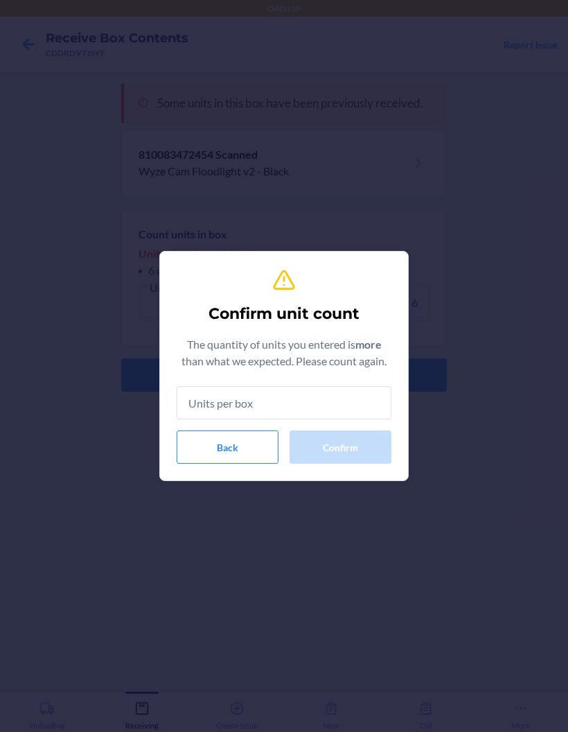
click at [353, 395] on input "text" at bounding box center [284, 402] width 215 height 33
type input "6"
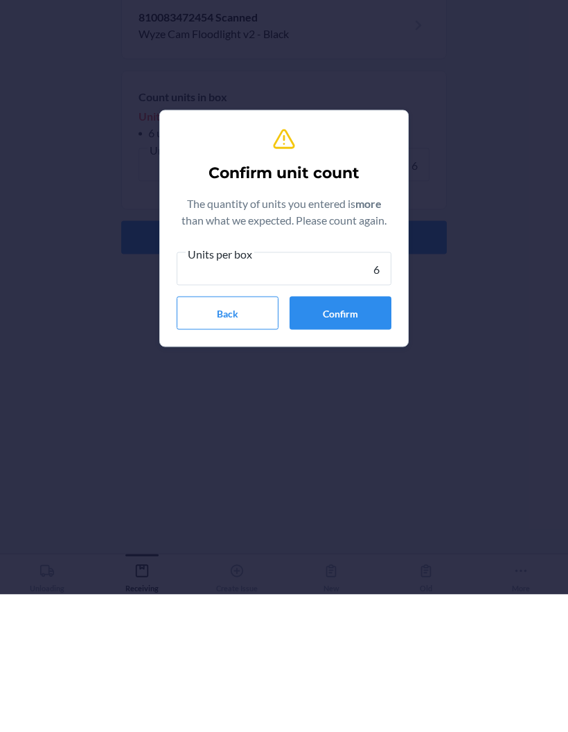
click at [351, 434] on button "Confirm" at bounding box center [341, 450] width 102 height 33
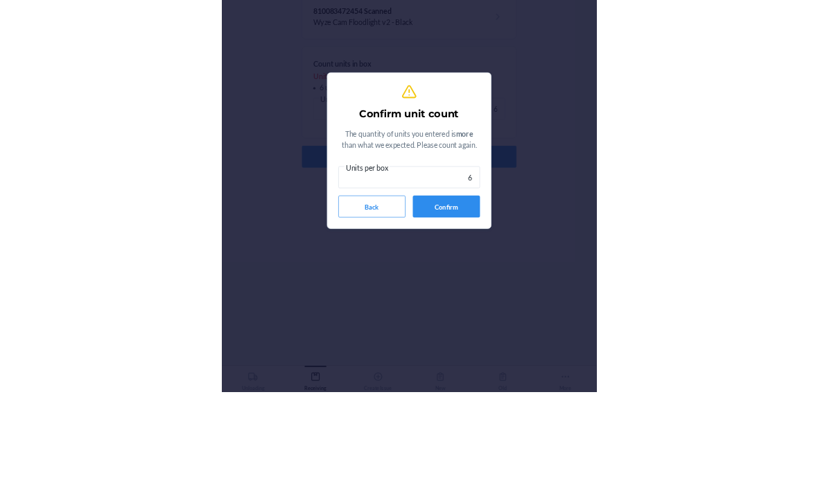
scroll to position [55, 0]
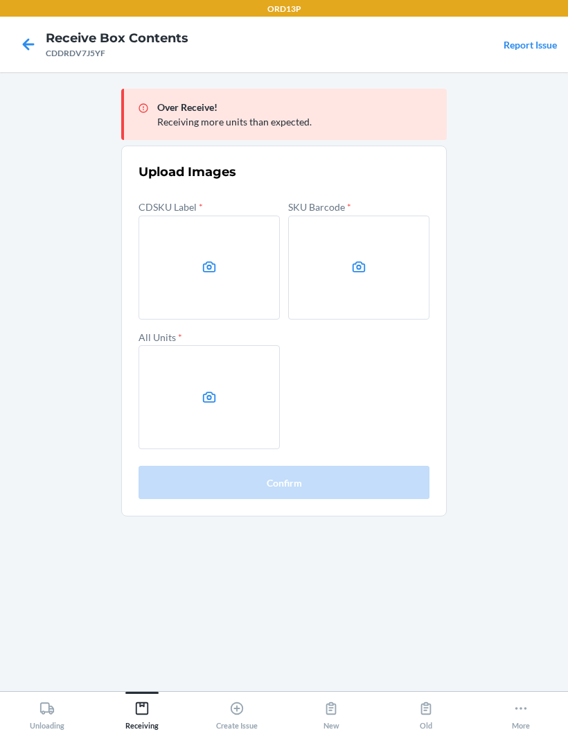
click at [218, 220] on label at bounding box center [209, 268] width 141 height 104
click at [0, 0] on input "file" at bounding box center [0, 0] width 0 height 0
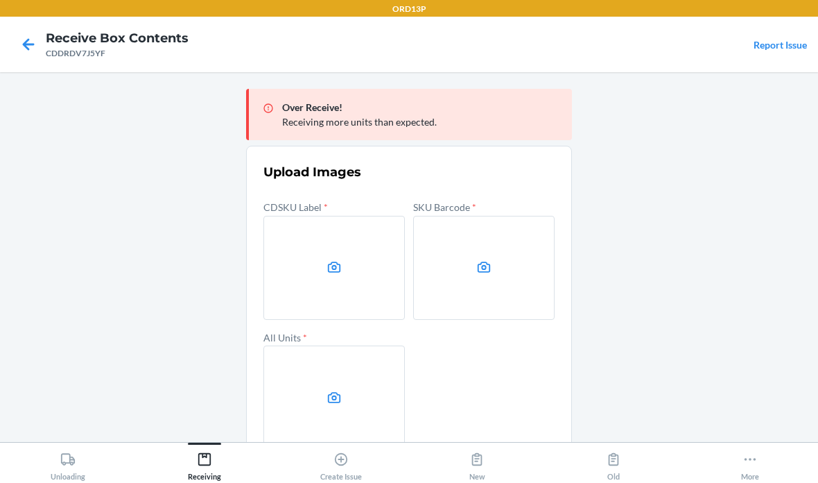
scroll to position [0, 0]
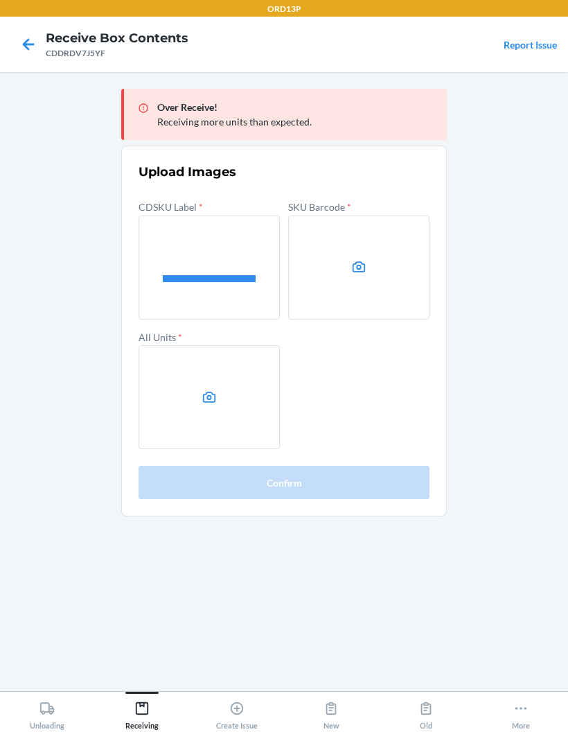
click at [365, 254] on label at bounding box center [358, 268] width 141 height 104
click at [0, 0] on input "file" at bounding box center [0, 0] width 0 height 0
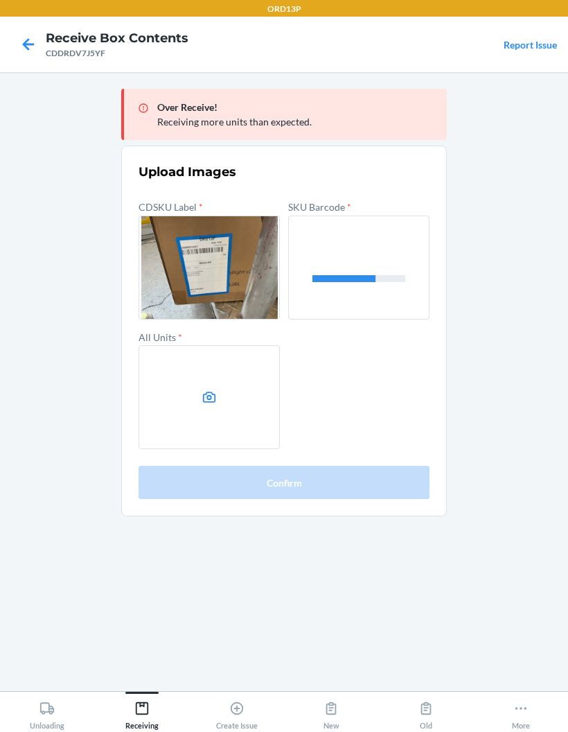
click at [220, 410] on label at bounding box center [209, 397] width 141 height 104
click at [0, 0] on input "file" at bounding box center [0, 0] width 0 height 0
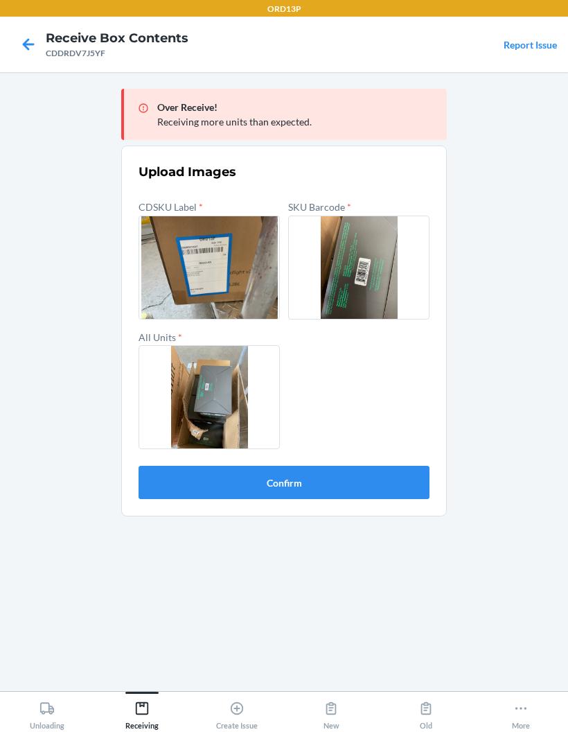
click at [401, 479] on button "Confirm" at bounding box center [284, 482] width 291 height 33
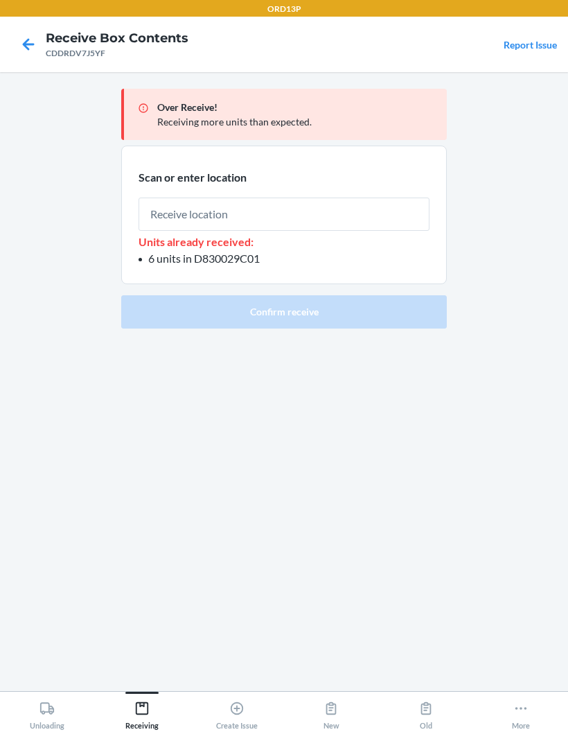
click at [336, 205] on input "text" at bounding box center [284, 214] width 291 height 33
click at [368, 202] on input "text" at bounding box center [284, 214] width 291 height 33
type input "D829023D01"
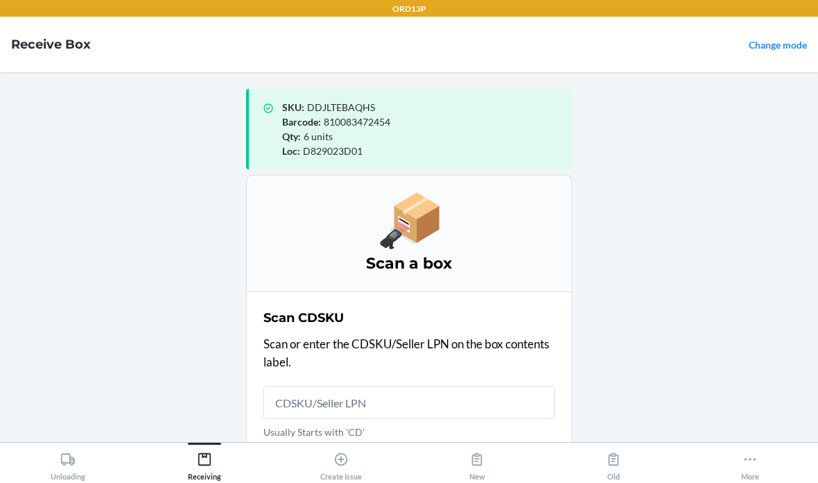
scroll to position [55, 0]
click at [751, 462] on icon at bounding box center [750, 458] width 15 height 15
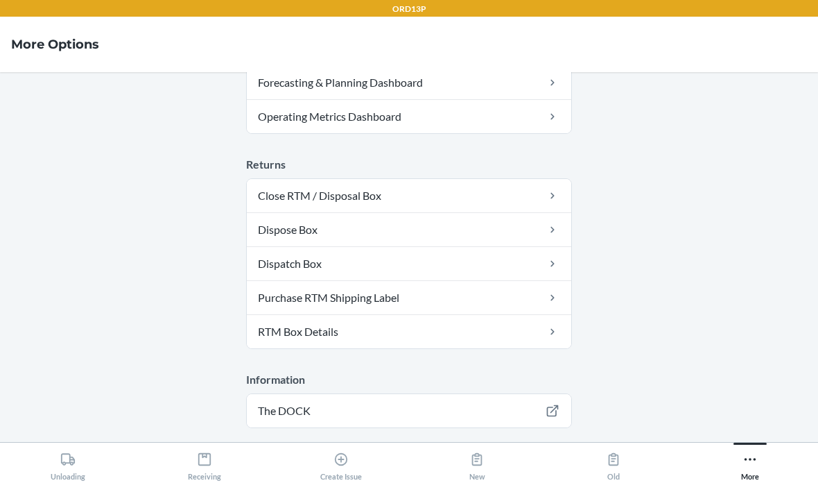
scroll to position [501, 0]
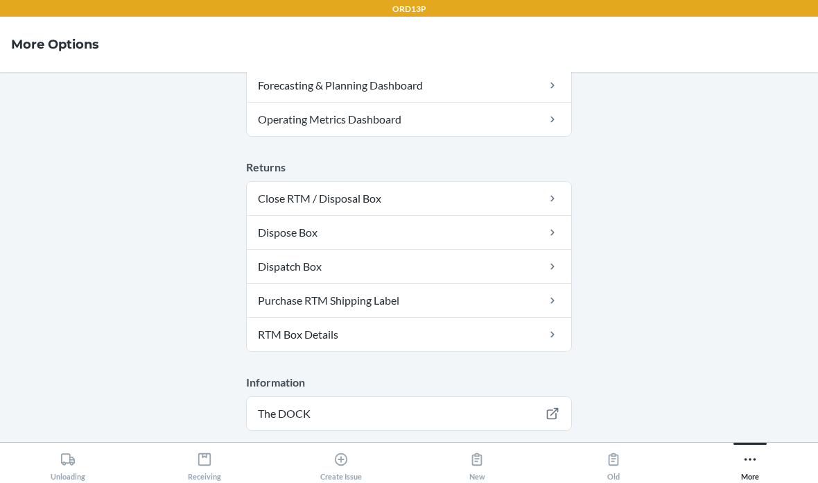
click at [419, 453] on button "Logout" at bounding box center [409, 469] width 326 height 33
